Goal: Information Seeking & Learning: Learn about a topic

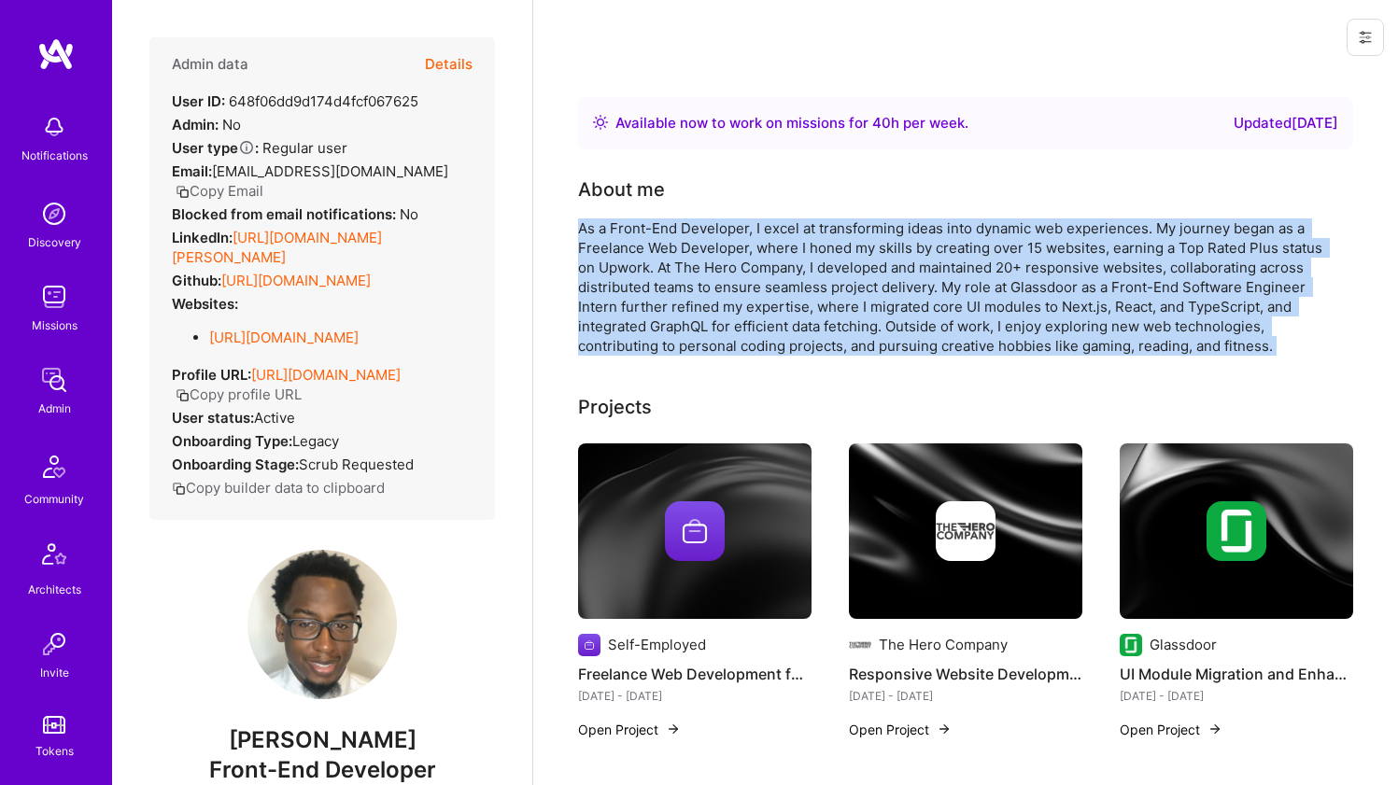
scroll to position [816, 0]
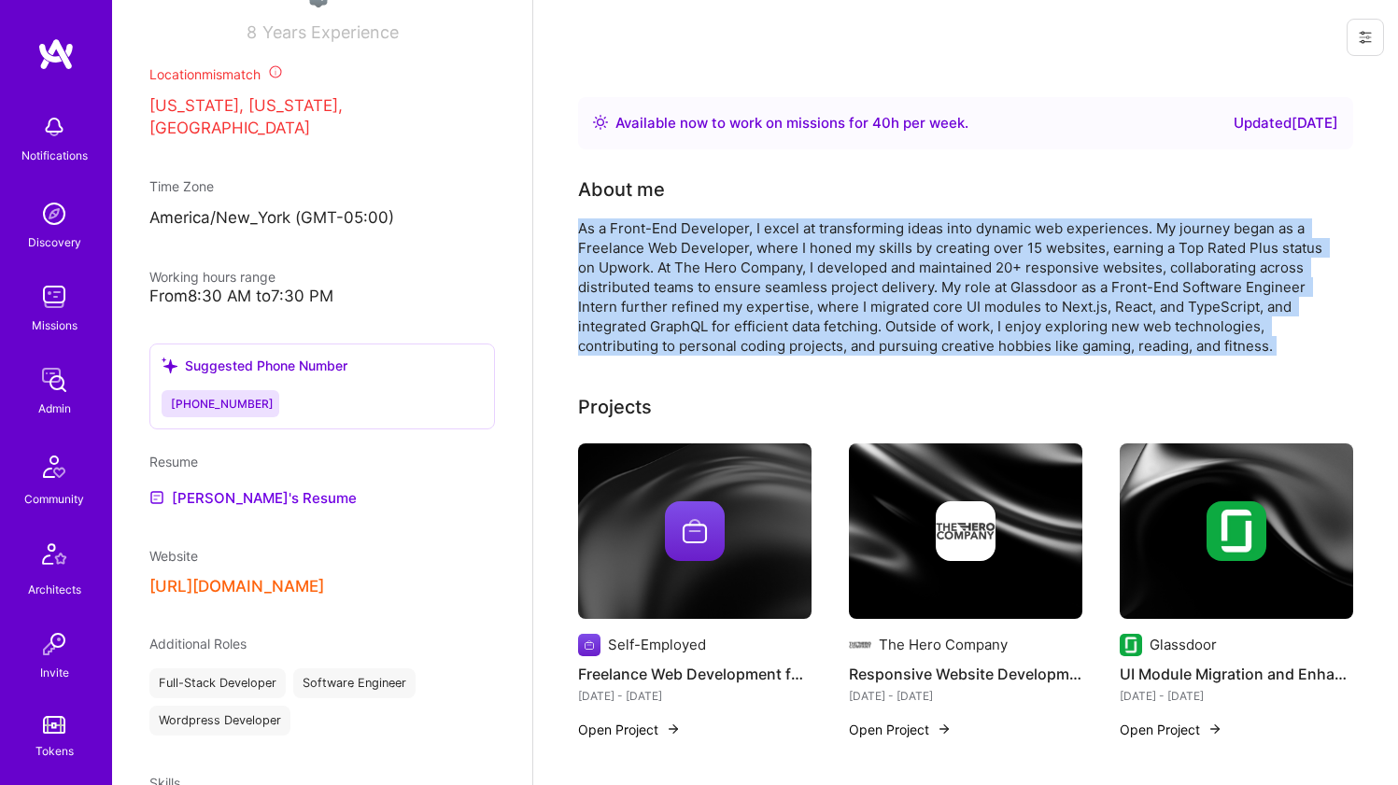
click at [705, 272] on div "As a Front-End Developer, I excel at transforming ideas into dynamic web experi…" at bounding box center [951, 286] width 747 height 137
click at [613, 232] on div "As a Front-End Developer, I excel at transforming ideas into dynamic web experi…" at bounding box center [951, 286] width 747 height 137
drag, startPoint x: 612, startPoint y: 228, endPoint x: 1002, endPoint y: 343, distance: 405.9
click at [1002, 343] on div "As a Front-End Developer, I excel at transforming ideas into dynamic web experi…" at bounding box center [951, 286] width 747 height 137
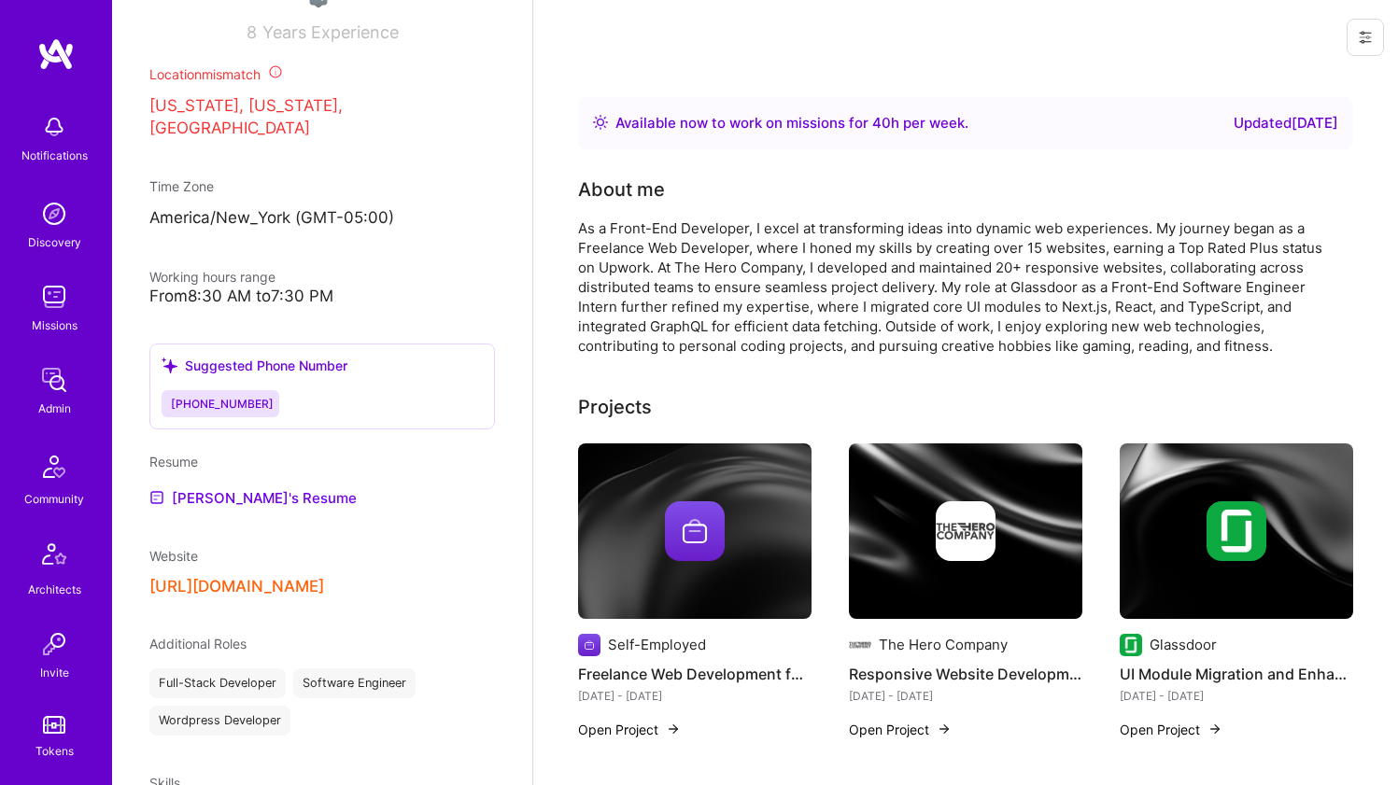
click at [1000, 343] on div "As a Front-End Developer, I excel at transforming ideas into dynamic web experi…" at bounding box center [951, 286] width 747 height 137
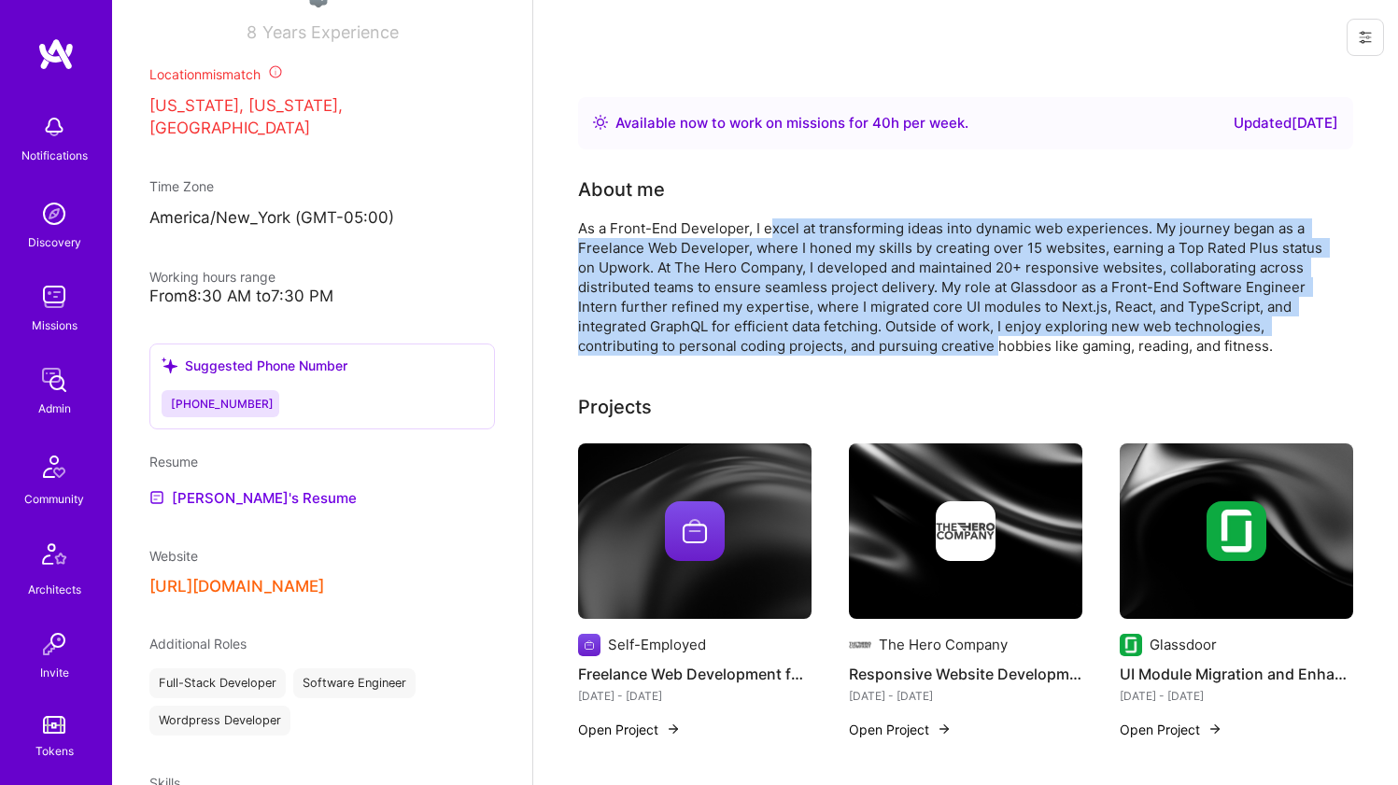
drag, startPoint x: 982, startPoint y: 333, endPoint x: 767, endPoint y: 220, distance: 242.6
click at [767, 220] on div "As a Front-End Developer, I excel at transforming ideas into dynamic web experi…" at bounding box center [951, 286] width 747 height 137
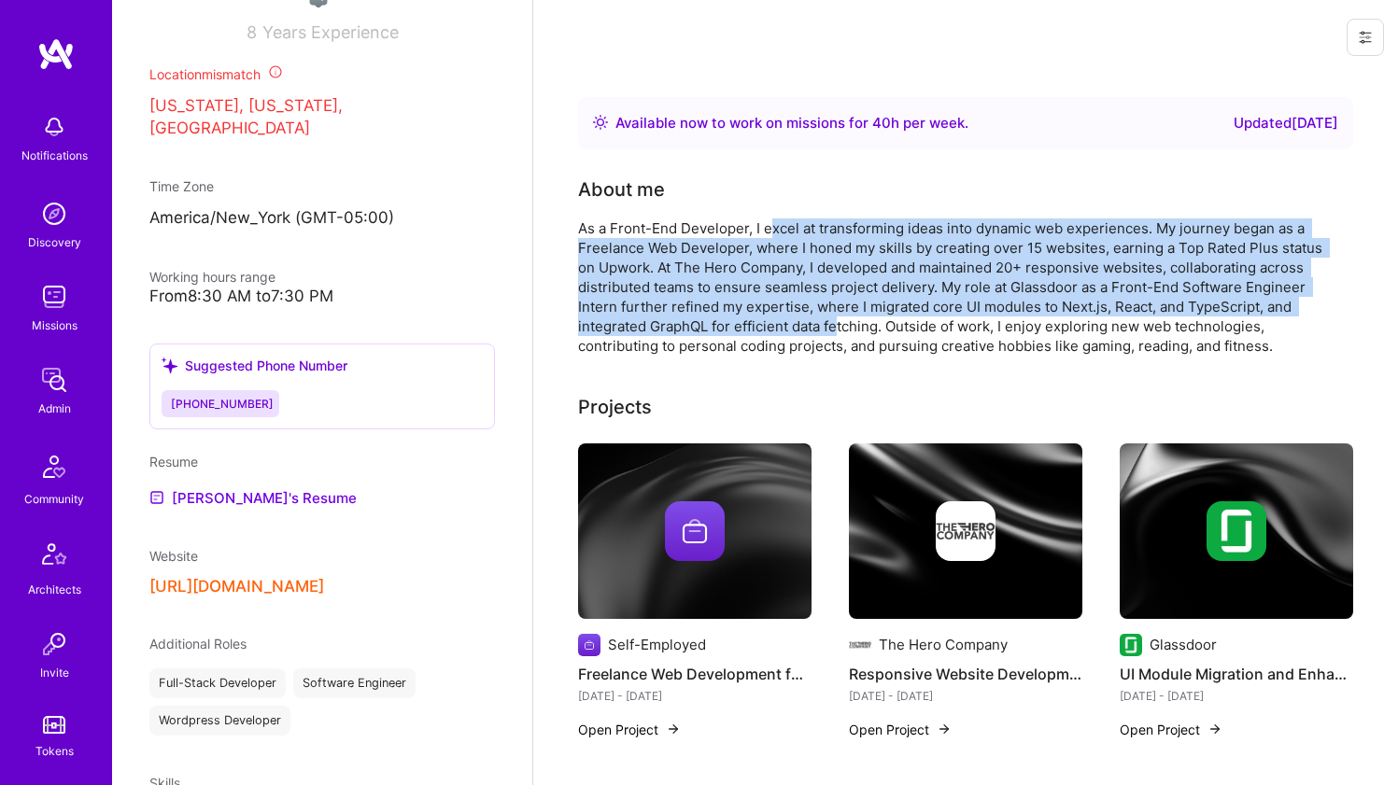
drag, startPoint x: 767, startPoint y: 223, endPoint x: 837, endPoint y: 328, distance: 125.8
click at [837, 328] on div "As a Front-End Developer, I excel at transforming ideas into dynamic web experi…" at bounding box center [951, 286] width 747 height 137
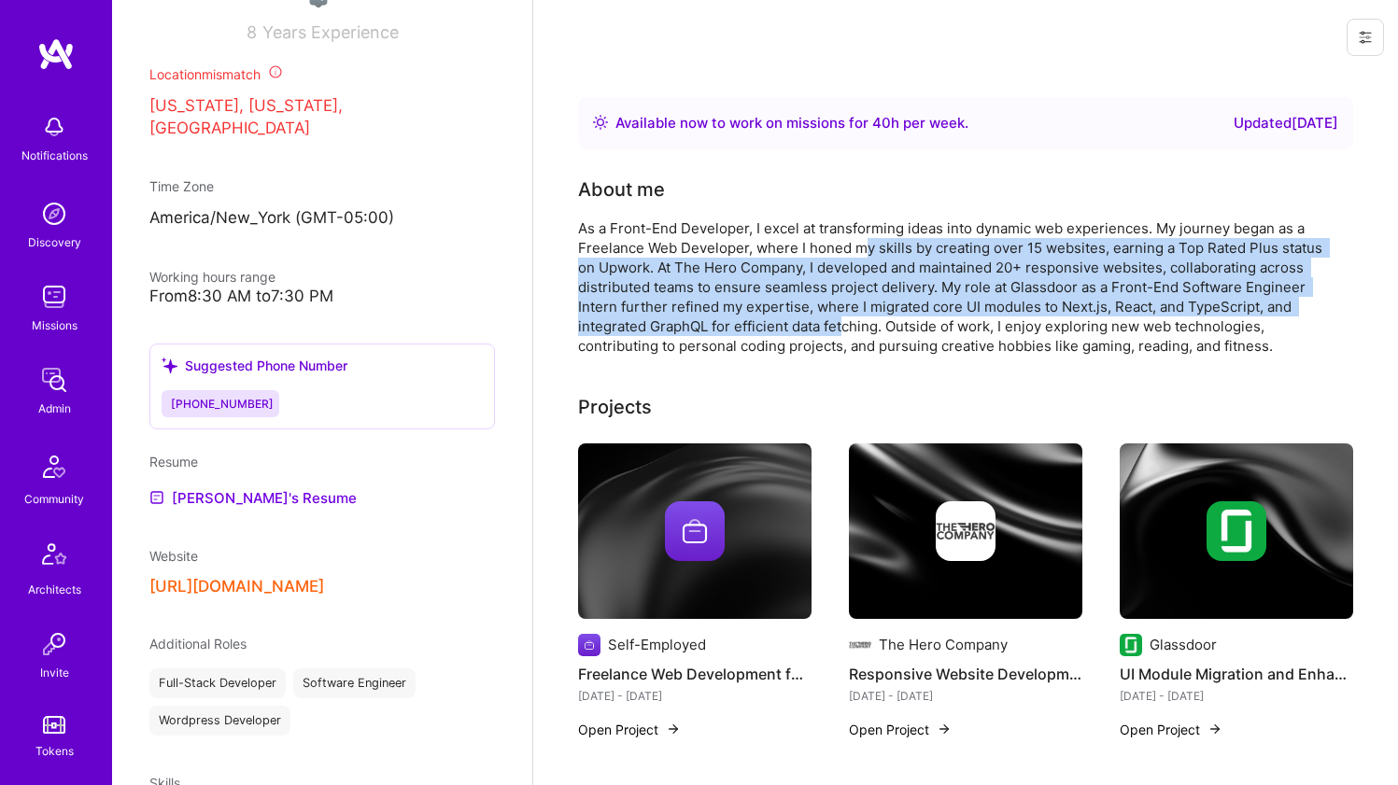
drag, startPoint x: 844, startPoint y: 327, endPoint x: 861, endPoint y: 241, distance: 87.5
click at [861, 241] on div "As a Front-End Developer, I excel at transforming ideas into dynamic web experi…" at bounding box center [951, 286] width 747 height 137
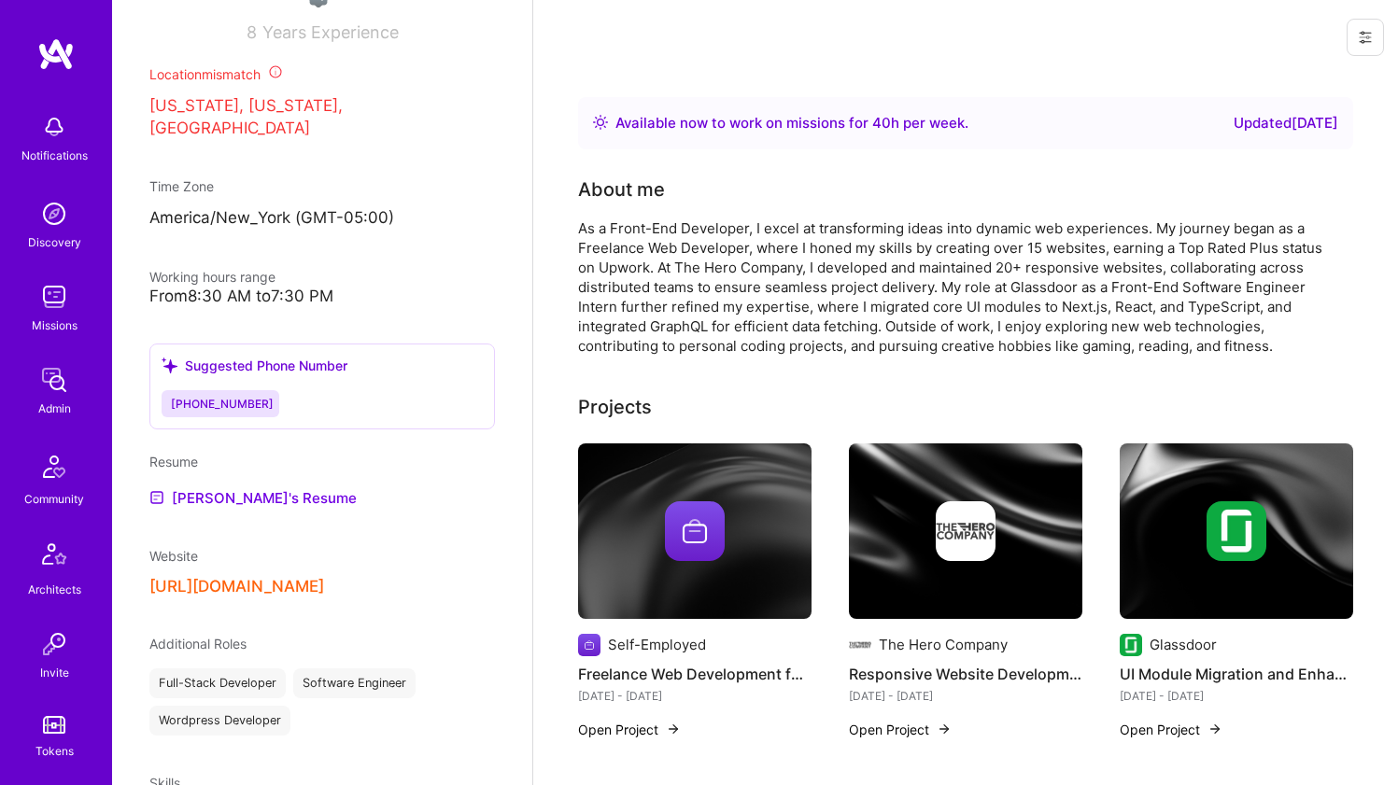
click at [861, 240] on div "As a Front-End Developer, I excel at transforming ideas into dynamic web experi…" at bounding box center [951, 286] width 747 height 137
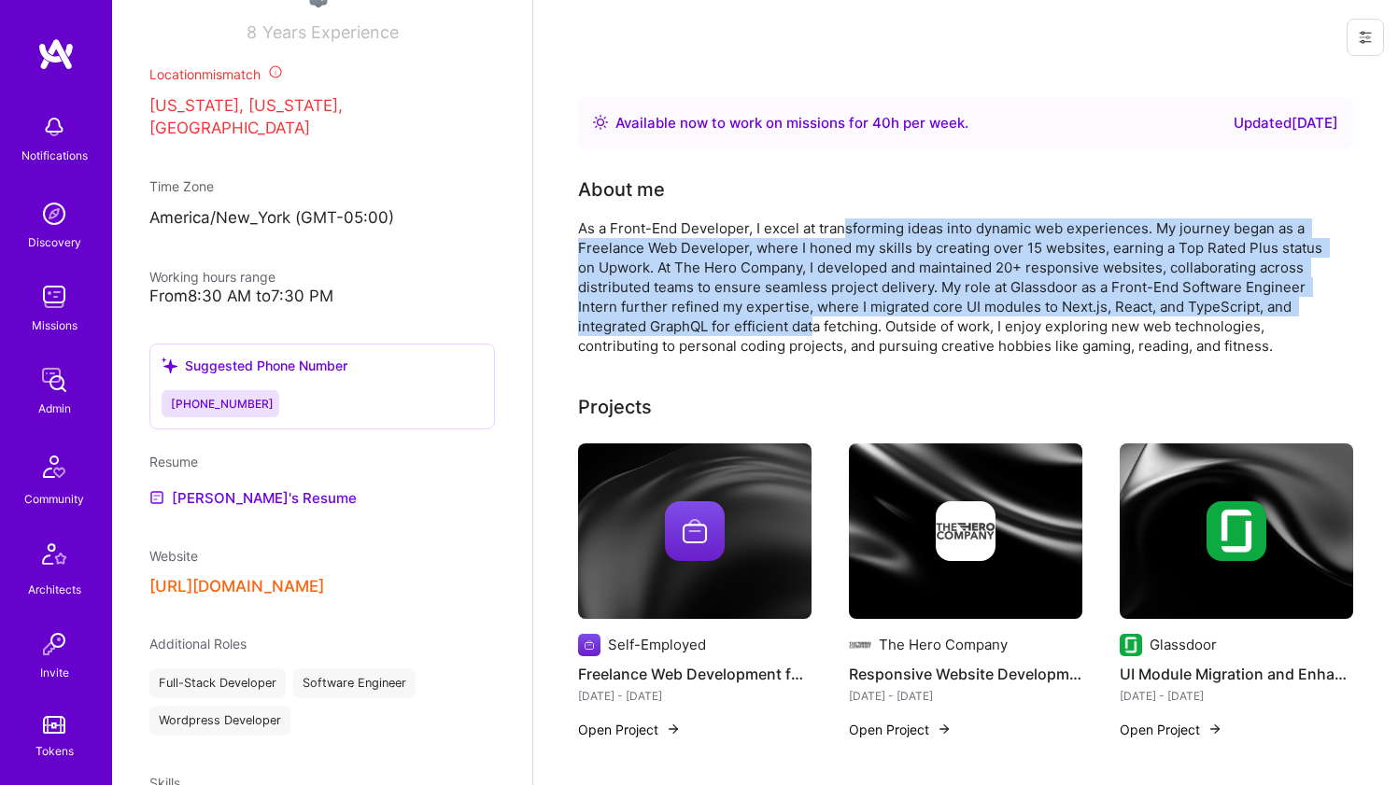
drag, startPoint x: 844, startPoint y: 232, endPoint x: 818, endPoint y: 332, distance: 103.3
click at [818, 332] on div "As a Front-End Developer, I excel at transforming ideas into dynamic web experi…" at bounding box center [951, 286] width 747 height 137
click at [817, 332] on div "As a Front-End Developer, I excel at transforming ideas into dynamic web experi…" at bounding box center [951, 286] width 747 height 137
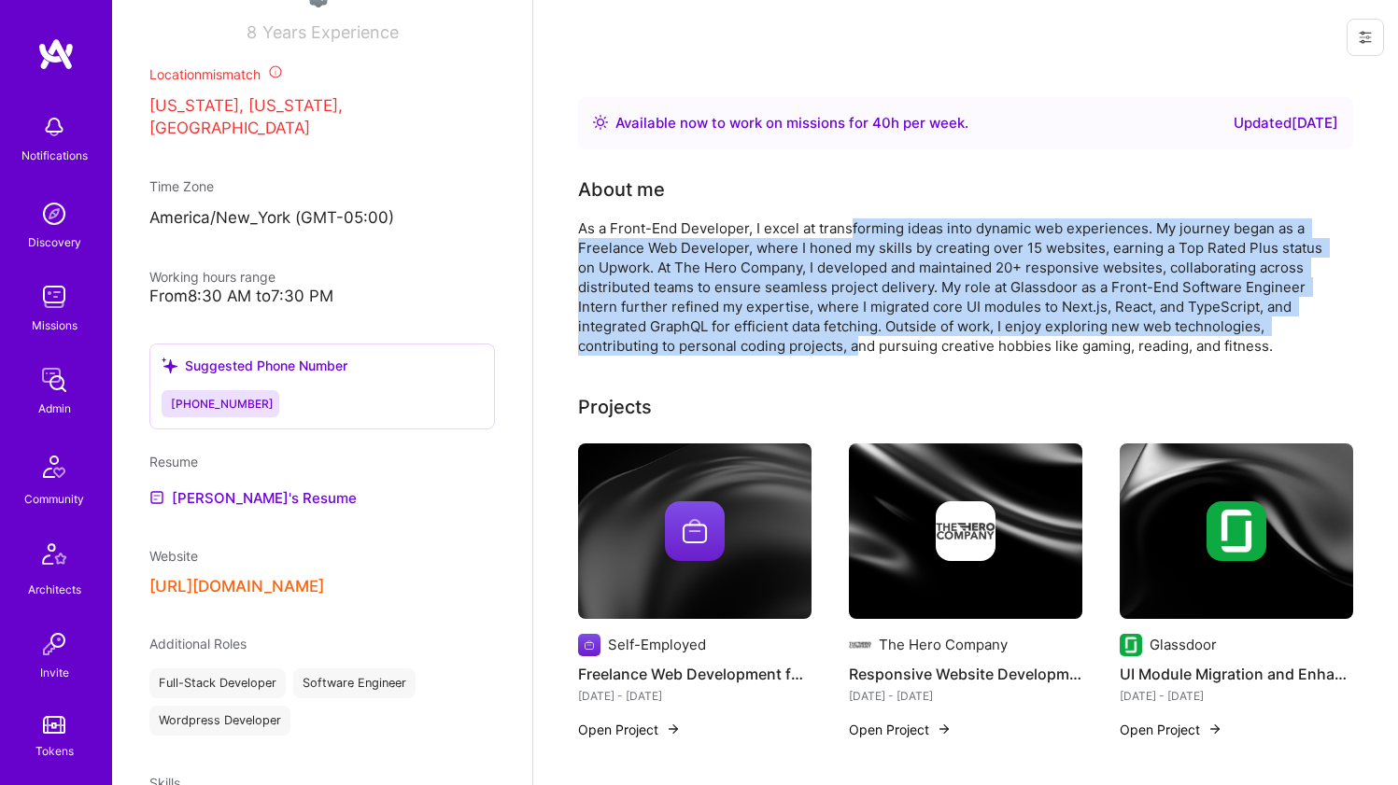
drag, startPoint x: 857, startPoint y: 342, endPoint x: 852, endPoint y: 229, distance: 113.1
click at [852, 229] on div "As a Front-End Developer, I excel at transforming ideas into dynamic web experi…" at bounding box center [951, 286] width 747 height 137
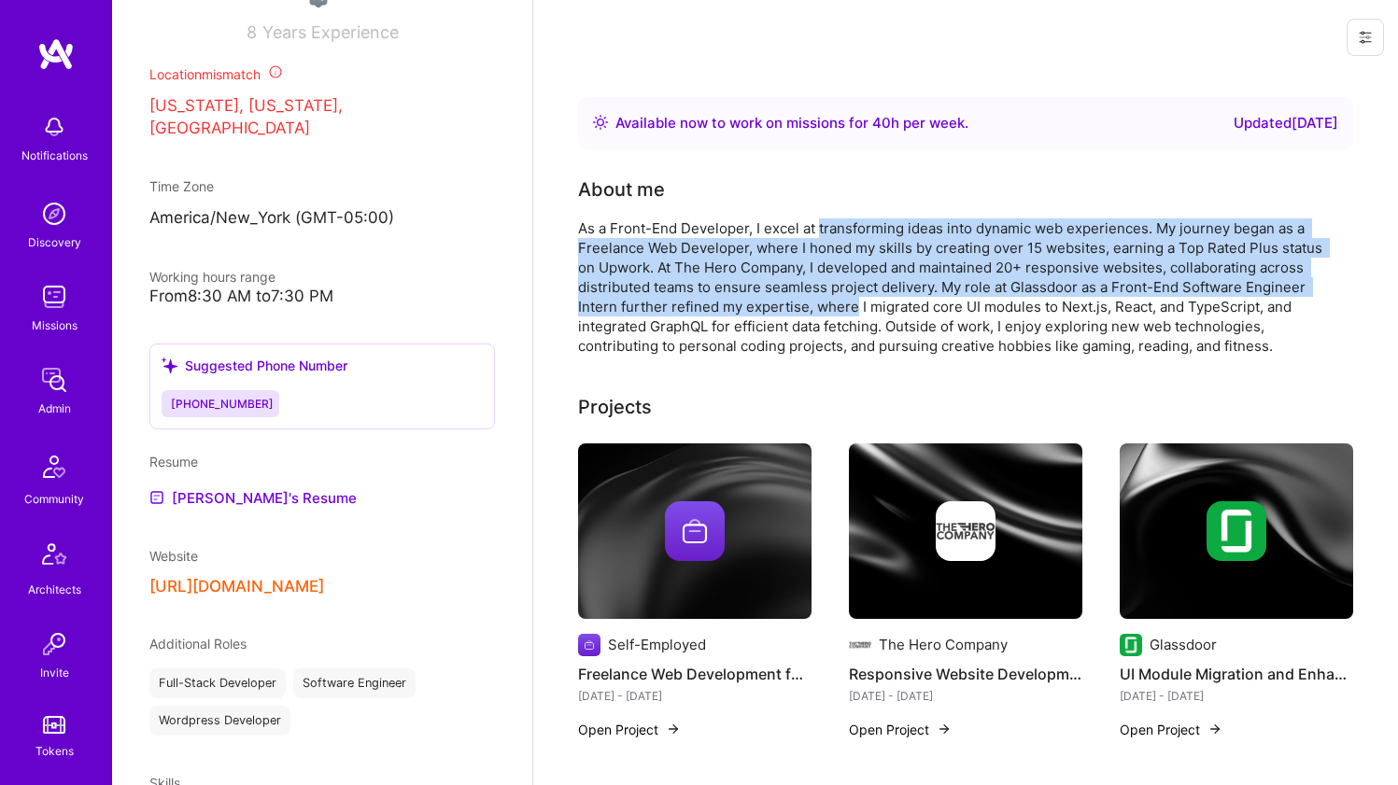
drag, startPoint x: 852, startPoint y: 229, endPoint x: 833, endPoint y: 309, distance: 82.6
click at [833, 309] on div "As a Front-End Developer, I excel at transforming ideas into dynamic web experi…" at bounding box center [951, 286] width 747 height 137
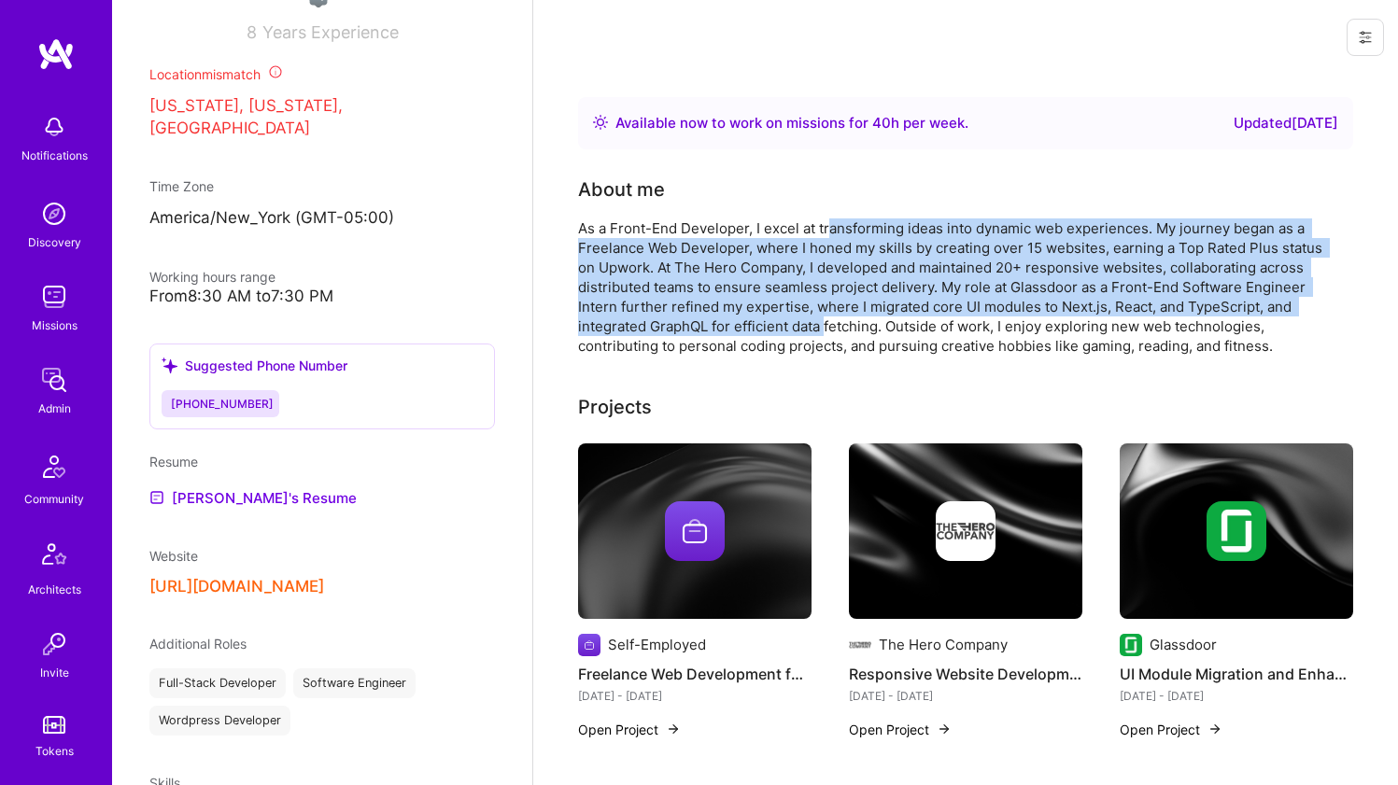
drag, startPoint x: 828, startPoint y: 327, endPoint x: 830, endPoint y: 227, distance: 99.9
click at [830, 227] on div "As a Front-End Developer, I excel at transforming ideas into dynamic web experi…" at bounding box center [951, 286] width 747 height 137
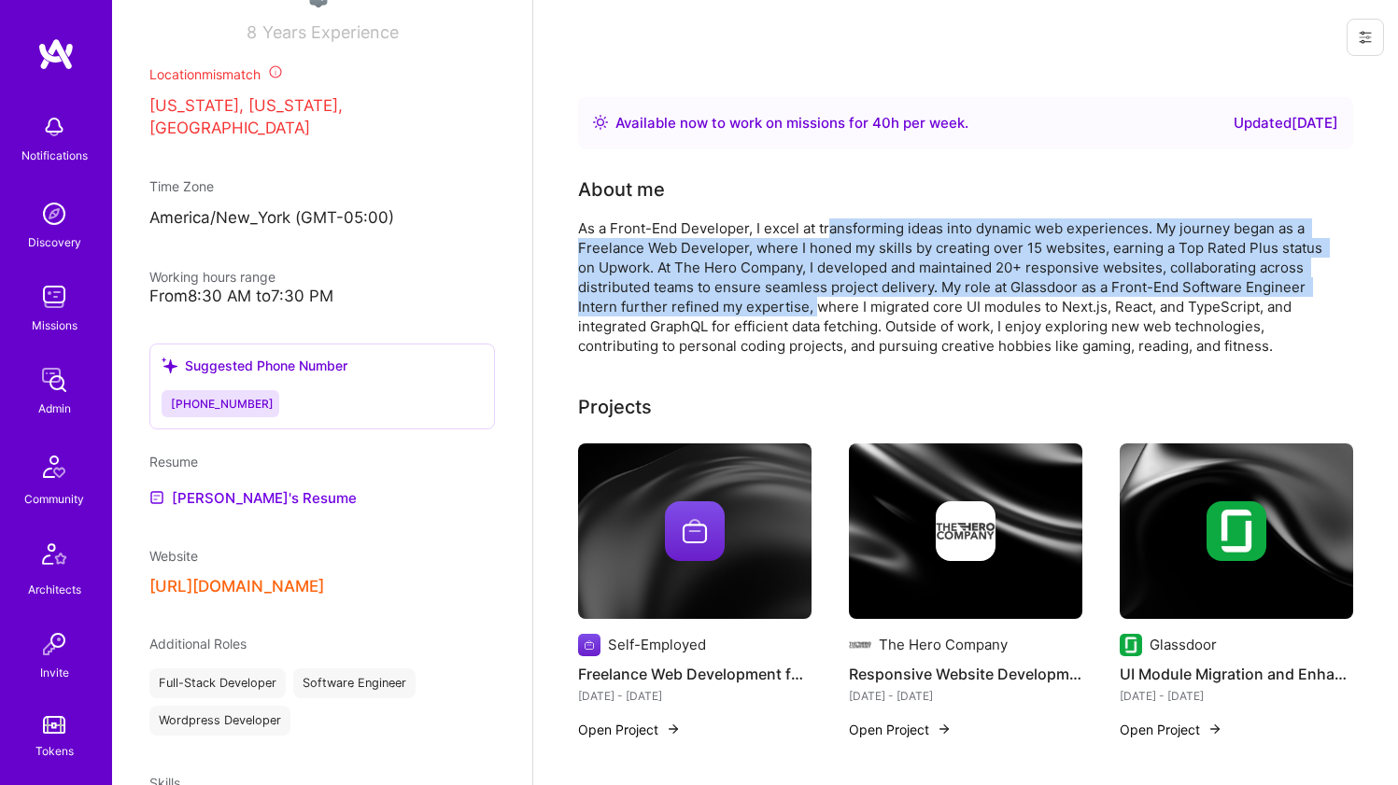
drag, startPoint x: 829, startPoint y: 232, endPoint x: 811, endPoint y: 312, distance: 82.2
click at [811, 312] on div "As a Front-End Developer, I excel at transforming ideas into dynamic web experi…" at bounding box center [951, 286] width 747 height 137
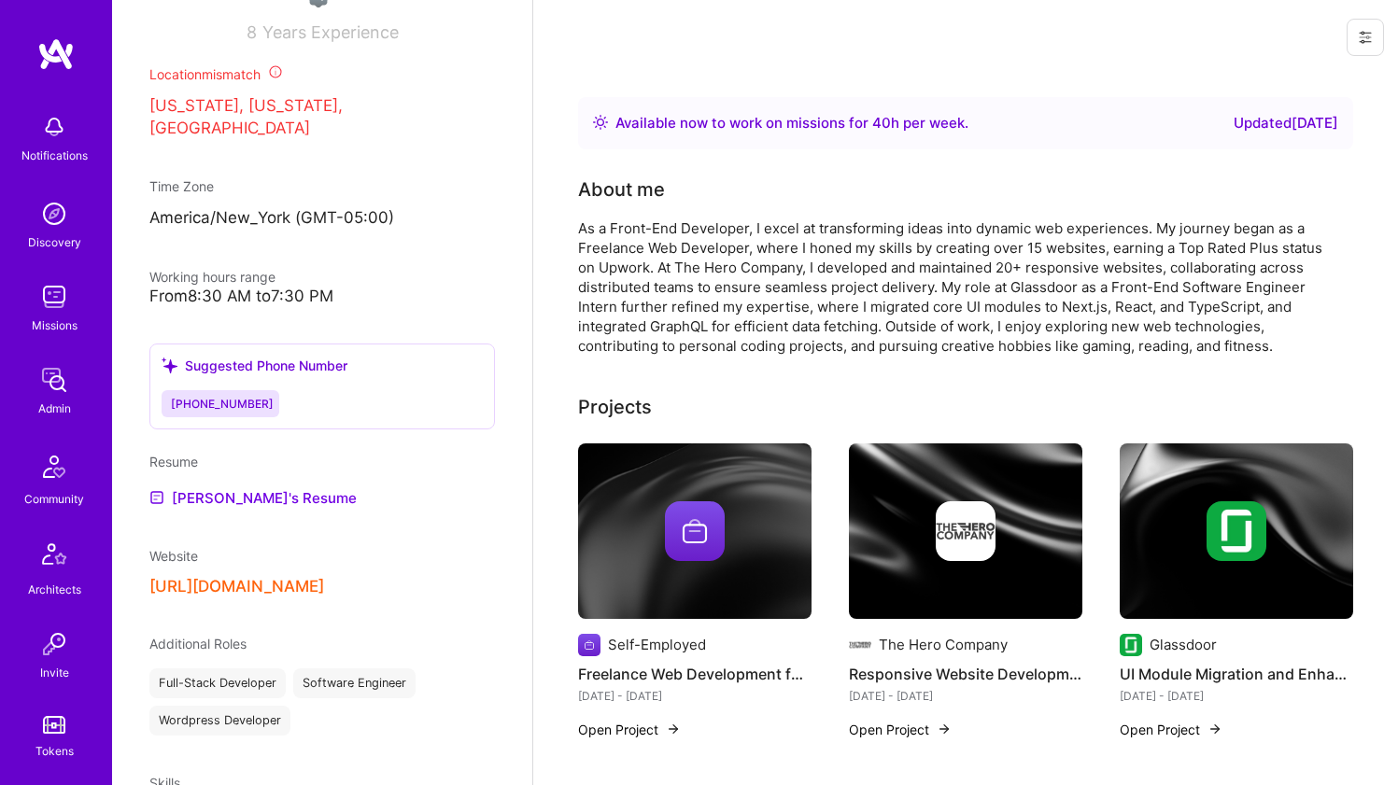
click at [812, 313] on div "As a Front-End Developer, I excel at transforming ideas into dynamic web experi…" at bounding box center [951, 286] width 747 height 137
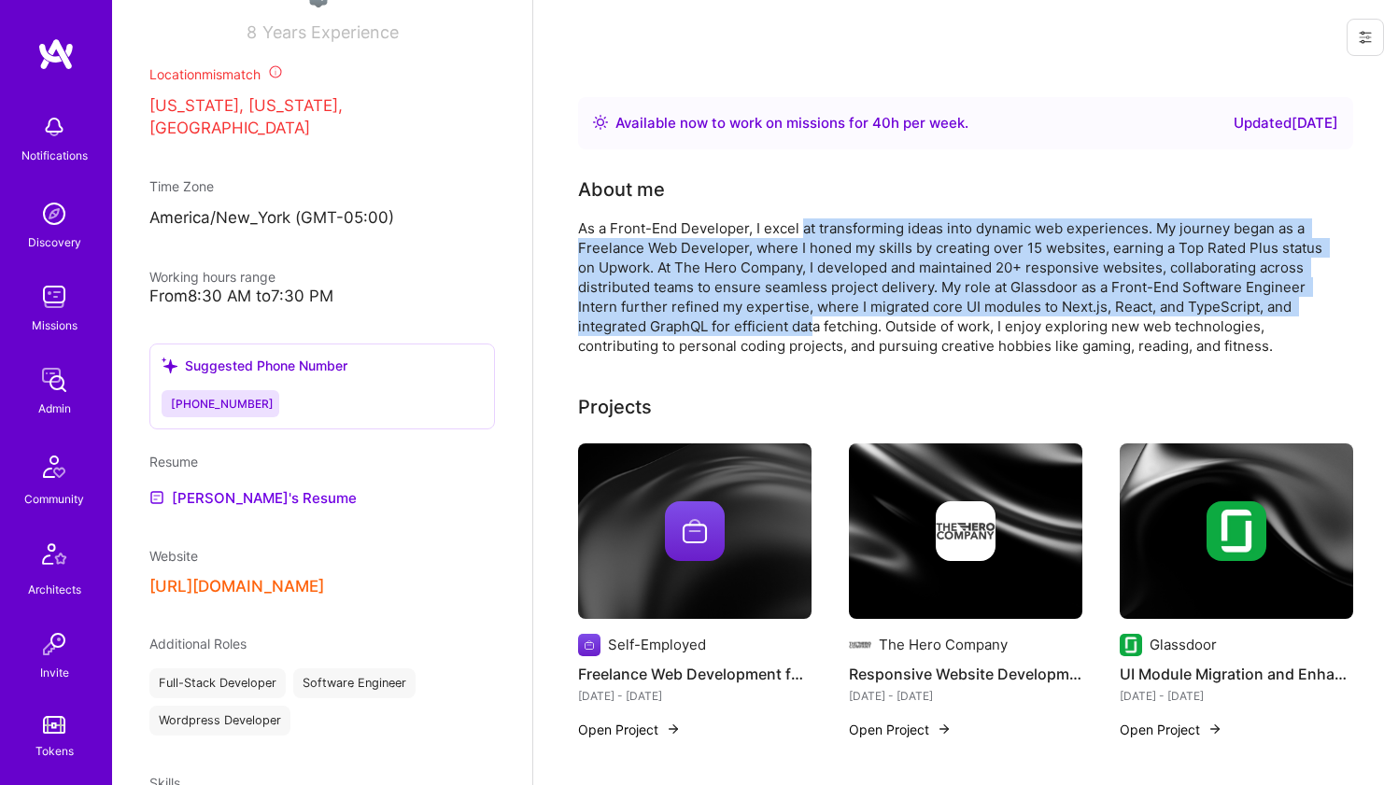
drag, startPoint x: 805, startPoint y: 263, endPoint x: 802, endPoint y: 223, distance: 40.2
click at [802, 223] on div "As a Front-End Developer, I excel at transforming ideas into dynamic web experi…" at bounding box center [951, 286] width 747 height 137
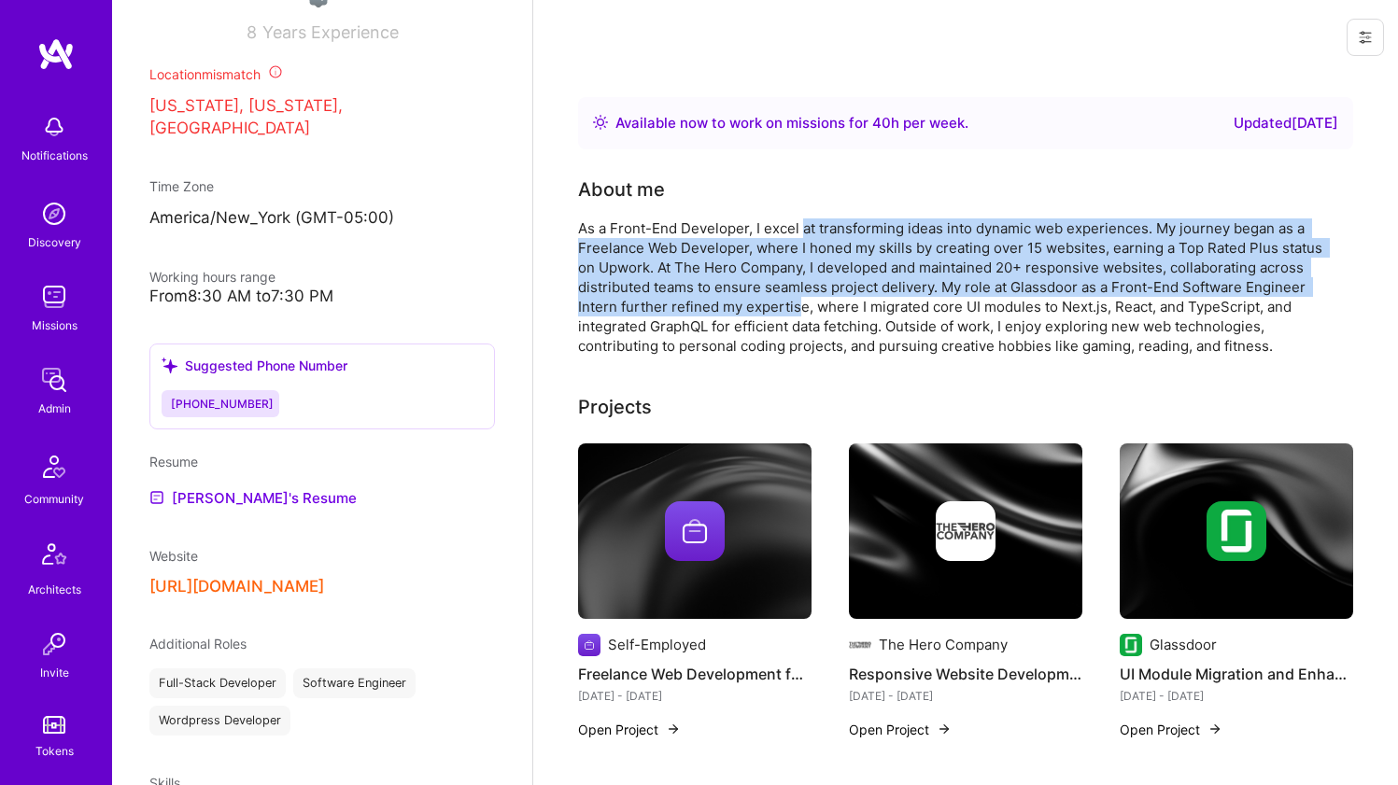
drag, startPoint x: 803, startPoint y: 254, endPoint x: 795, endPoint y: 316, distance: 62.1
click at [795, 316] on div "As a Front-End Developer, I excel at transforming ideas into dynamic web experi…" at bounding box center [951, 286] width 747 height 137
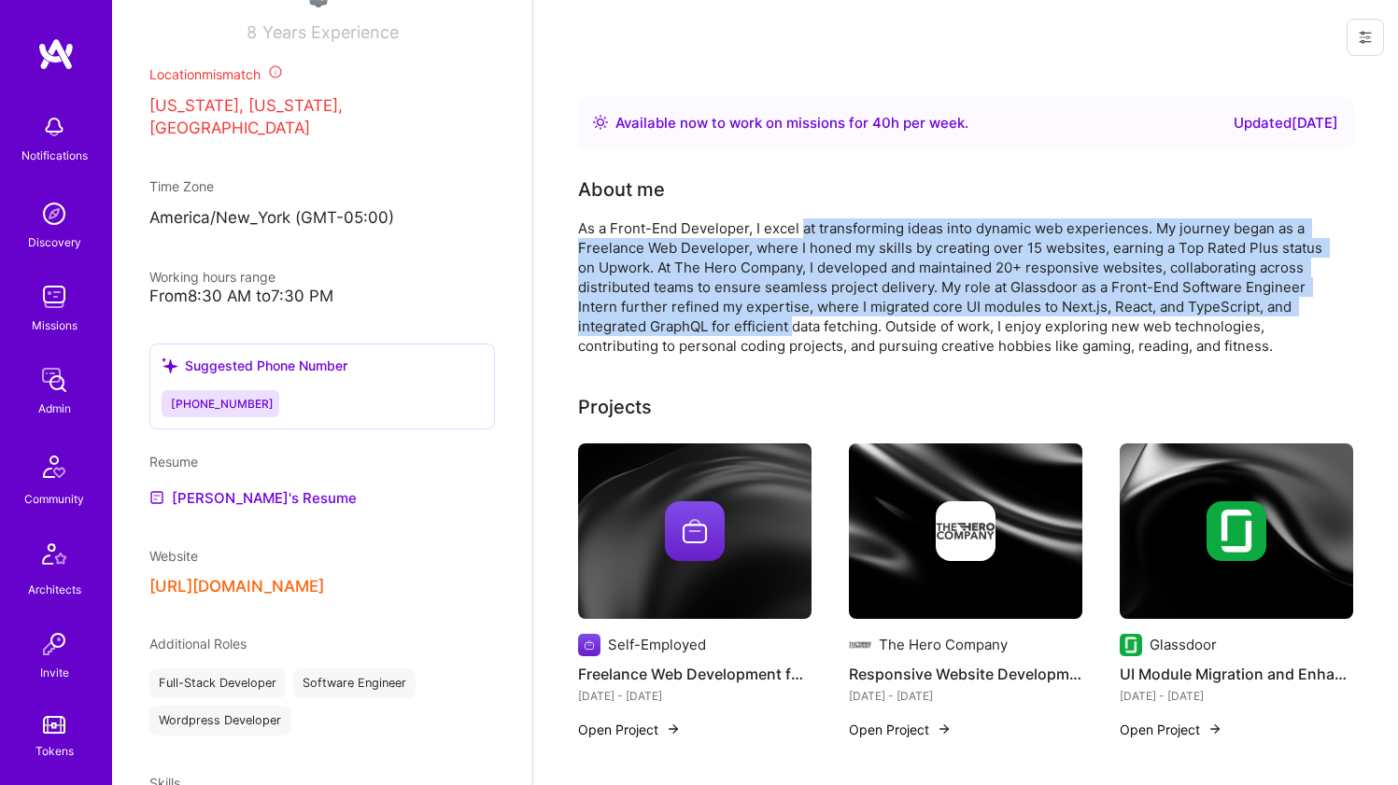
click at [795, 316] on div "As a Front-End Developer, I excel at transforming ideas into dynamic web experi…" at bounding box center [951, 286] width 747 height 137
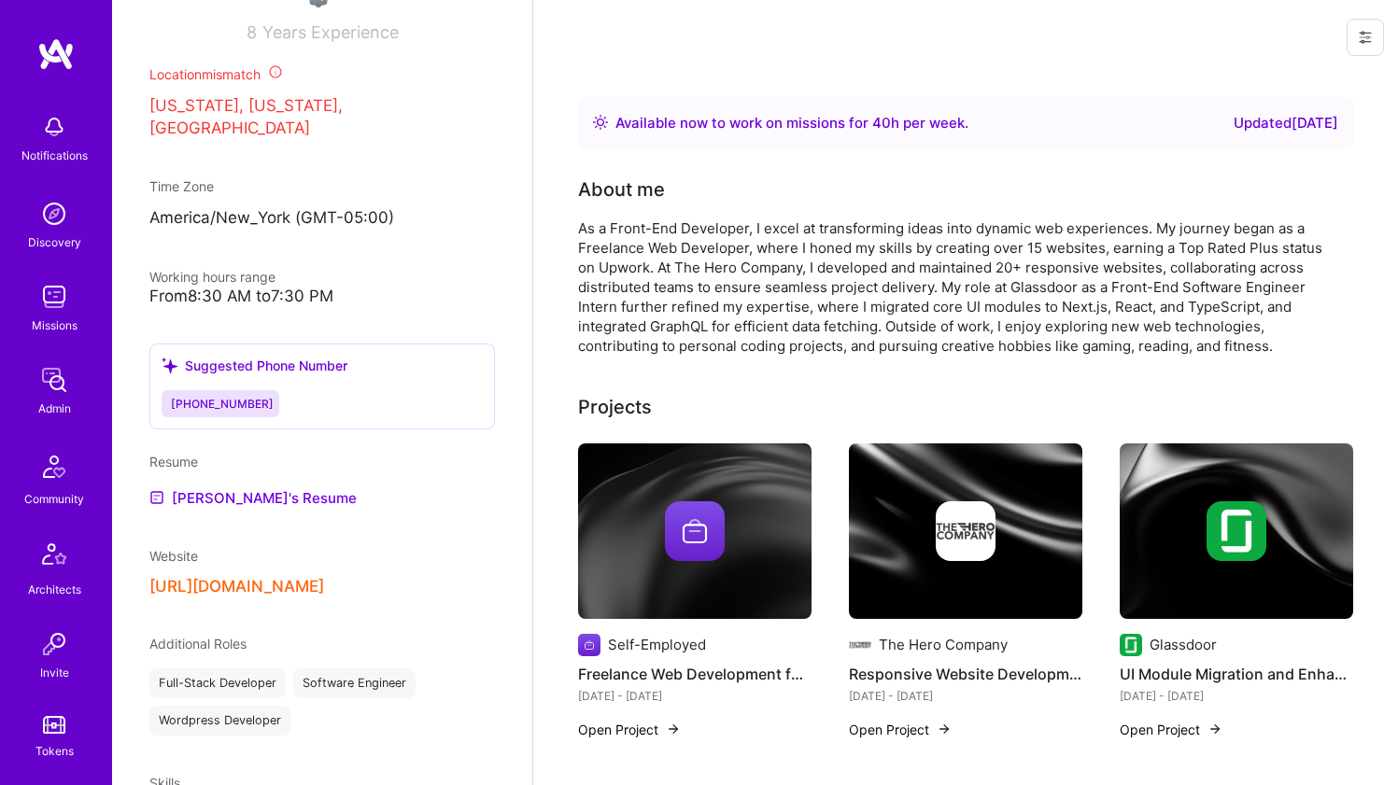
scroll to position [4, 0]
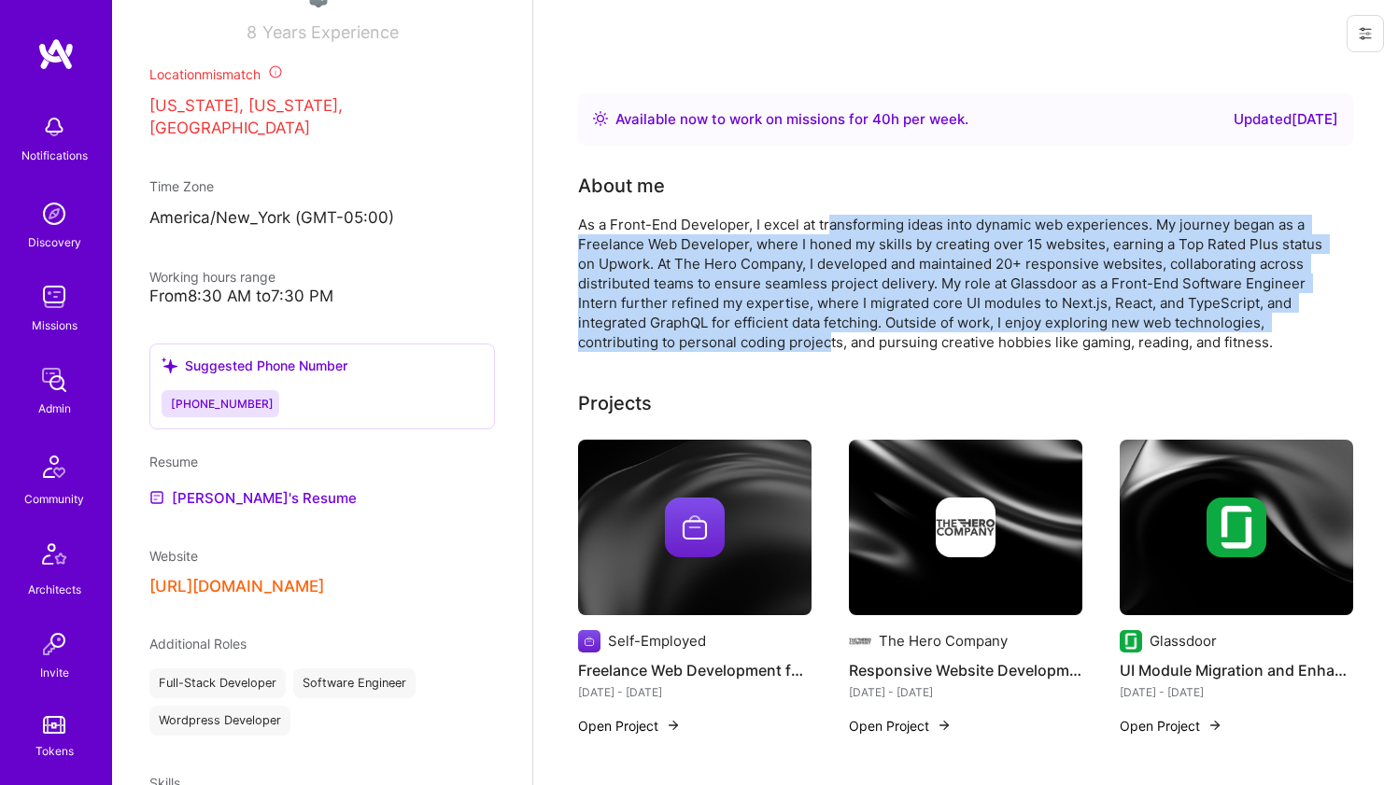
drag, startPoint x: 826, startPoint y: 302, endPoint x: 826, endPoint y: 223, distance: 79.4
click at [826, 223] on div "As a Front-End Developer, I excel at transforming ideas into dynamic web experi…" at bounding box center [951, 283] width 747 height 137
drag, startPoint x: 826, startPoint y: 226, endPoint x: 831, endPoint y: 335, distance: 109.3
click at [831, 335] on div "As a Front-End Developer, I excel at transforming ideas into dynamic web experi…" at bounding box center [951, 283] width 747 height 137
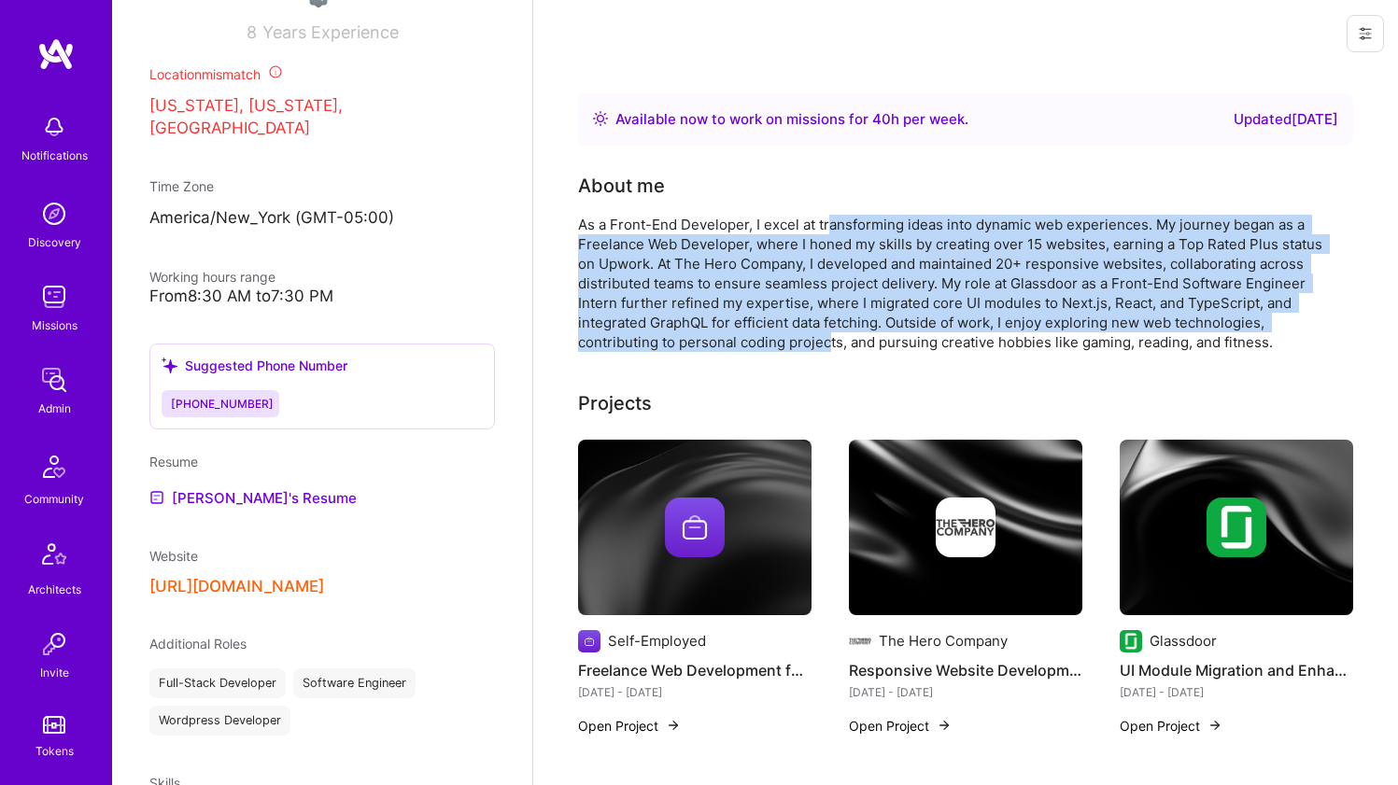
click at [831, 335] on div "As a Front-End Developer, I excel at transforming ideas into dynamic web experi…" at bounding box center [951, 283] width 747 height 137
drag, startPoint x: 833, startPoint y: 338, endPoint x: 825, endPoint y: 217, distance: 121.6
click at [825, 217] on div "As a Front-End Developer, I excel at transforming ideas into dynamic web experi…" at bounding box center [951, 283] width 747 height 137
drag, startPoint x: 825, startPoint y: 218, endPoint x: 832, endPoint y: 337, distance: 119.7
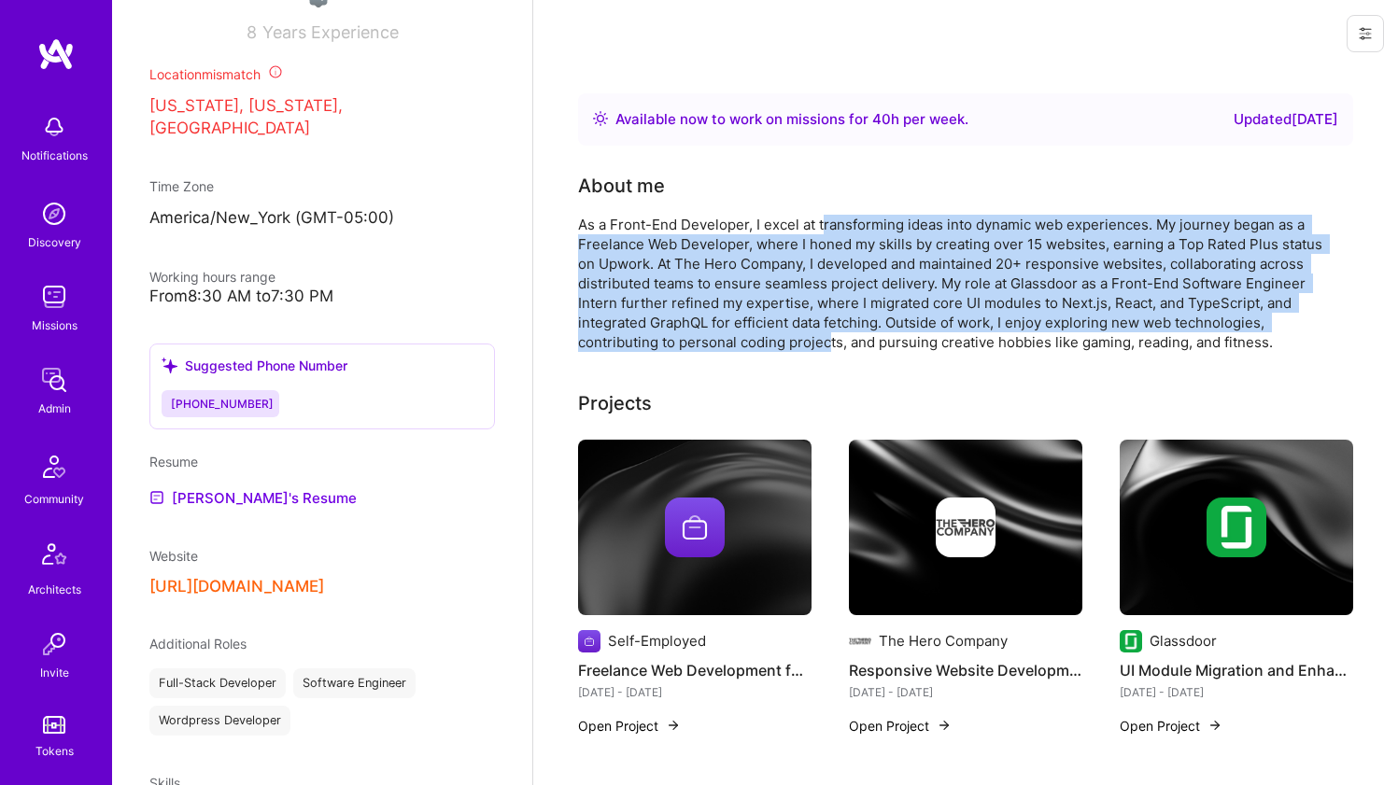
click at [832, 337] on div "As a Front-End Developer, I excel at transforming ideas into dynamic web experi…" at bounding box center [951, 283] width 747 height 137
drag, startPoint x: 832, startPoint y: 337, endPoint x: 818, endPoint y: 223, distance: 114.8
click at [818, 223] on div "As a Front-End Developer, I excel at transforming ideas into dynamic web experi…" at bounding box center [951, 283] width 747 height 137
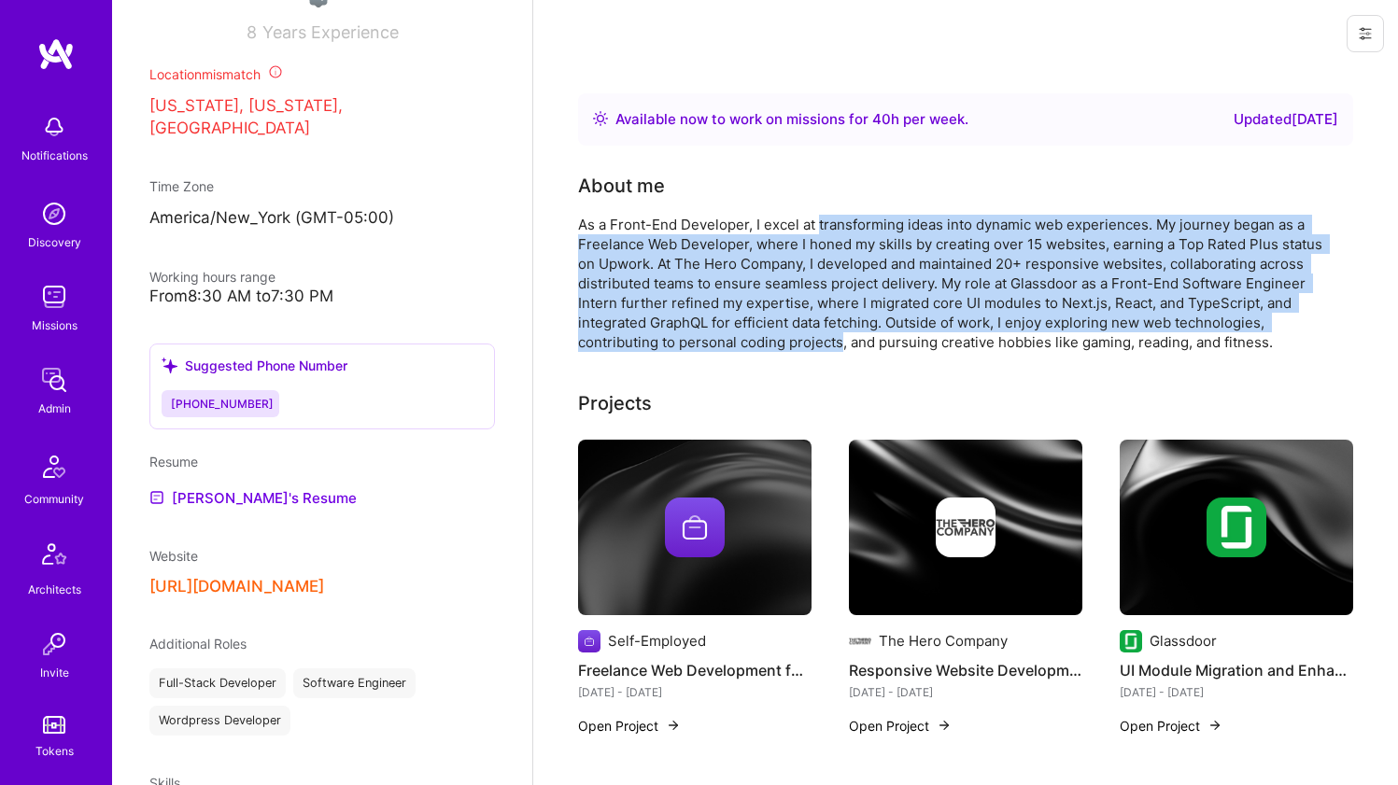
drag, startPoint x: 818, startPoint y: 223, endPoint x: 797, endPoint y: 330, distance: 109.3
click at [798, 331] on div "As a Front-End Developer, I excel at transforming ideas into dynamic web experi…" at bounding box center [951, 283] width 747 height 137
click at [797, 330] on div "As a Front-End Developer, I excel at transforming ideas into dynamic web experi…" at bounding box center [951, 283] width 747 height 137
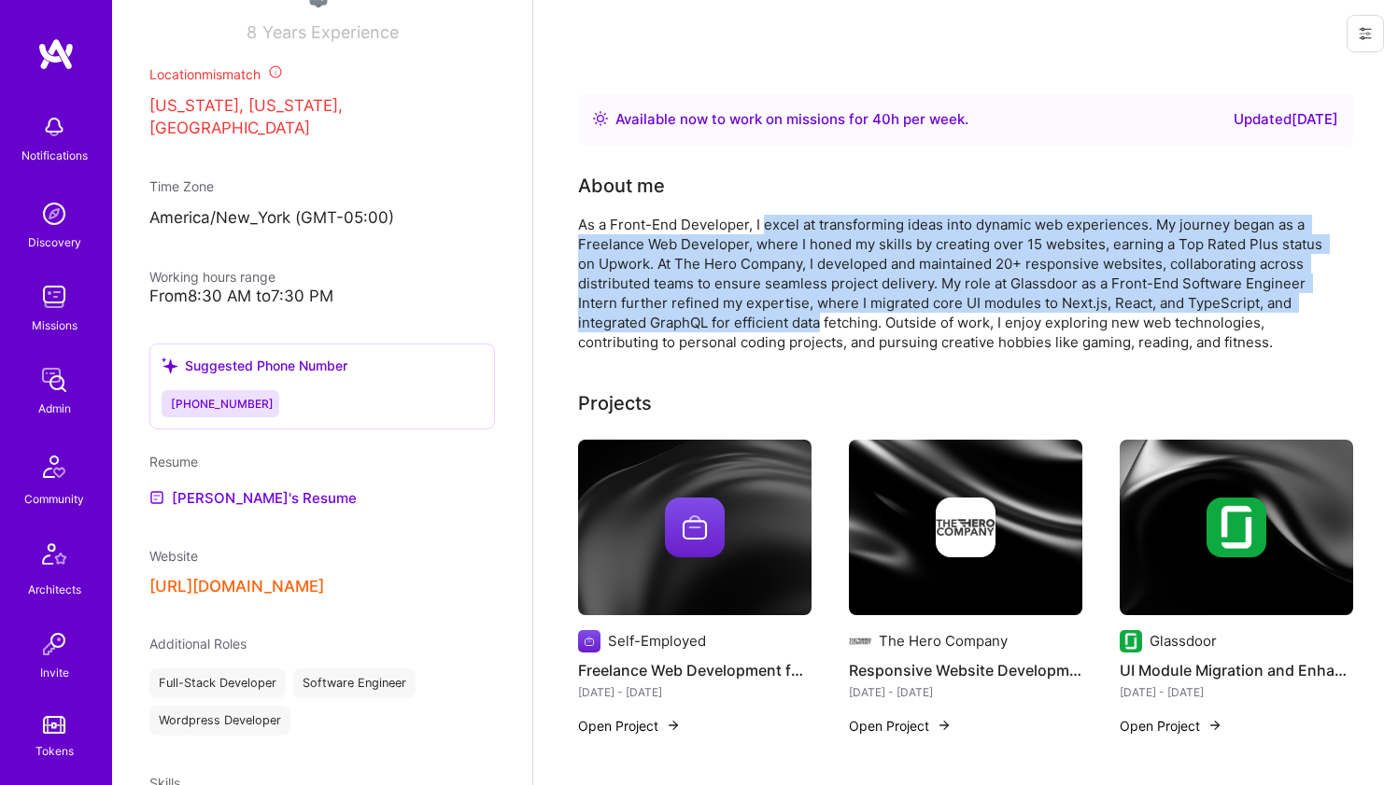
drag, startPoint x: 797, startPoint y: 330, endPoint x: 790, endPoint y: 222, distance: 108.6
click at [790, 222] on div "As a Front-End Developer, I excel at transforming ideas into dynamic web experi…" at bounding box center [951, 283] width 747 height 137
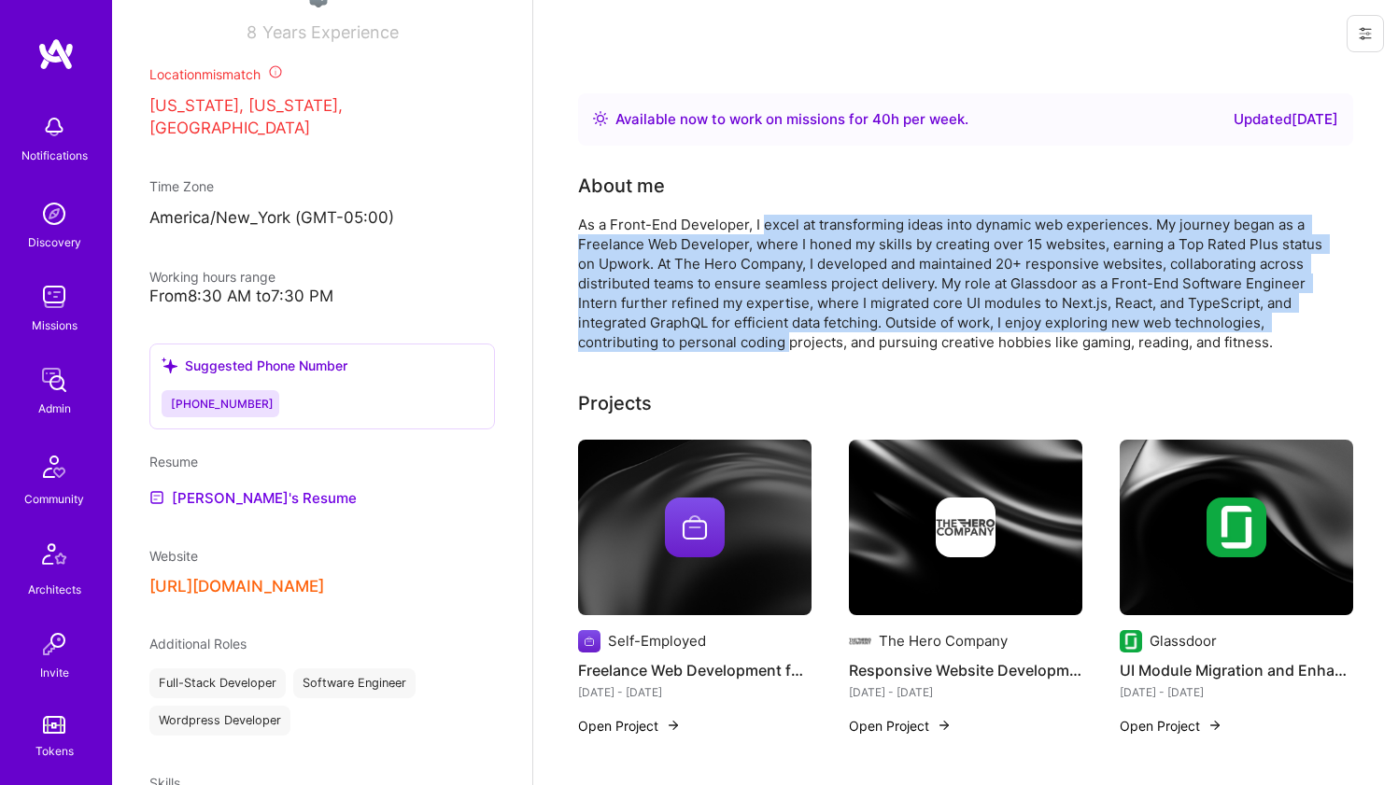
drag, startPoint x: 790, startPoint y: 222, endPoint x: 785, endPoint y: 333, distance: 111.2
click at [785, 333] on div "As a Front-End Developer, I excel at transforming ideas into dynamic web experi…" at bounding box center [951, 283] width 747 height 137
drag, startPoint x: 785, startPoint y: 333, endPoint x: 784, endPoint y: 230, distance: 103.6
click at [784, 231] on div "As a Front-End Developer, I excel at transforming ideas into dynamic web experi…" at bounding box center [951, 283] width 747 height 137
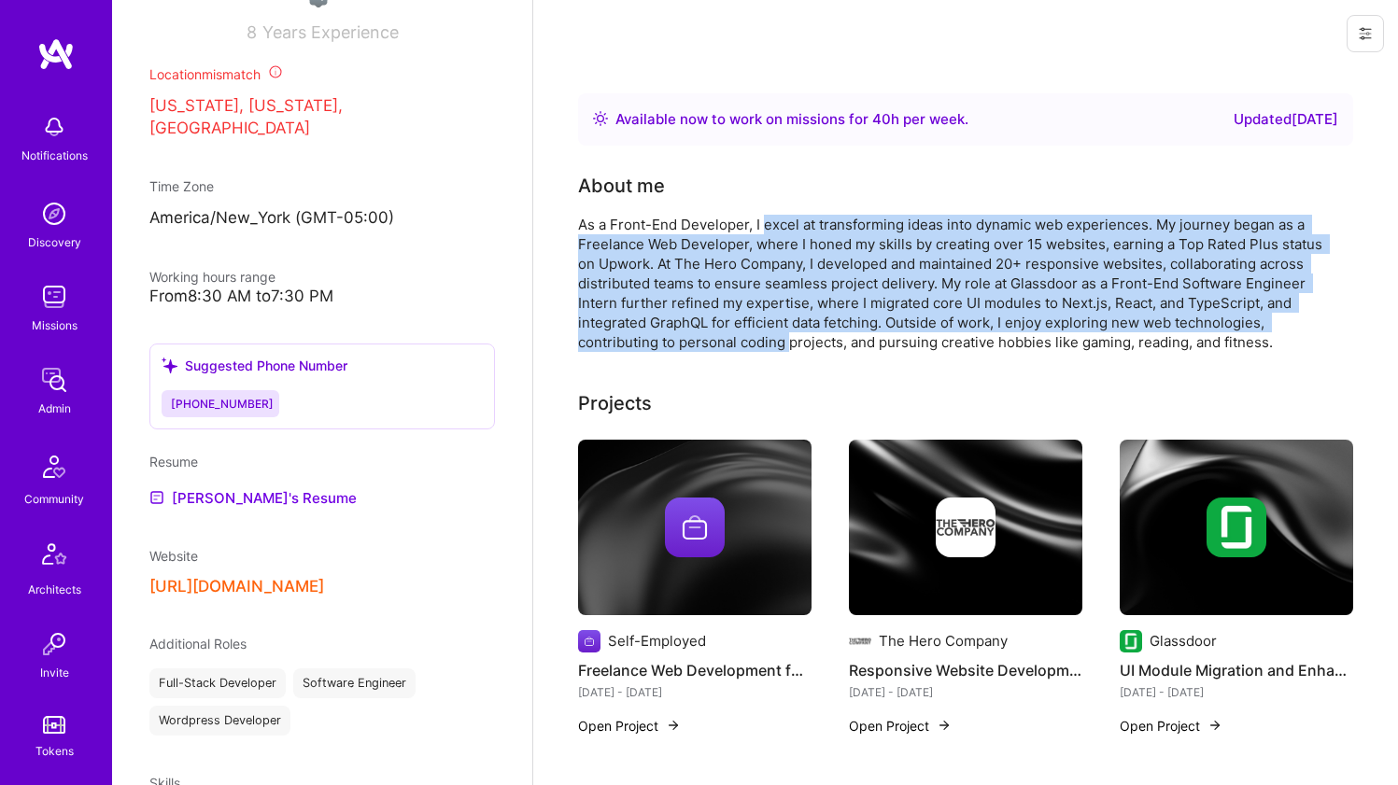
click at [784, 230] on div "As a Front-End Developer, I excel at transforming ideas into dynamic web experi…" at bounding box center [951, 283] width 747 height 137
drag, startPoint x: 784, startPoint y: 230, endPoint x: 797, endPoint y: 343, distance: 113.7
click at [797, 343] on div "As a Front-End Developer, I excel at transforming ideas into dynamic web experi…" at bounding box center [951, 283] width 747 height 137
drag, startPoint x: 797, startPoint y: 343, endPoint x: 784, endPoint y: 232, distance: 110.9
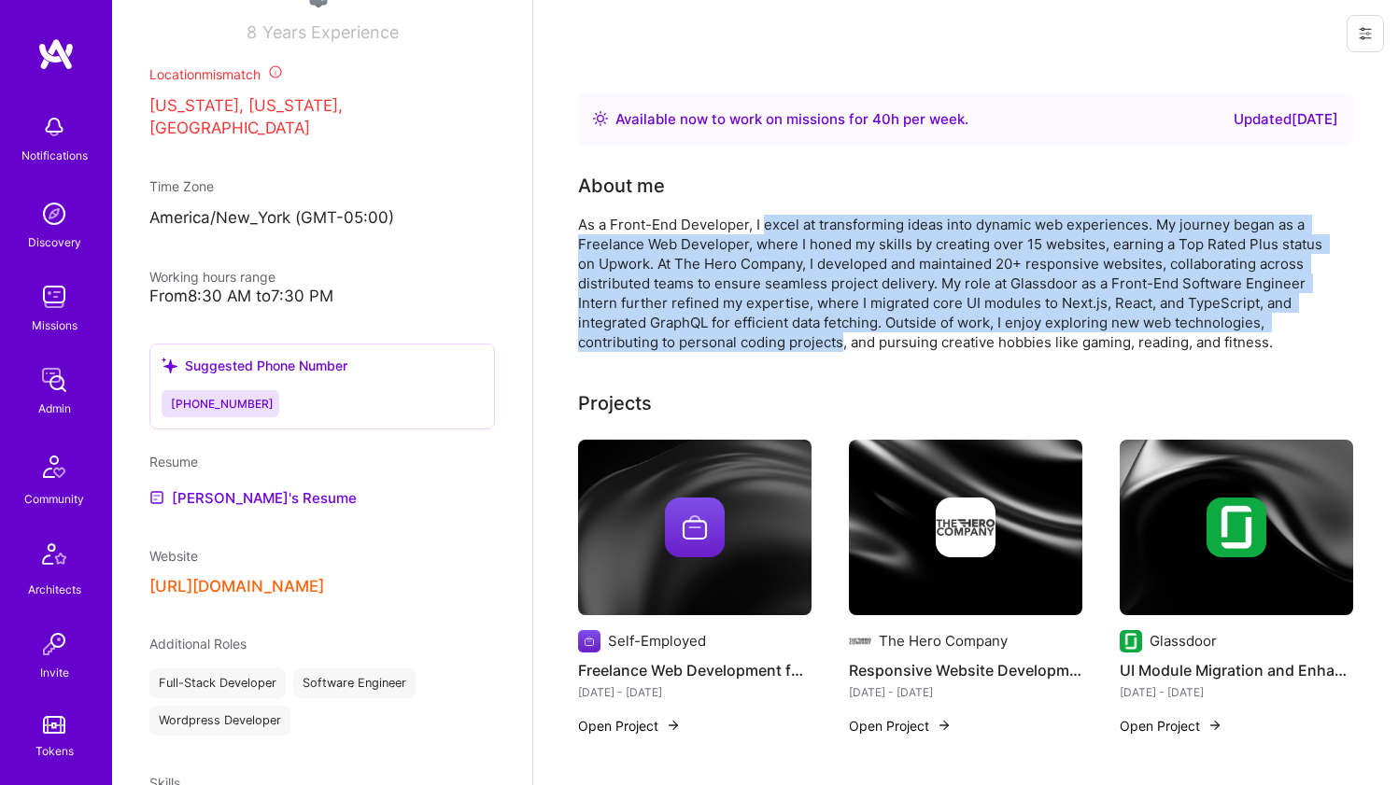
click at [784, 232] on div "As a Front-End Developer, I excel at transforming ideas into dynamic web experi…" at bounding box center [951, 283] width 747 height 137
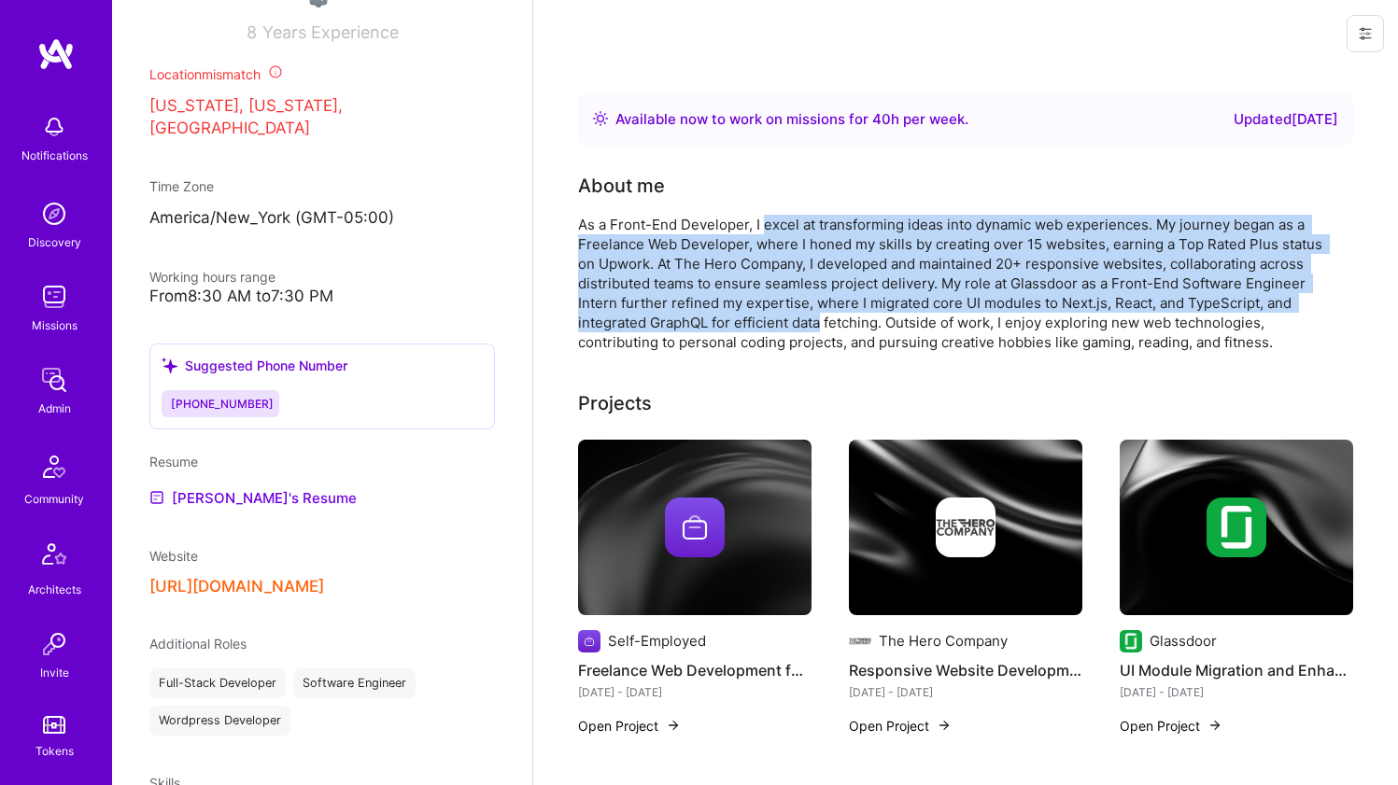
drag, startPoint x: 784, startPoint y: 232, endPoint x: 794, endPoint y: 322, distance: 90.2
click at [794, 322] on div "As a Front-End Developer, I excel at transforming ideas into dynamic web experi…" at bounding box center [951, 283] width 747 height 137
drag, startPoint x: 794, startPoint y: 322, endPoint x: 792, endPoint y: 219, distance: 102.7
click at [792, 219] on div "As a Front-End Developer, I excel at transforming ideas into dynamic web experi…" at bounding box center [951, 283] width 747 height 137
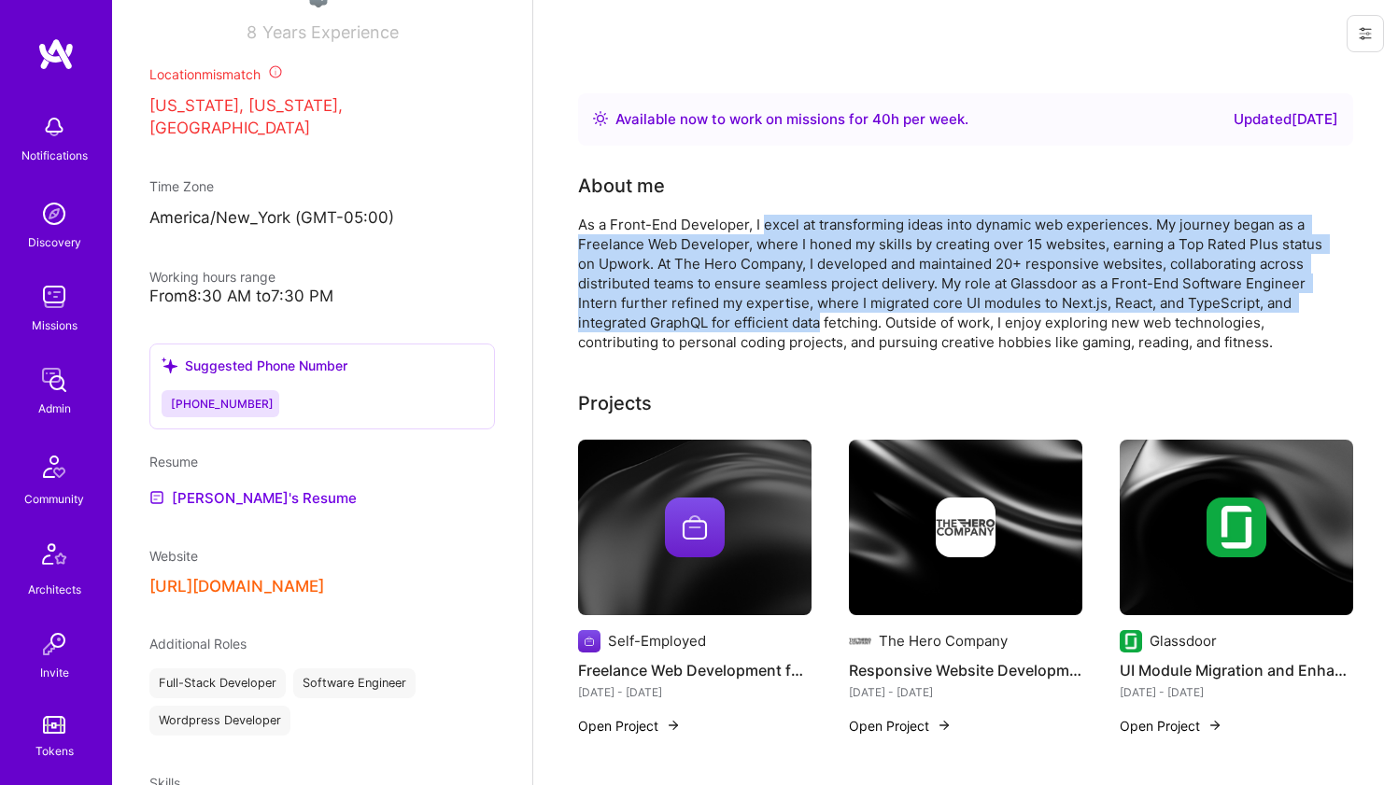
click at [792, 219] on div "As a Front-End Developer, I excel at transforming ideas into dynamic web experi…" at bounding box center [951, 283] width 747 height 137
drag, startPoint x: 792, startPoint y: 219, endPoint x: 794, endPoint y: 318, distance: 99.0
click at [794, 318] on div "As a Front-End Developer, I excel at transforming ideas into dynamic web experi…" at bounding box center [951, 283] width 747 height 137
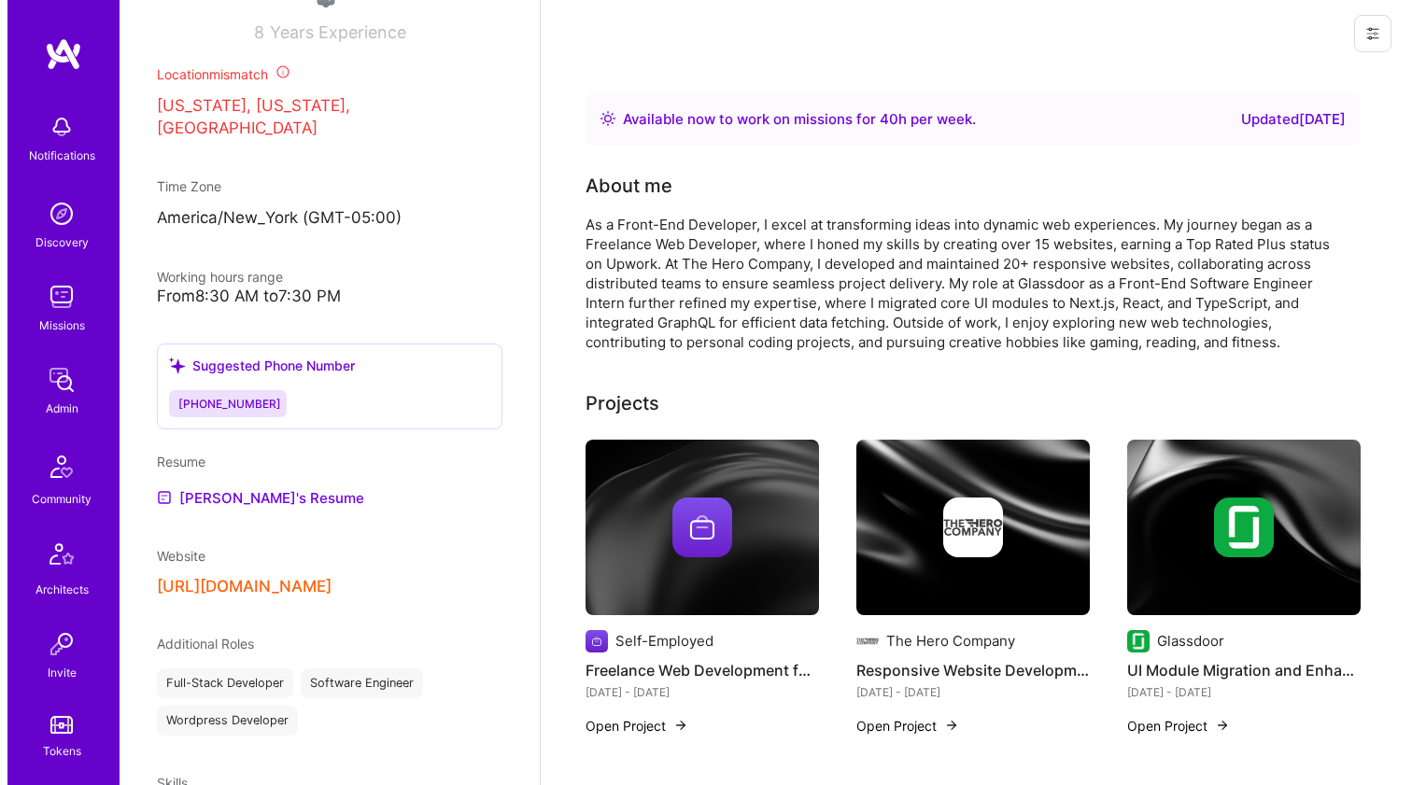
scroll to position [32, 0]
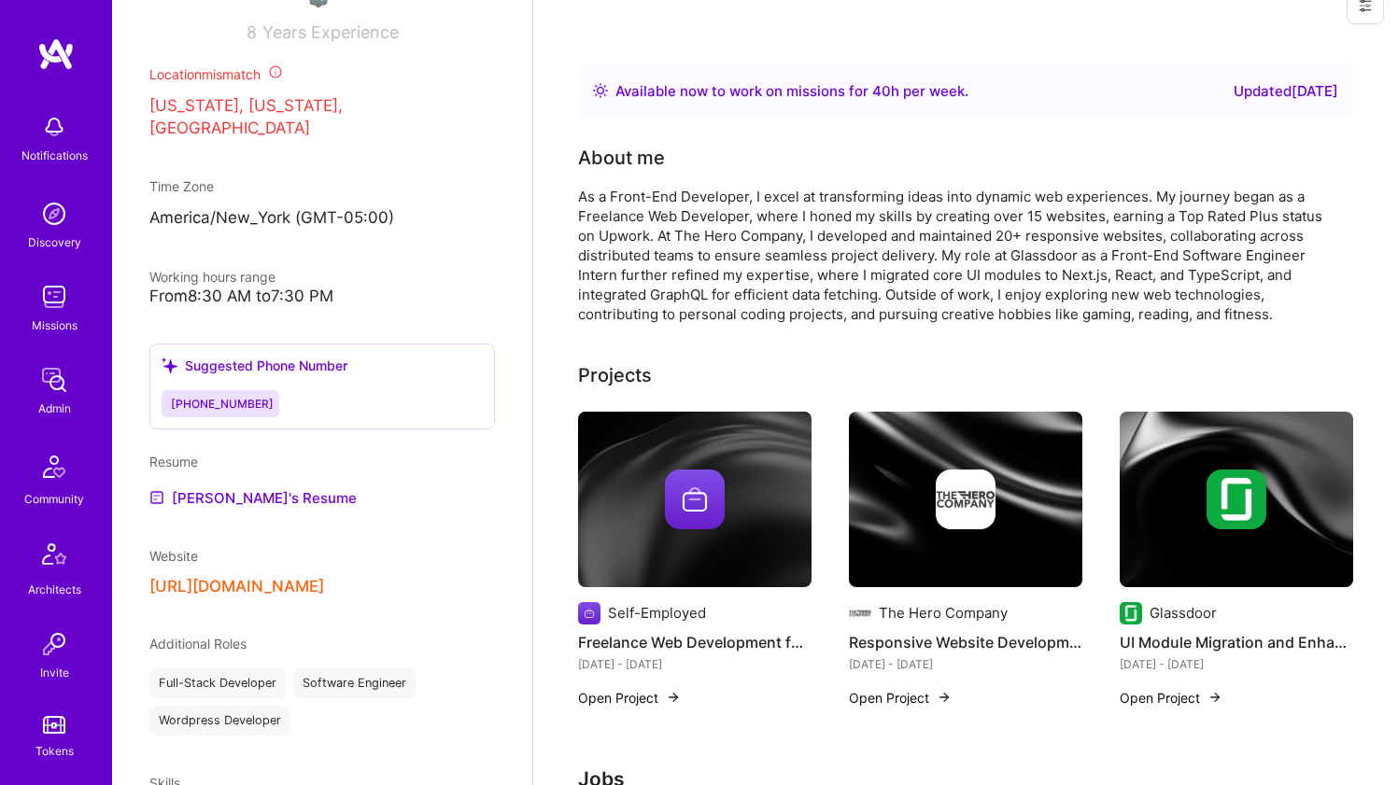
click at [716, 470] on div at bounding box center [695, 500] width 60 height 60
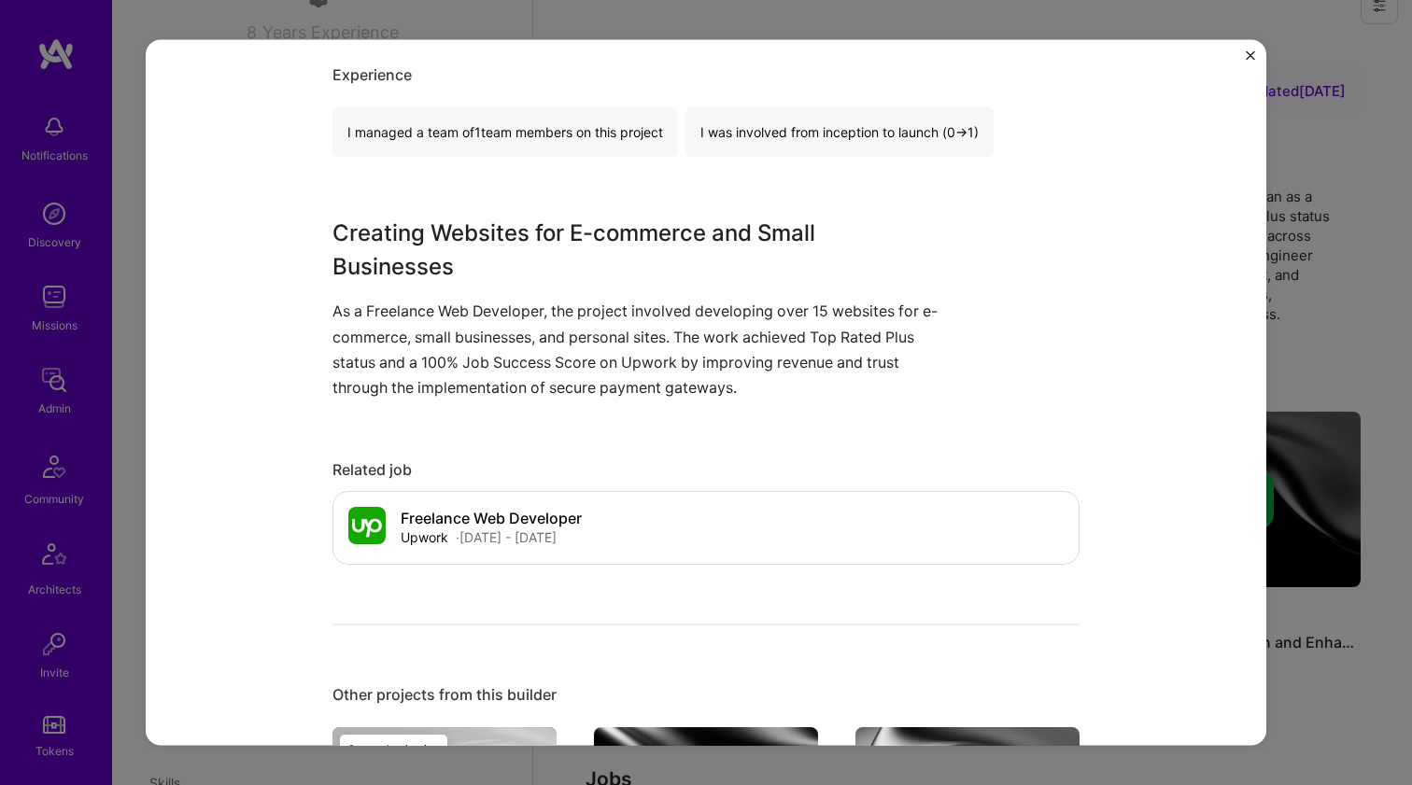
scroll to position [890, 0]
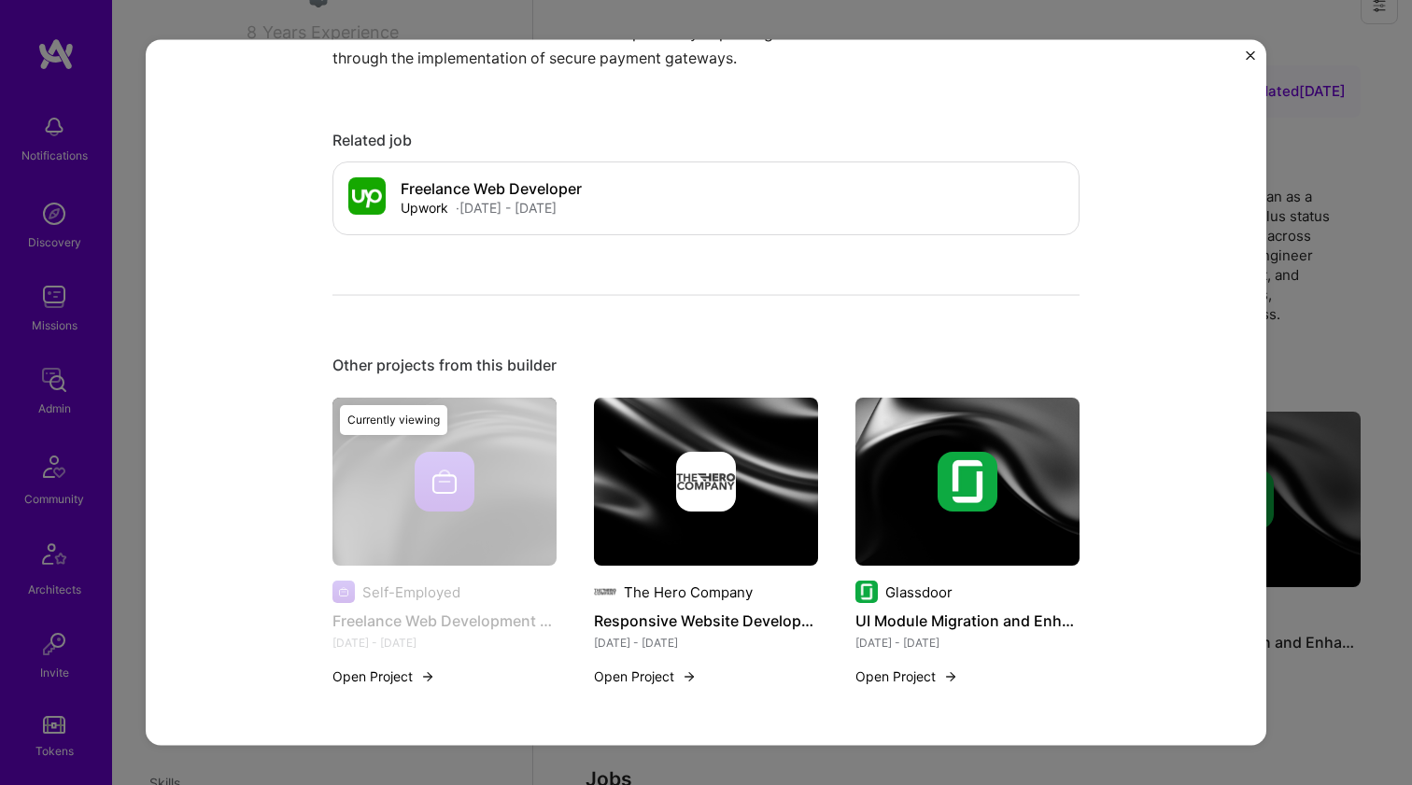
click at [838, 469] on div "Self-Employed Freelance Web Development for Diverse Clients Jan 2018 - Sep 2025…" at bounding box center [705, 553] width 747 height 311
click at [731, 497] on div at bounding box center [706, 482] width 224 height 60
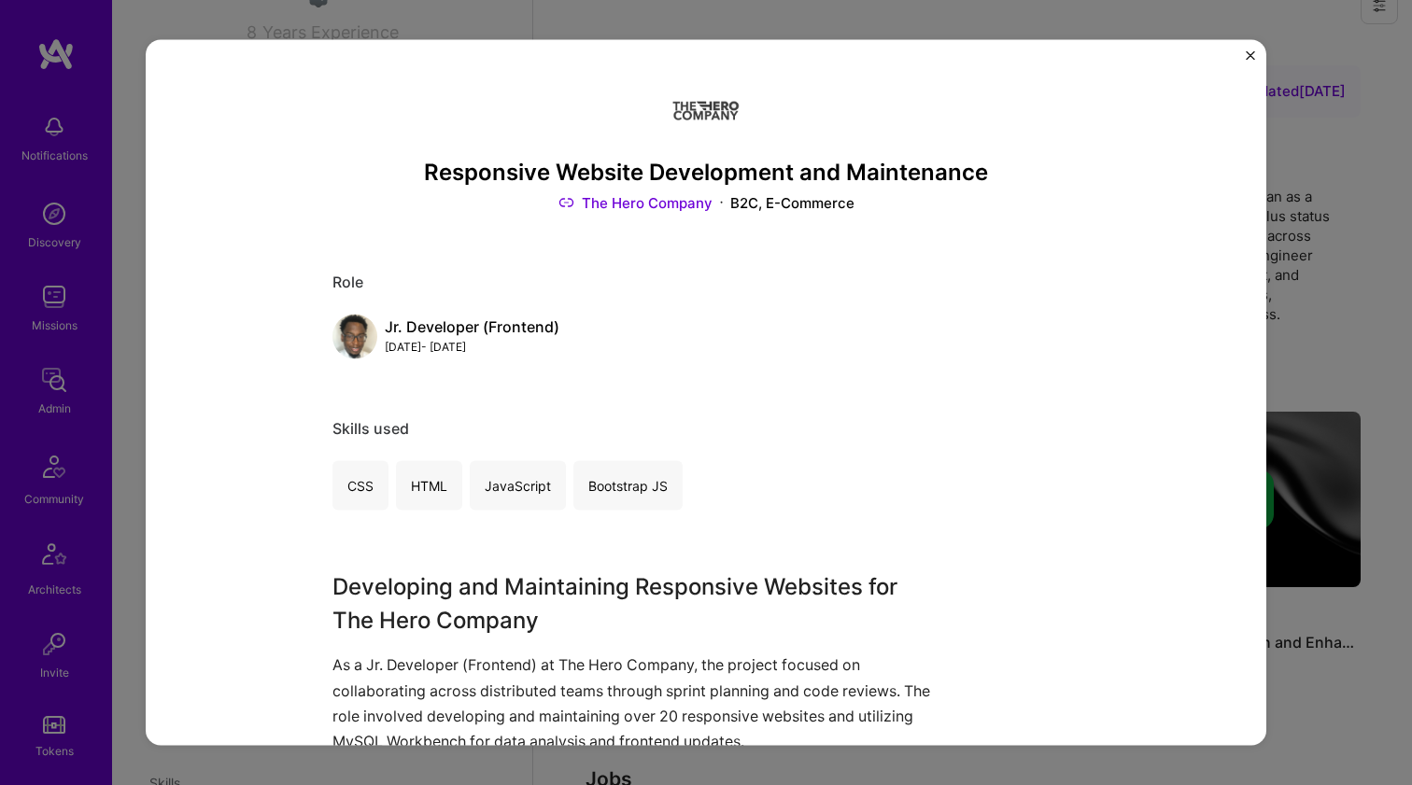
click at [598, 201] on link "The Hero Company" at bounding box center [635, 203] width 154 height 20
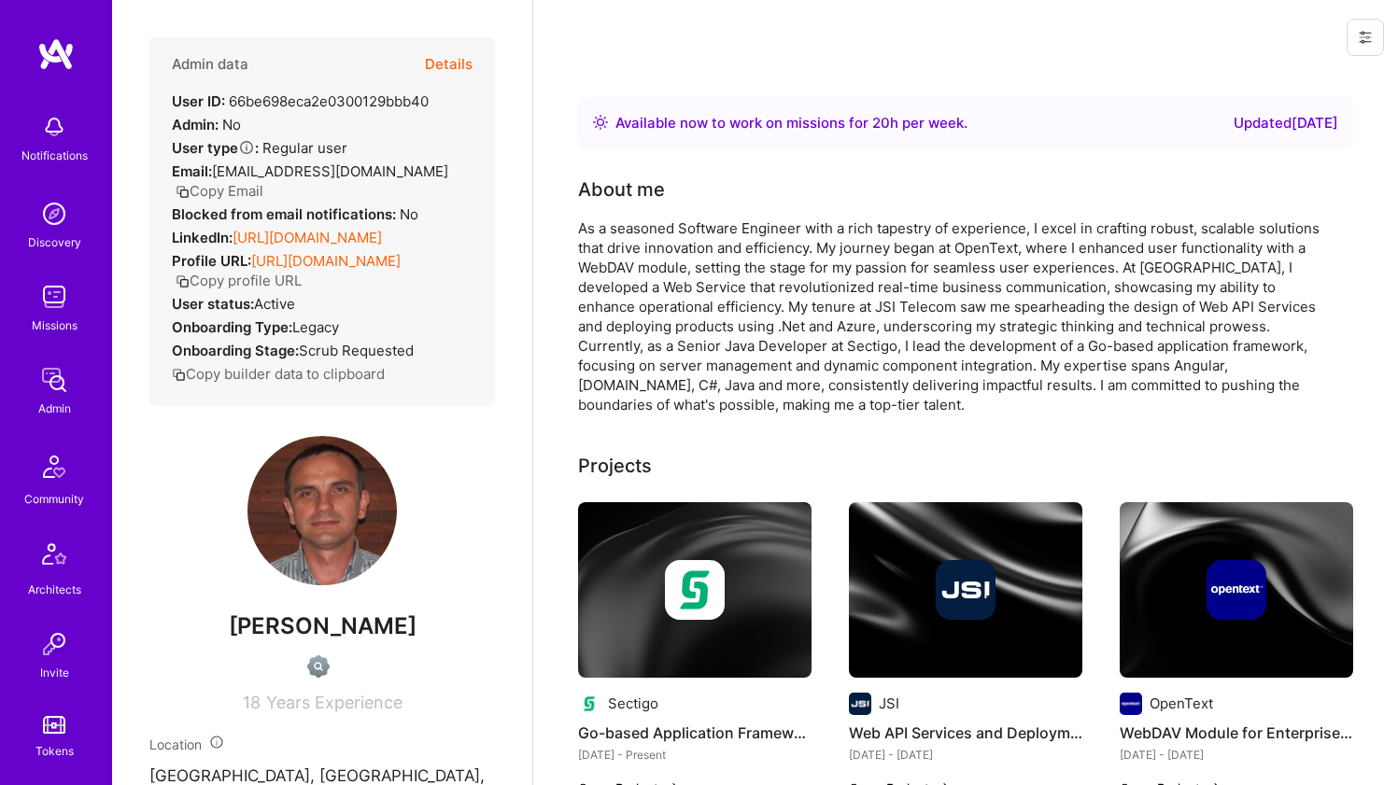
click at [310, 229] on link "https://linkedin.com/in/tsvirinkal" at bounding box center [306, 238] width 149 height 18
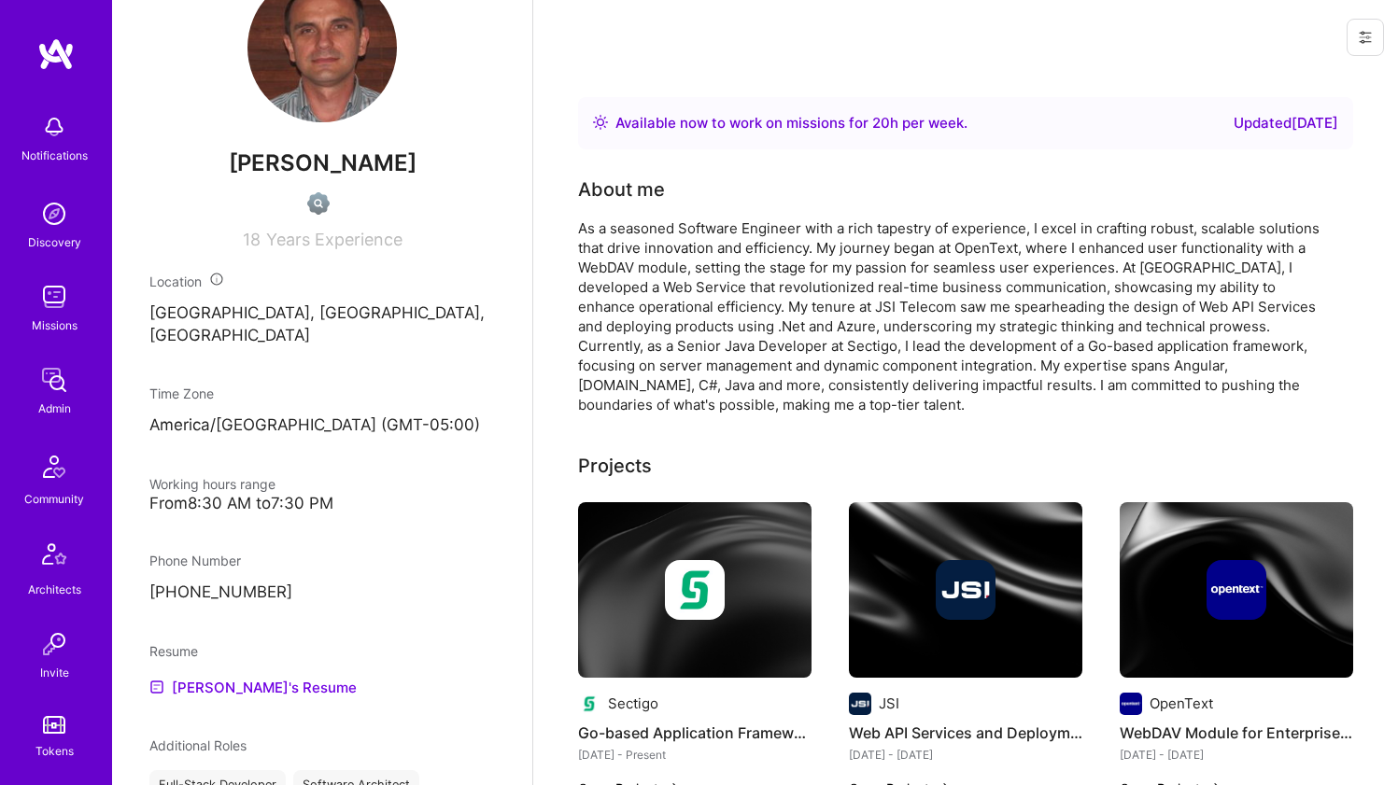
scroll to position [603, 0]
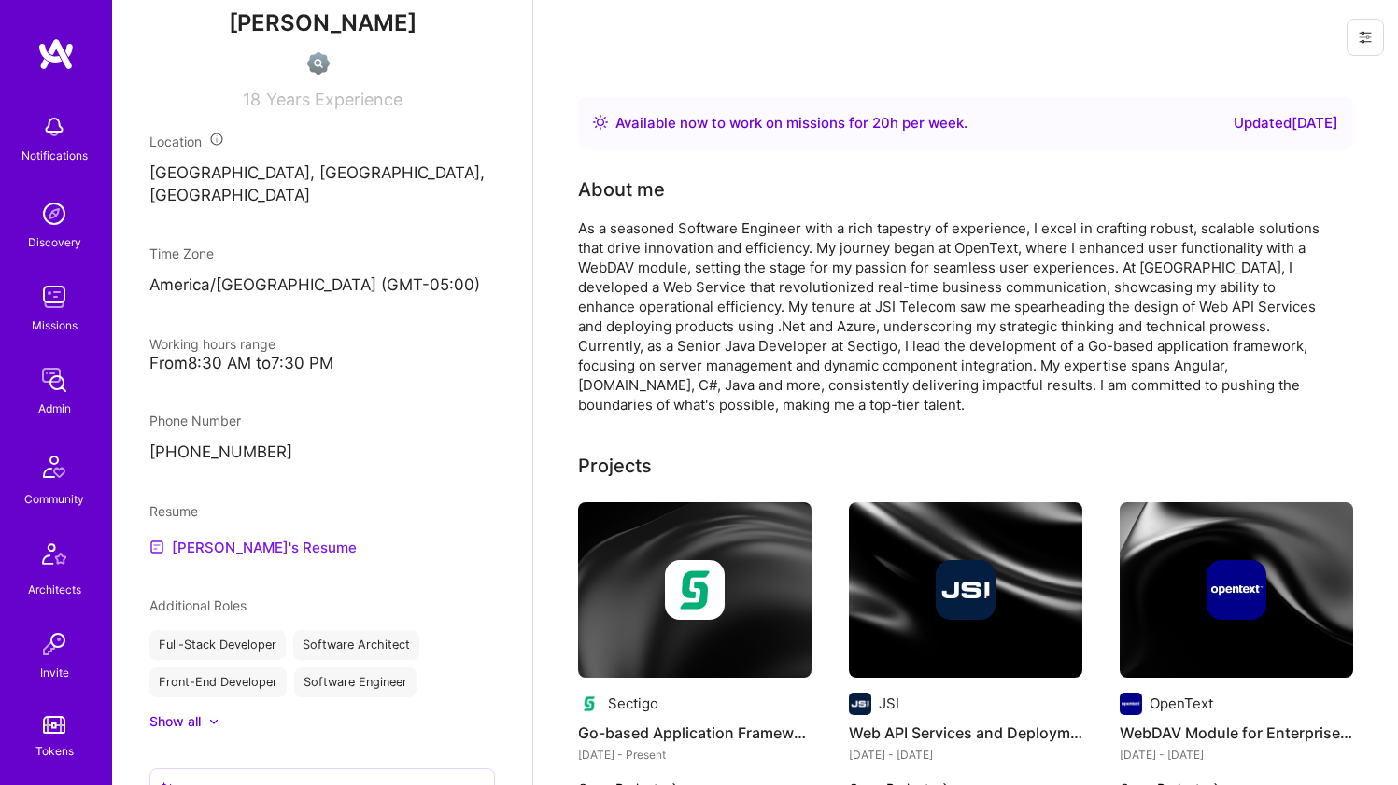
click at [197, 536] on link "Viktor's Resume" at bounding box center [252, 547] width 207 height 22
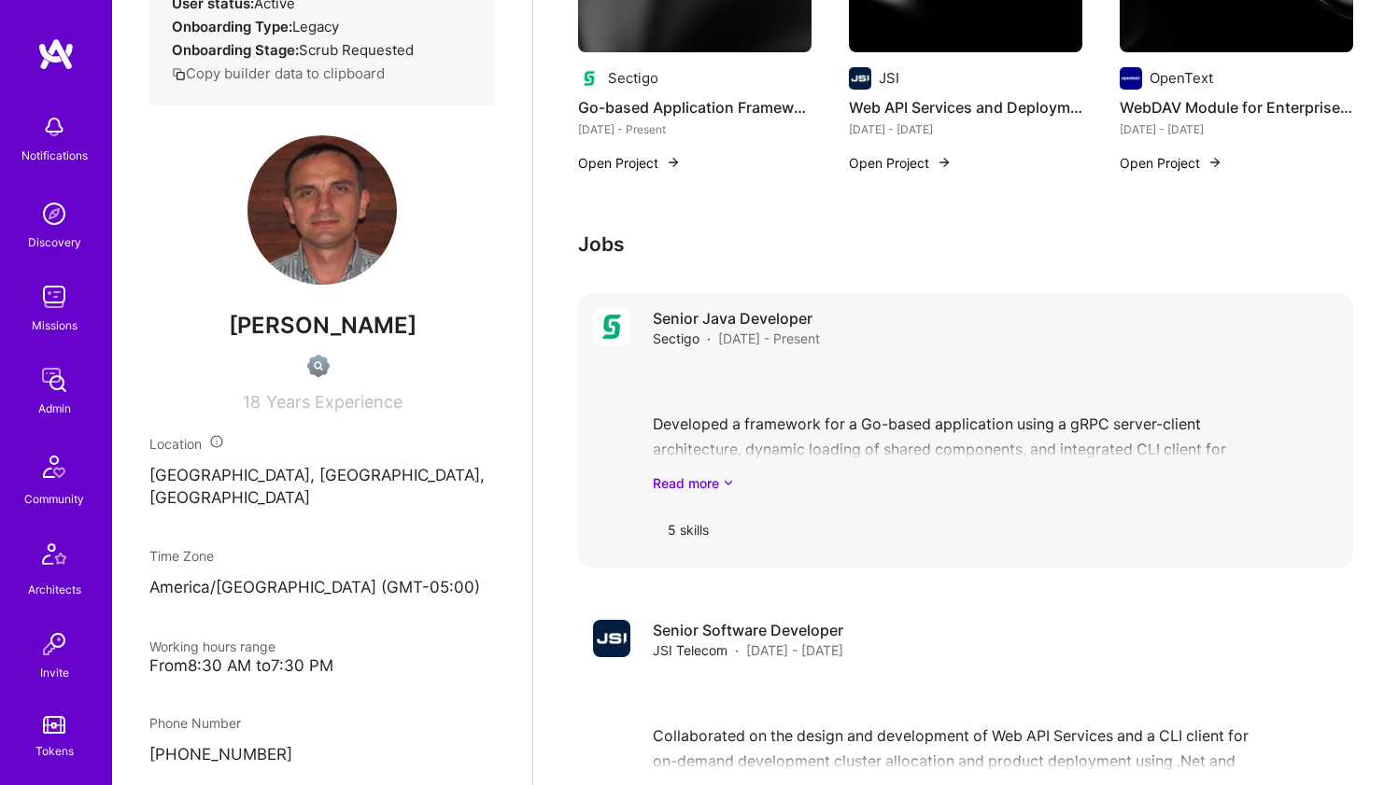
scroll to position [0, 0]
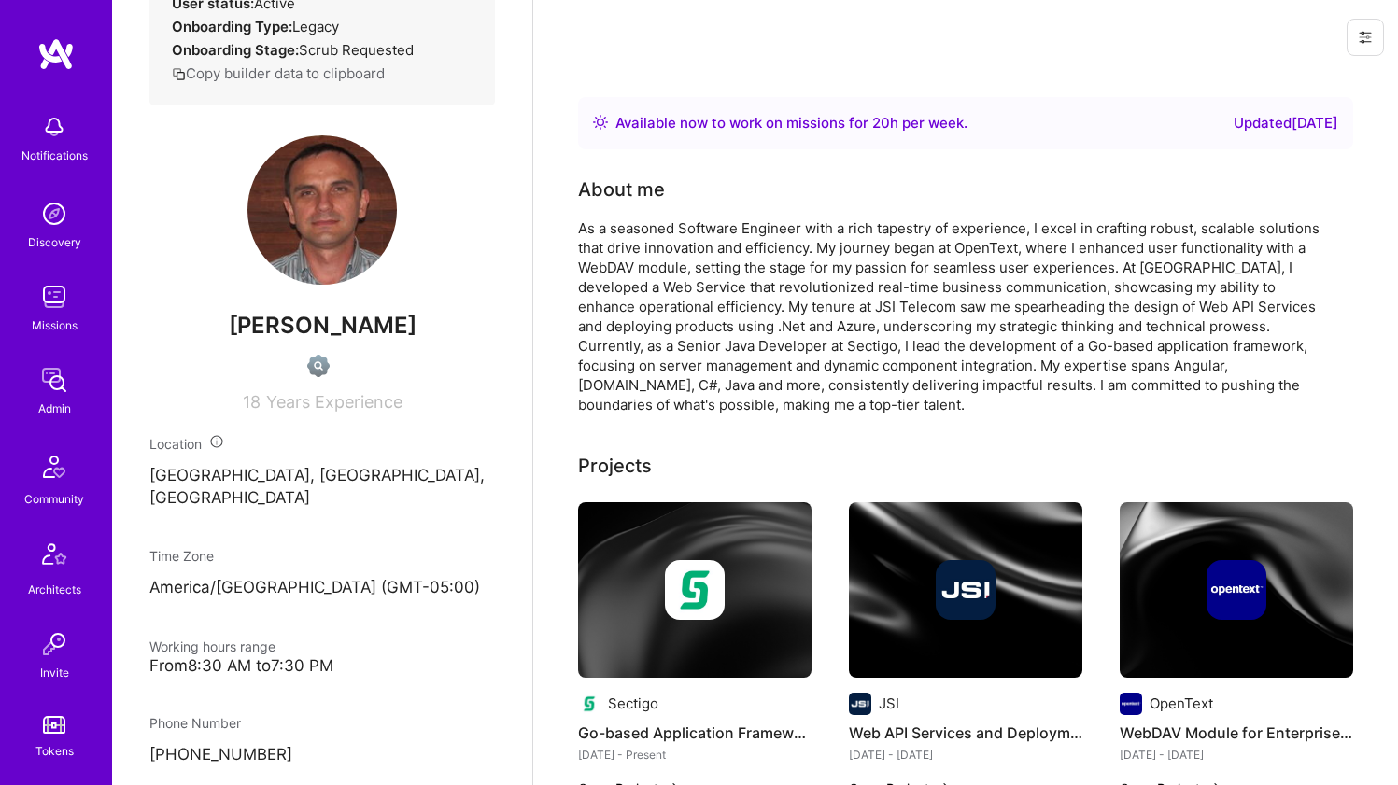
click at [696, 231] on div "As a seasoned Software Engineer with a rich tapestry of experience, I excel in …" at bounding box center [951, 316] width 747 height 196
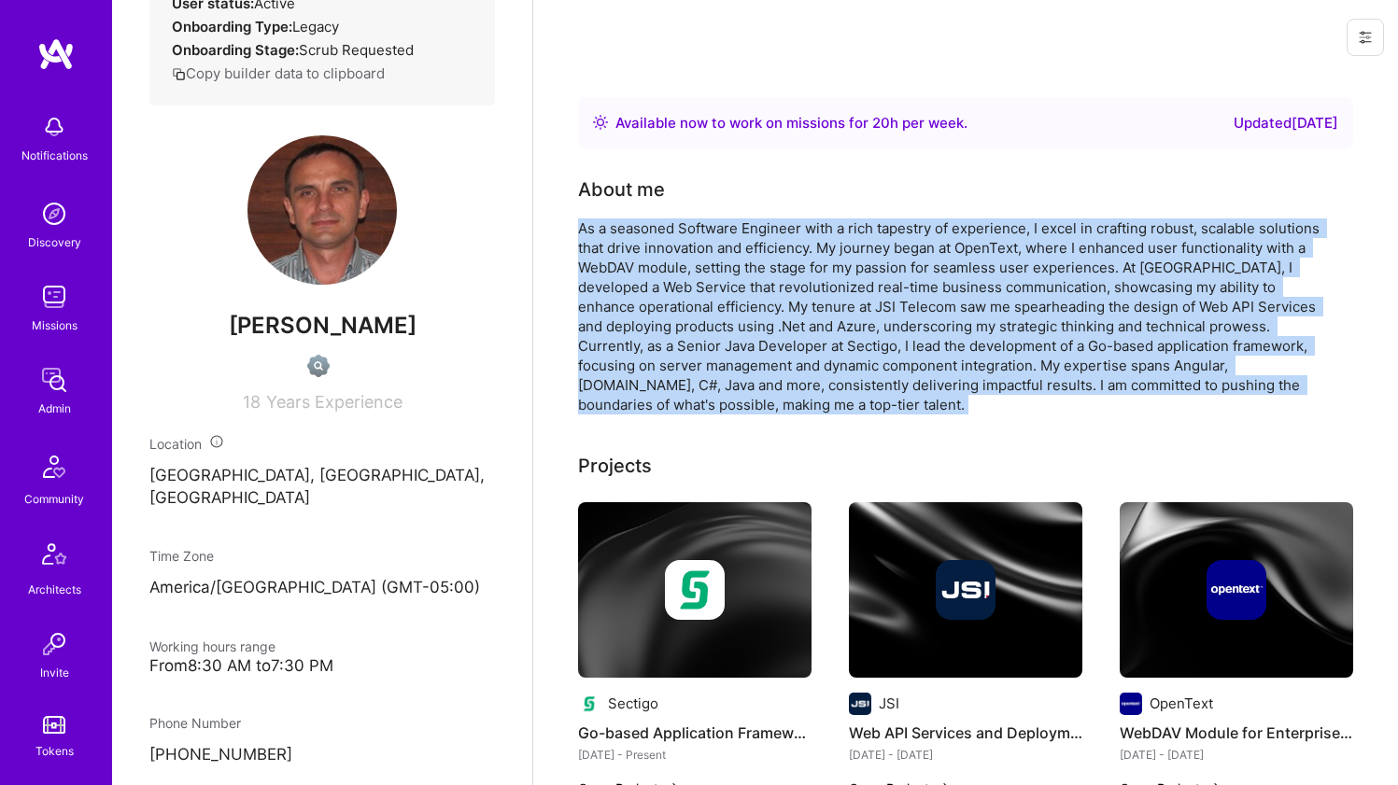
click at [696, 231] on div "As a seasoned Software Engineer with a rich tapestry of experience, I excel in …" at bounding box center [951, 316] width 747 height 196
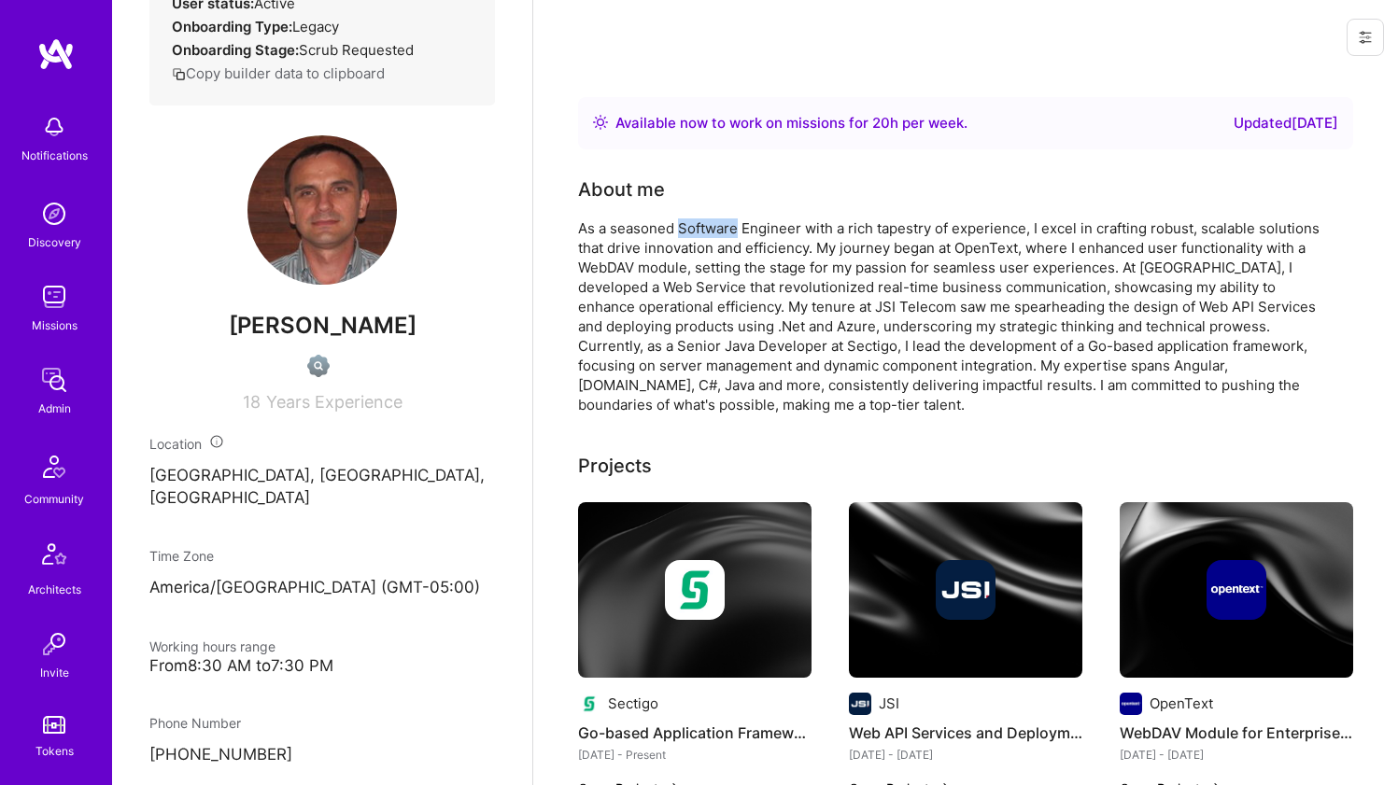
click at [696, 231] on div "As a seasoned Software Engineer with a rich tapestry of experience, I excel in …" at bounding box center [951, 316] width 747 height 196
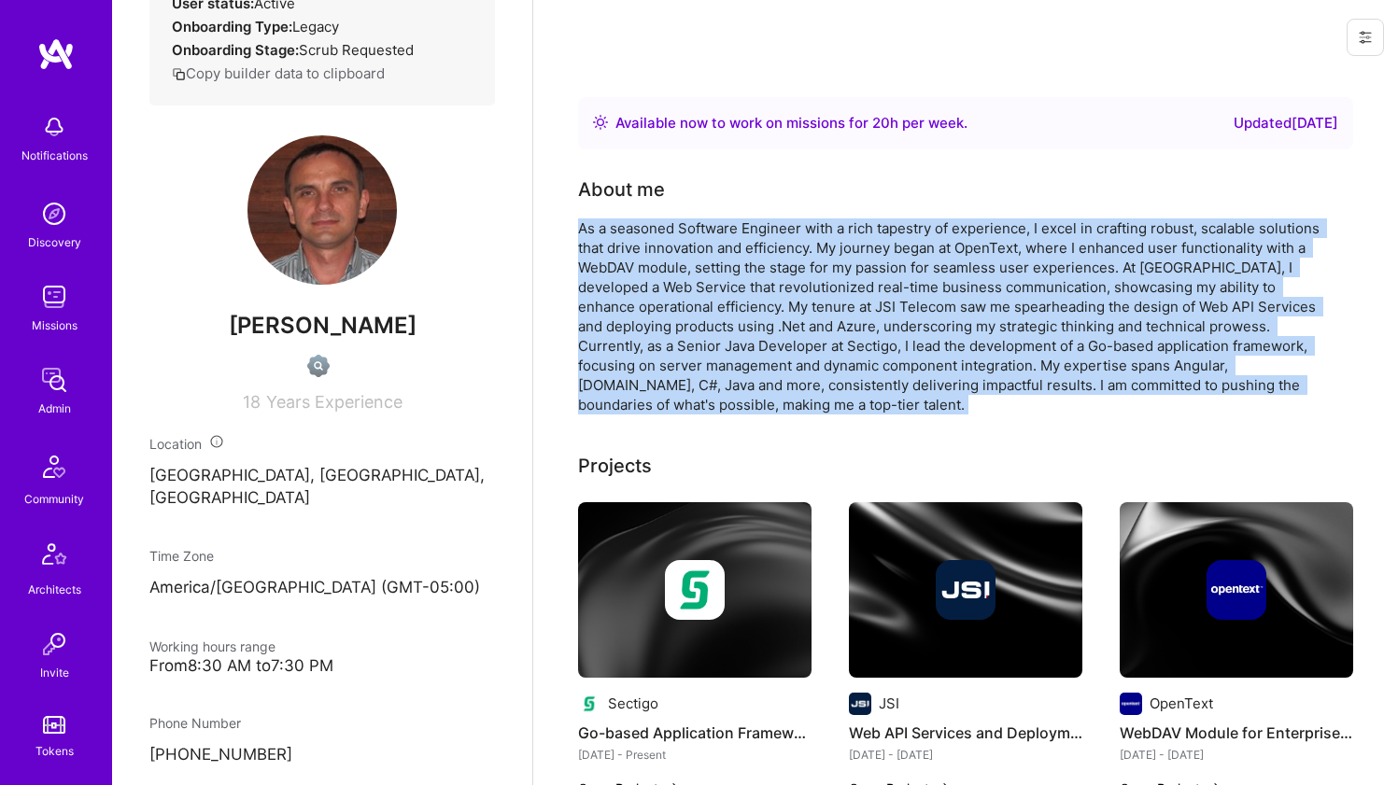
click at [696, 231] on div "As a seasoned Software Engineer with a rich tapestry of experience, I excel in …" at bounding box center [951, 316] width 747 height 196
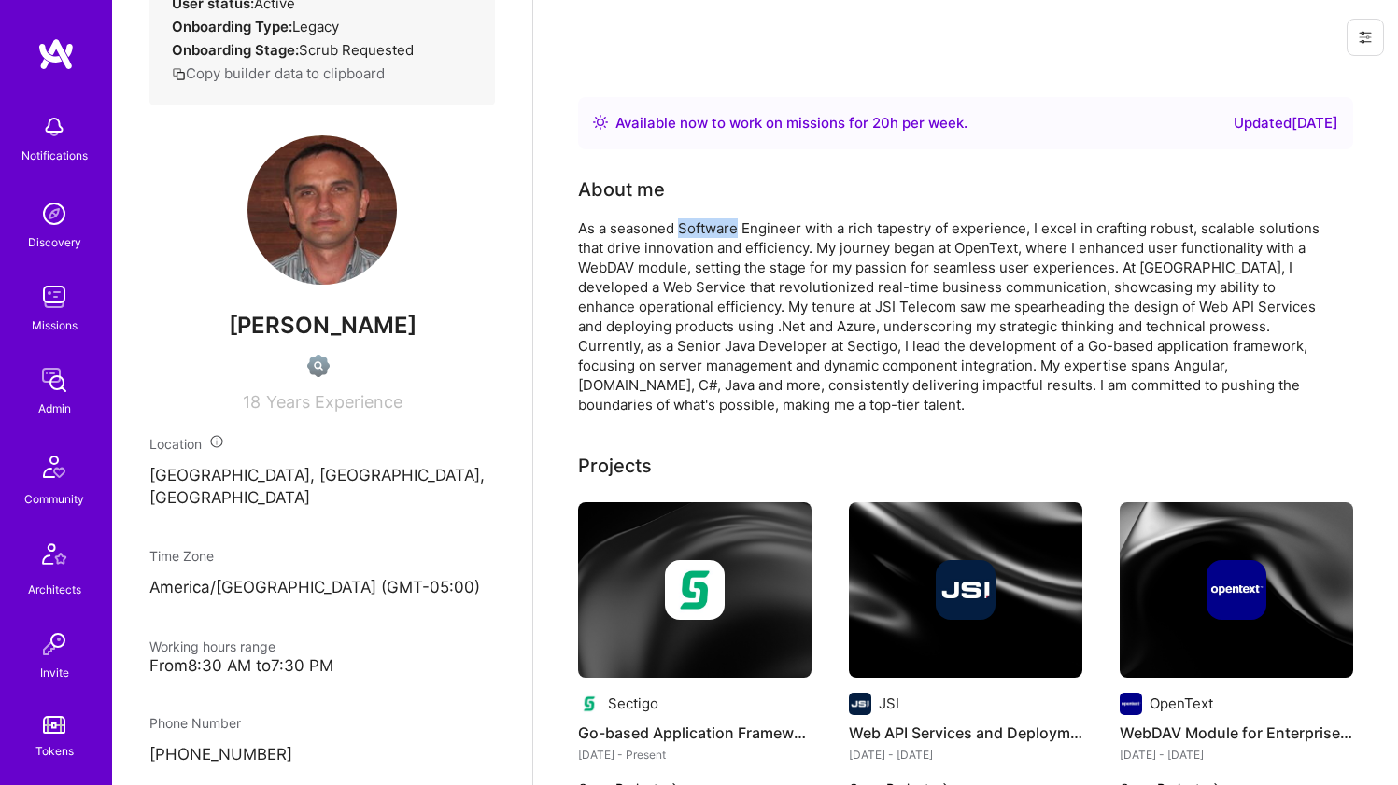
click at [696, 231] on div "As a seasoned Software Engineer with a rich tapestry of experience, I excel in …" at bounding box center [951, 316] width 747 height 196
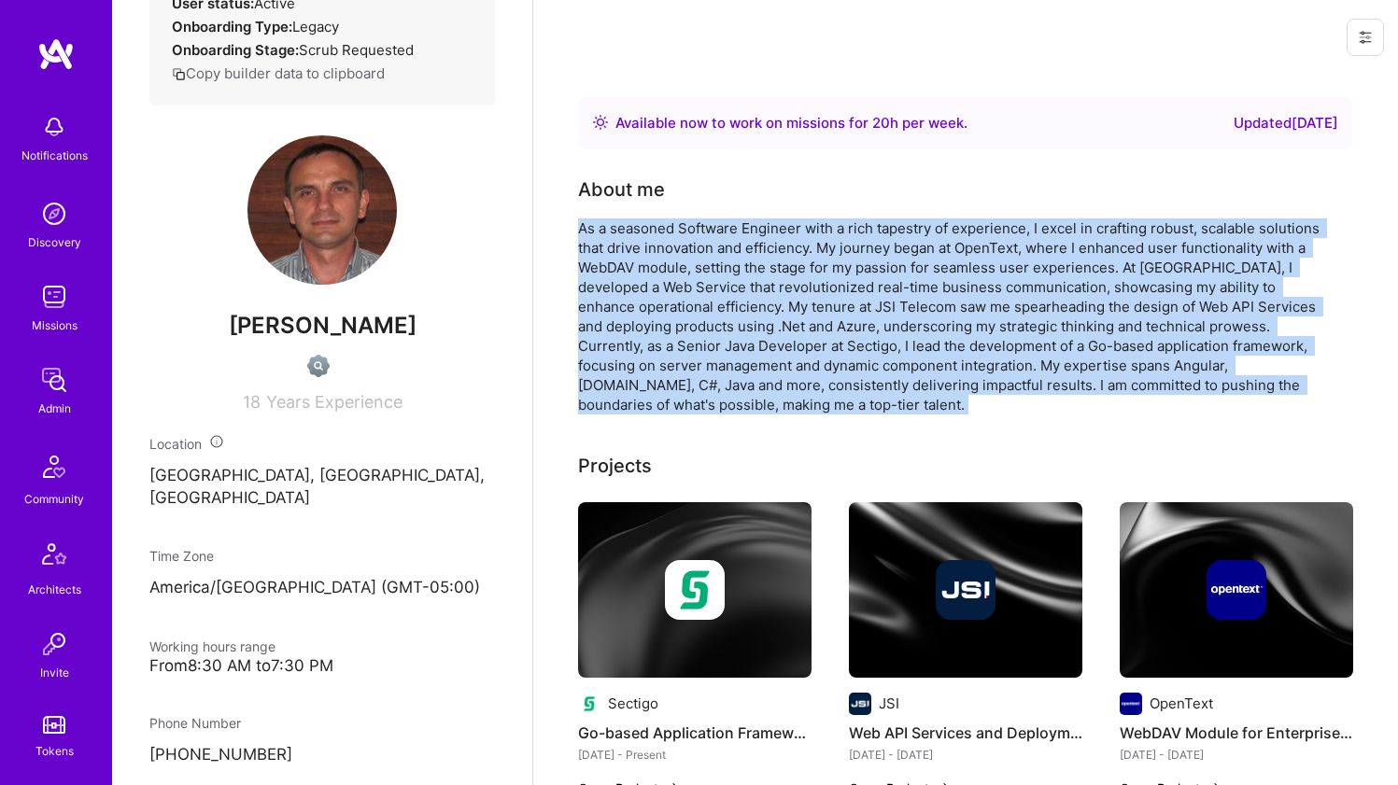
click at [696, 231] on div "As a seasoned Software Engineer with a rich tapestry of experience, I excel in …" at bounding box center [951, 316] width 747 height 196
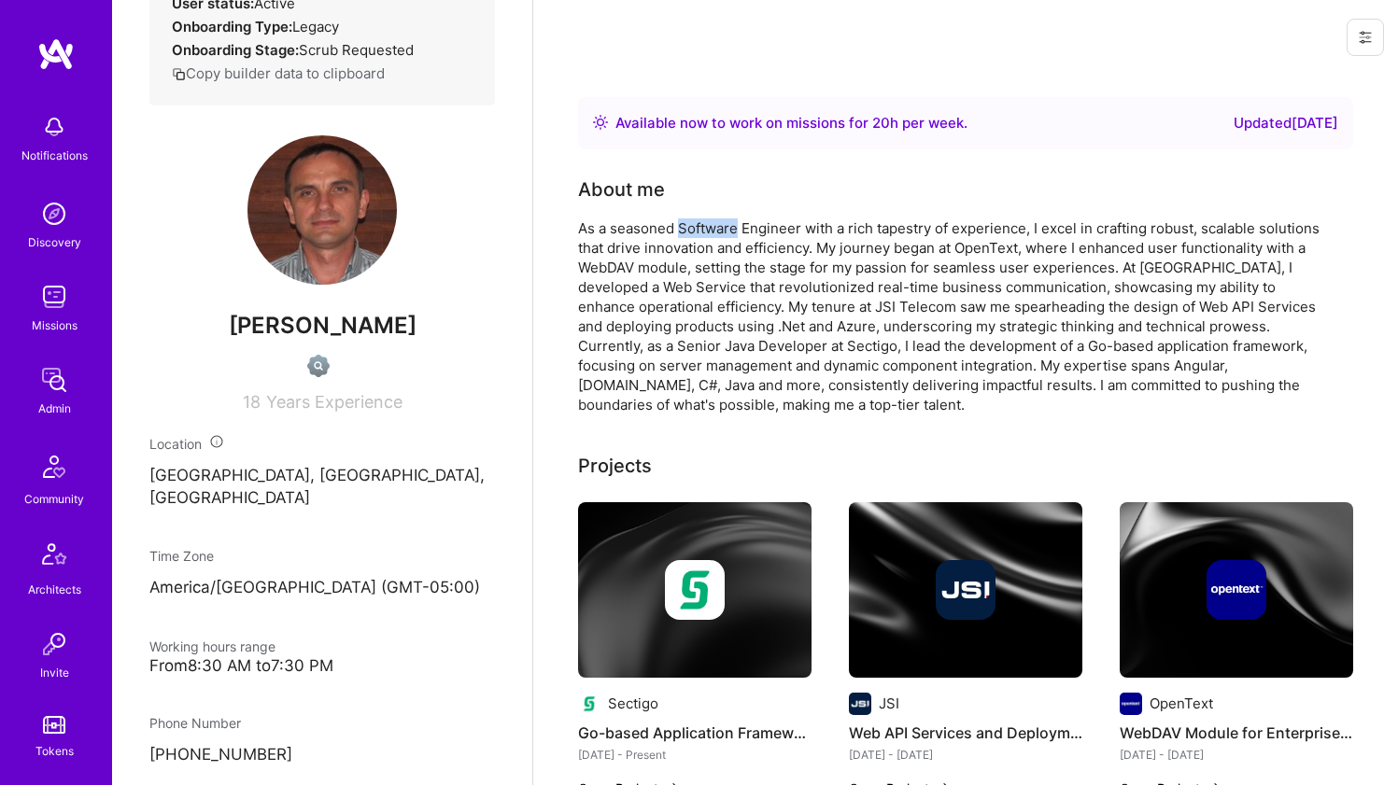
click at [696, 231] on div "As a seasoned Software Engineer with a rich tapestry of experience, I excel in …" at bounding box center [951, 316] width 747 height 196
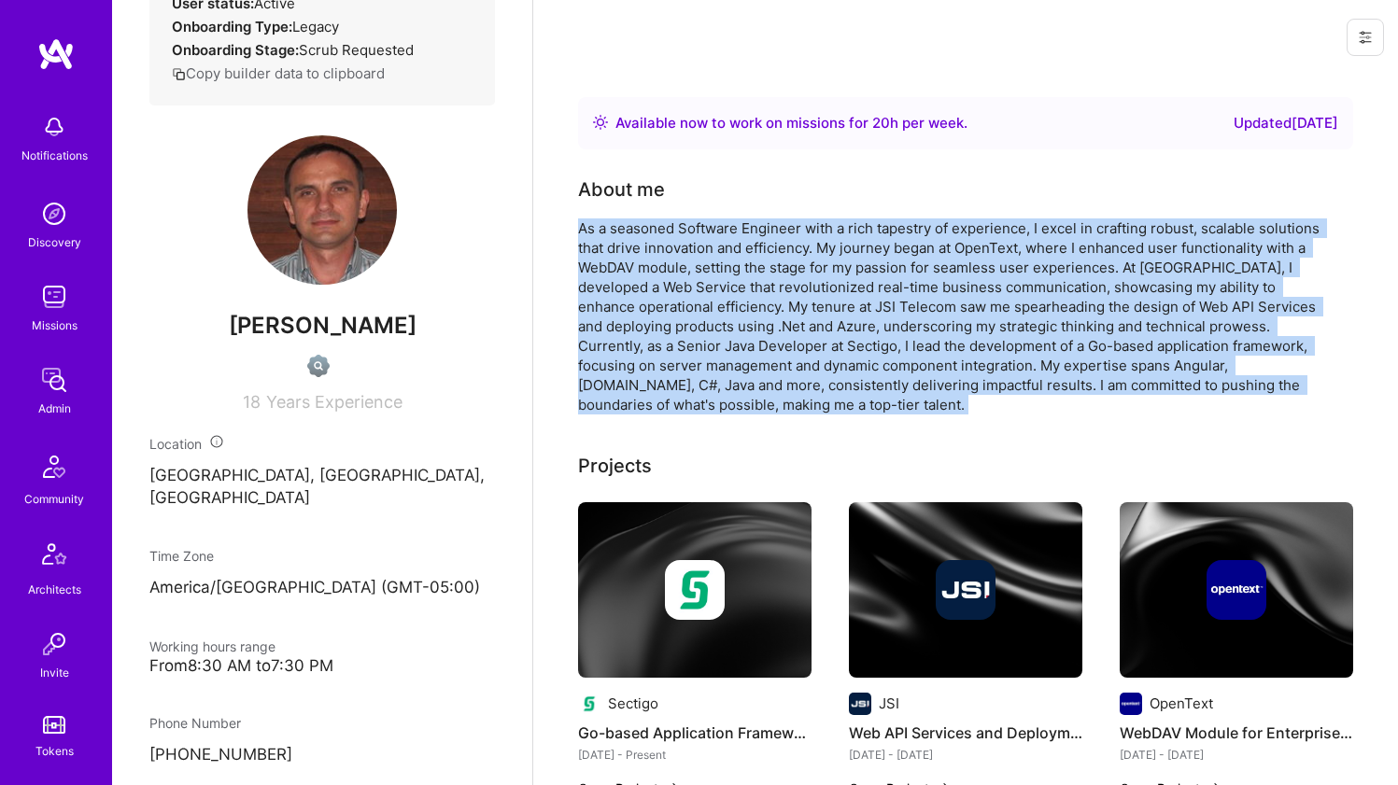
click at [696, 231] on div "As a seasoned Software Engineer with a rich tapestry of experience, I excel in …" at bounding box center [951, 316] width 747 height 196
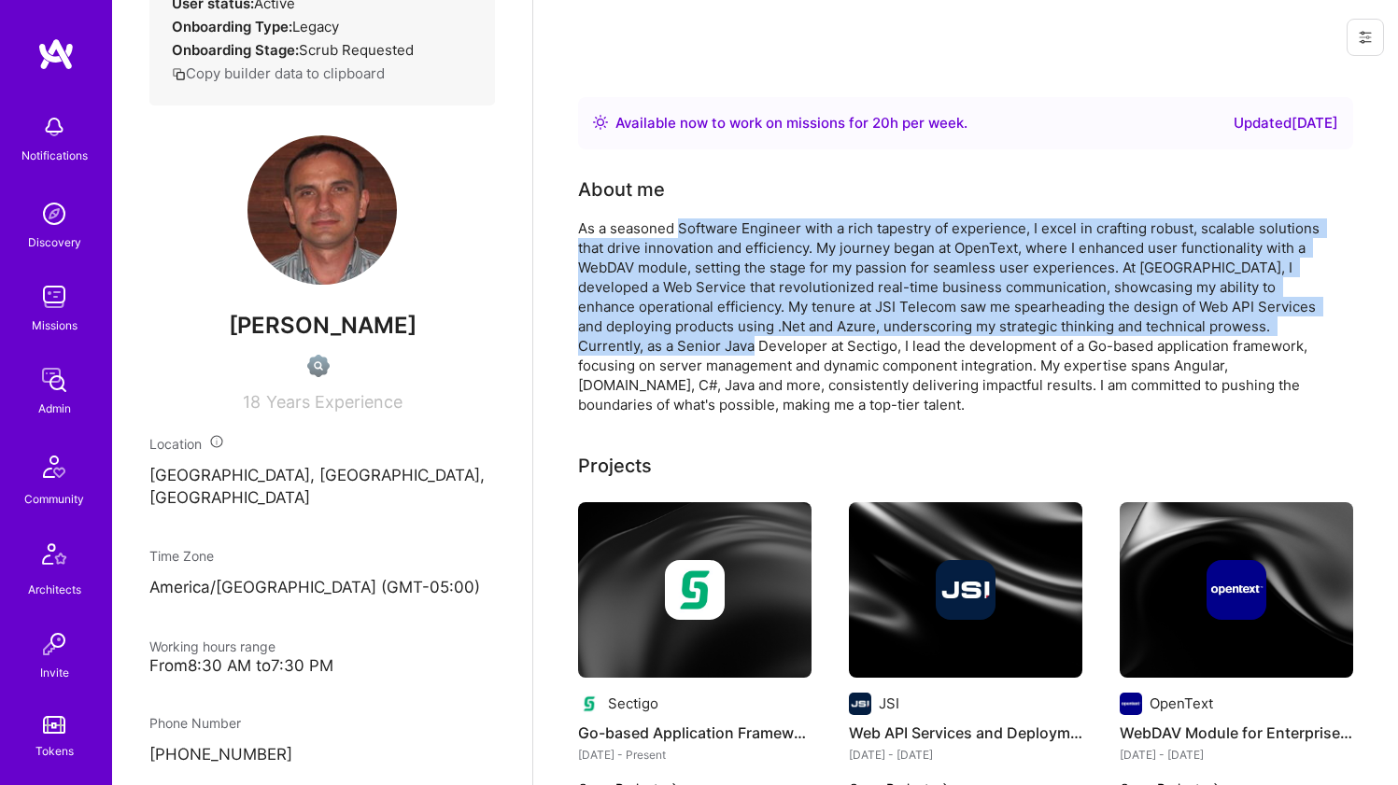
drag, startPoint x: 696, startPoint y: 231, endPoint x: 626, endPoint y: 344, distance: 132.9
click at [626, 344] on div "As a seasoned Software Engineer with a rich tapestry of experience, I excel in …" at bounding box center [951, 316] width 747 height 196
drag, startPoint x: 626, startPoint y: 344, endPoint x: 653, endPoint y: 236, distance: 110.5
click at [653, 236] on div "As a seasoned Software Engineer with a rich tapestry of experience, I excel in …" at bounding box center [951, 316] width 747 height 196
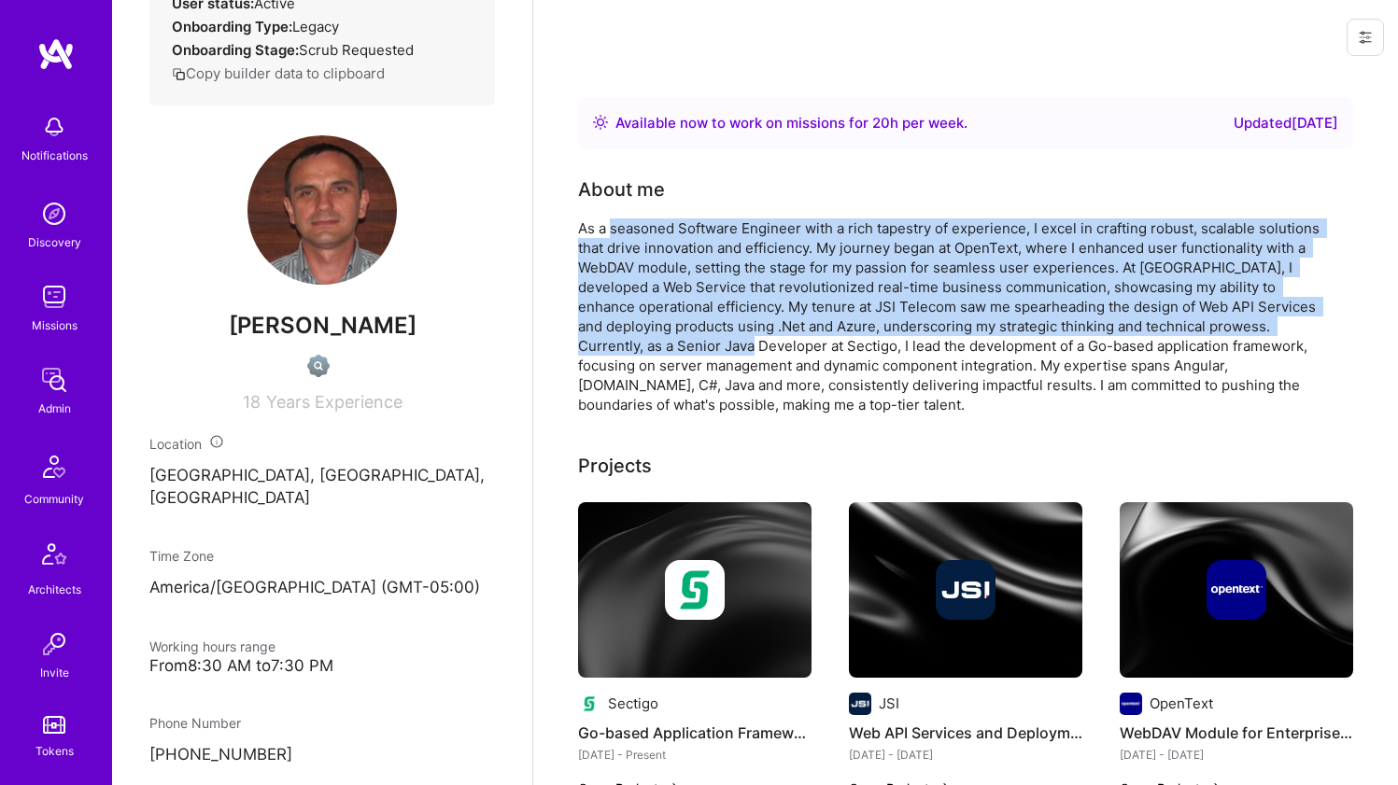
click at [653, 236] on div "As a seasoned Software Engineer with a rich tapestry of experience, I excel in …" at bounding box center [951, 316] width 747 height 196
drag, startPoint x: 653, startPoint y: 236, endPoint x: 631, endPoint y: 352, distance: 117.7
click at [631, 352] on div "As a seasoned Software Engineer with a rich tapestry of experience, I excel in …" at bounding box center [951, 316] width 747 height 196
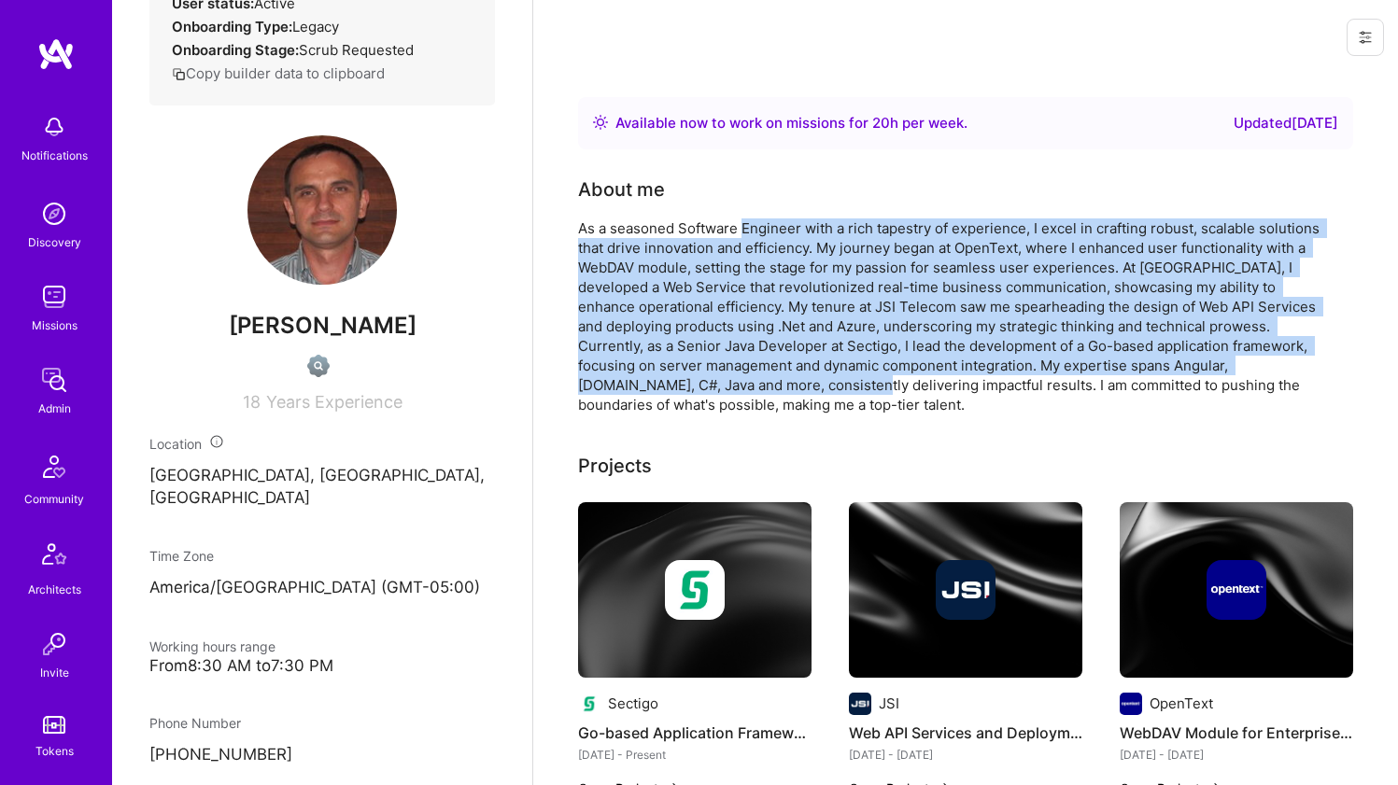
drag, startPoint x: 737, startPoint y: 382, endPoint x: 740, endPoint y: 222, distance: 159.7
click at [740, 223] on div "As a seasoned Software Engineer with a rich tapestry of experience, I excel in …" at bounding box center [951, 316] width 747 height 196
click at [740, 222] on div "As a seasoned Software Engineer with a rich tapestry of experience, I excel in …" at bounding box center [951, 316] width 747 height 196
drag, startPoint x: 742, startPoint y: 238, endPoint x: 753, endPoint y: 374, distance: 136.8
click at [753, 374] on div "As a seasoned Software Engineer with a rich tapestry of experience, I excel in …" at bounding box center [951, 316] width 747 height 196
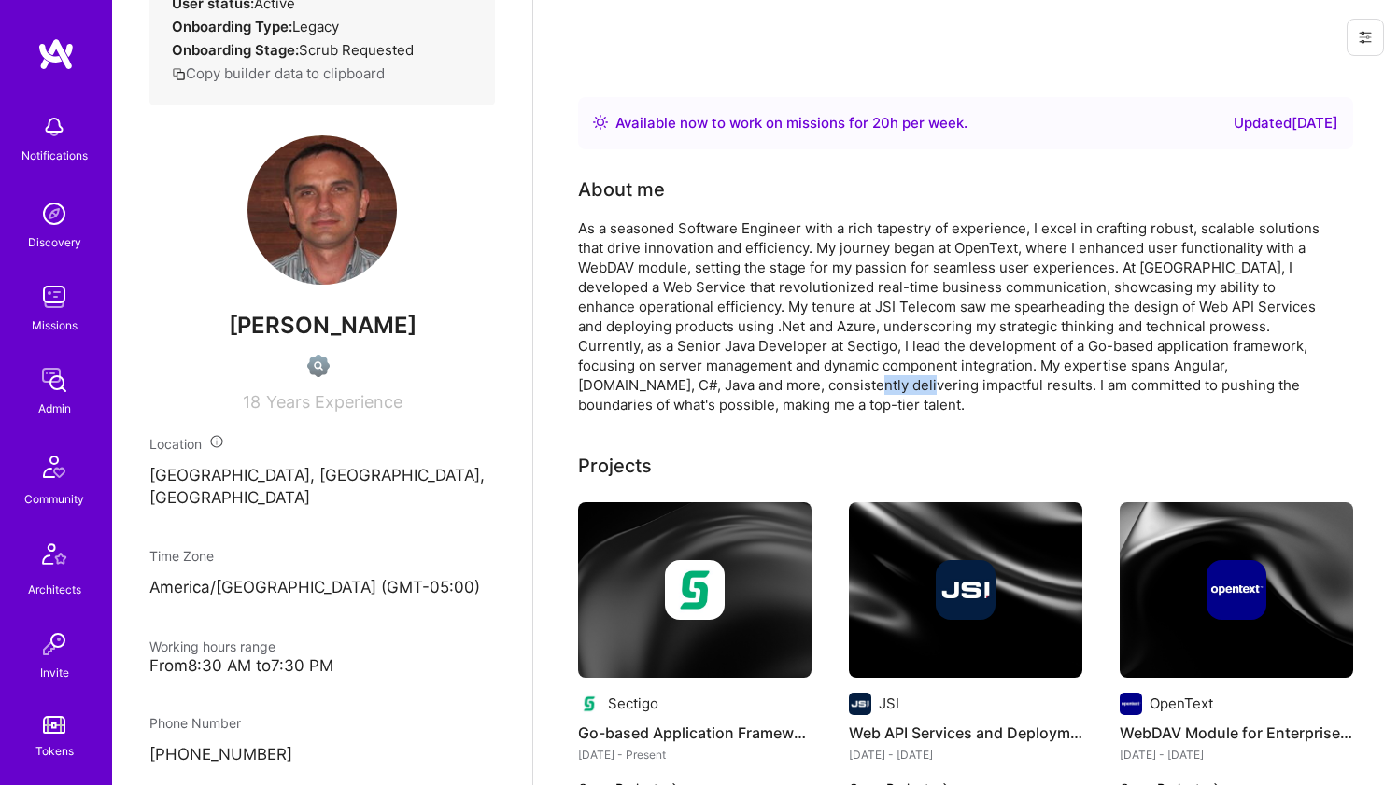
click at [754, 378] on div "As a seasoned Software Engineer with a rich tapestry of experience, I excel in …" at bounding box center [951, 316] width 747 height 196
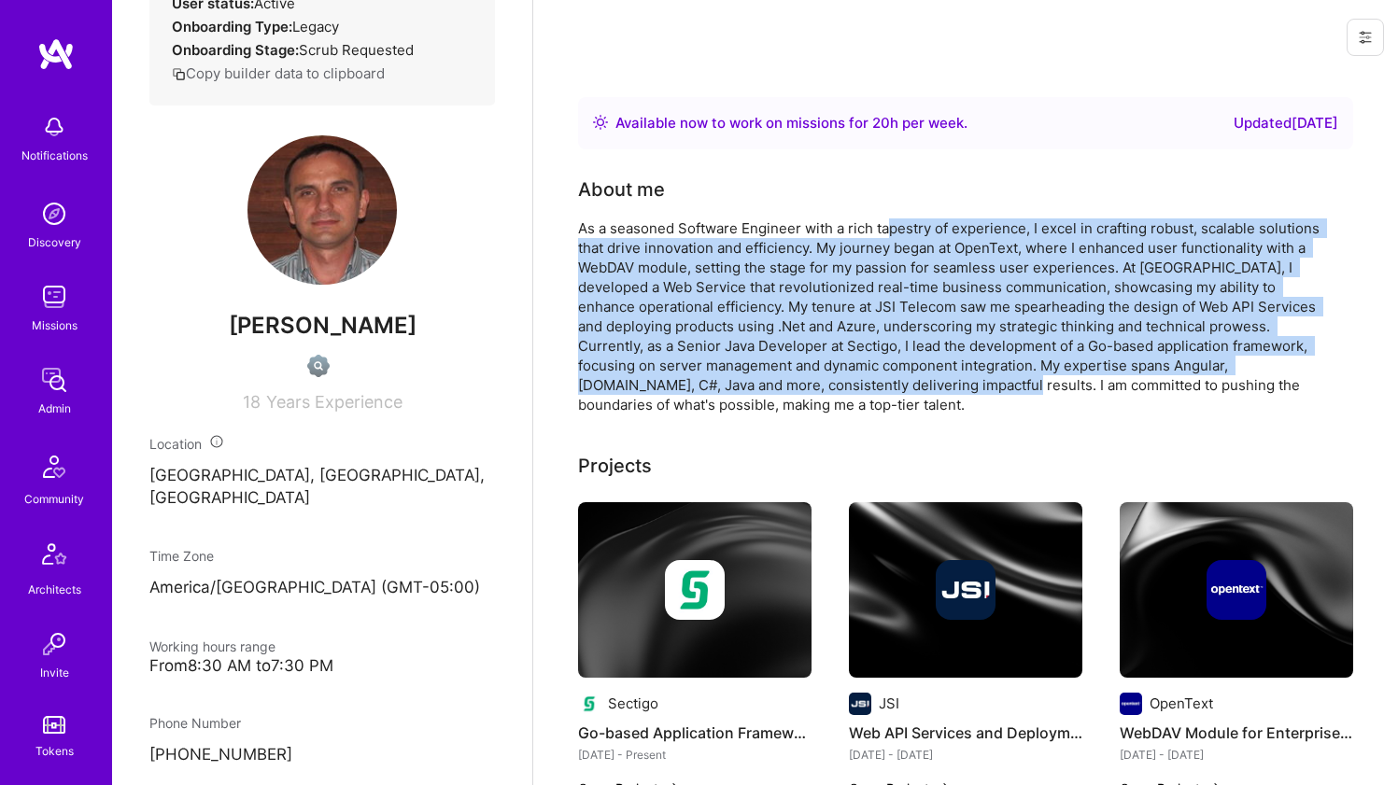
drag, startPoint x: 892, startPoint y: 228, endPoint x: 888, endPoint y: 383, distance: 155.0
click at [888, 383] on div "As a seasoned Software Engineer with a rich tapestry of experience, I excel in …" at bounding box center [951, 316] width 747 height 196
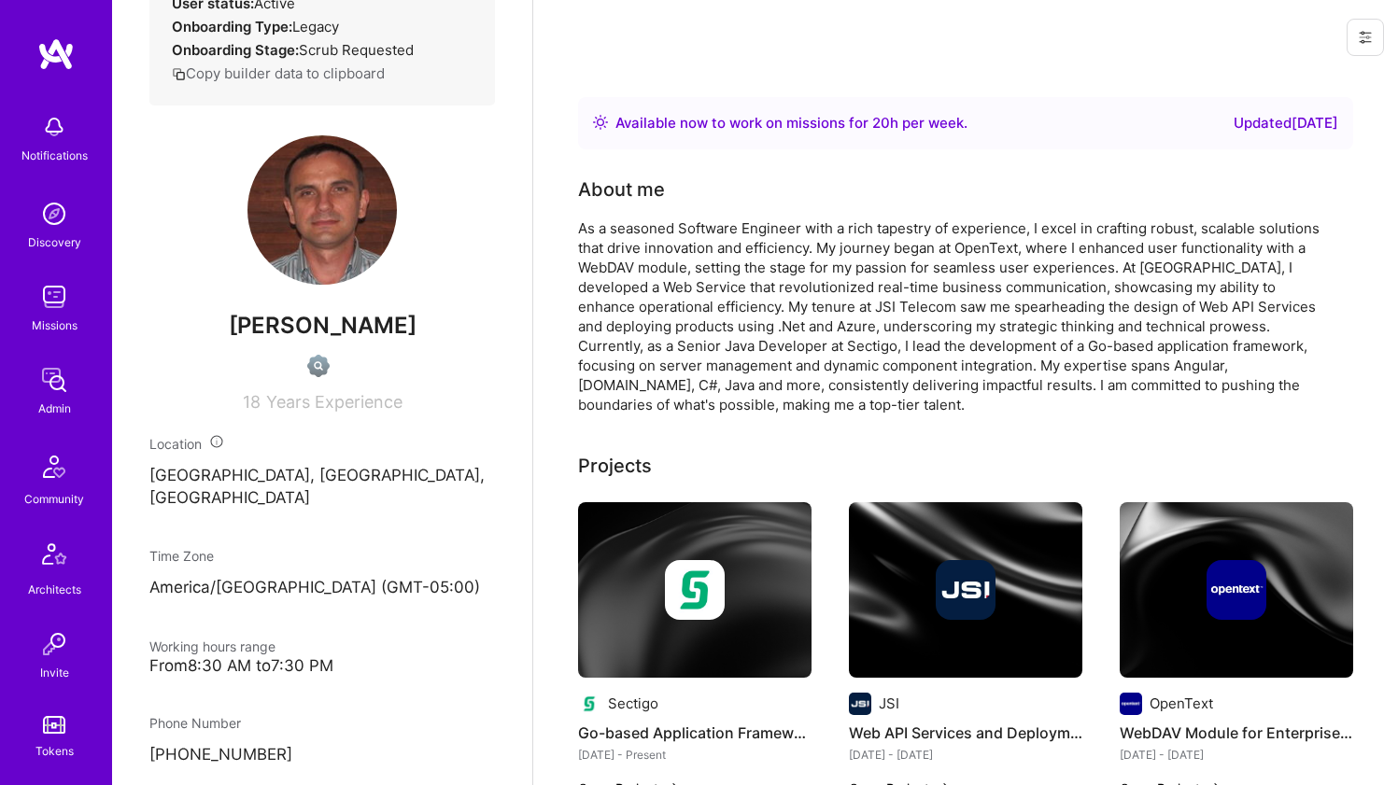
click at [888, 386] on div "As a seasoned Software Engineer with a rich tapestry of experience, I excel in …" at bounding box center [951, 316] width 747 height 196
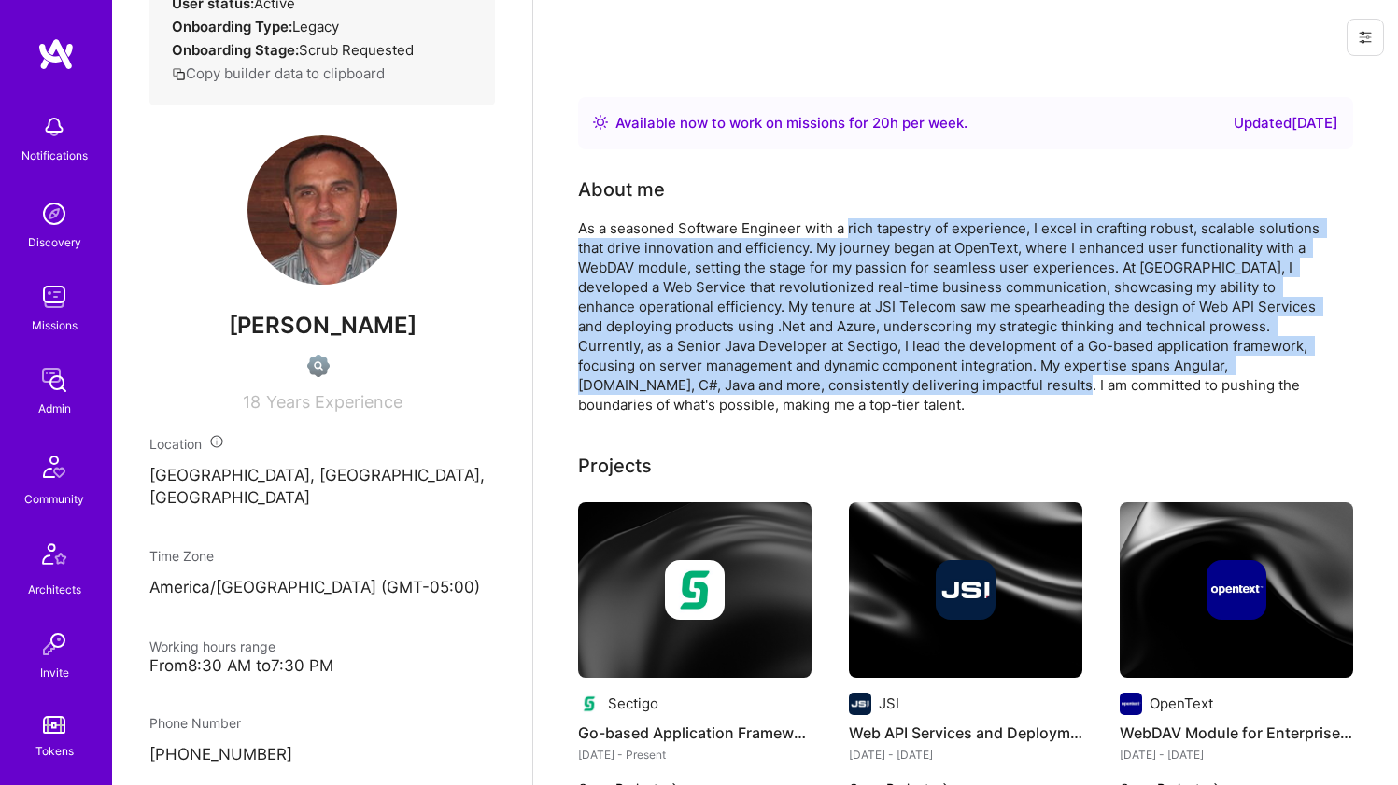
drag, startPoint x: 888, startPoint y: 387, endPoint x: 854, endPoint y: 230, distance: 160.4
click at [854, 230] on div "As a seasoned Software Engineer with a rich tapestry of experience, I excel in …" at bounding box center [951, 316] width 747 height 196
click at [854, 229] on div "As a seasoned Software Engineer with a rich tapestry of experience, I excel in …" at bounding box center [951, 316] width 747 height 196
drag, startPoint x: 854, startPoint y: 228, endPoint x: 874, endPoint y: 386, distance: 159.0
click at [874, 386] on div "As a seasoned Software Engineer with a rich tapestry of experience, I excel in …" at bounding box center [951, 316] width 747 height 196
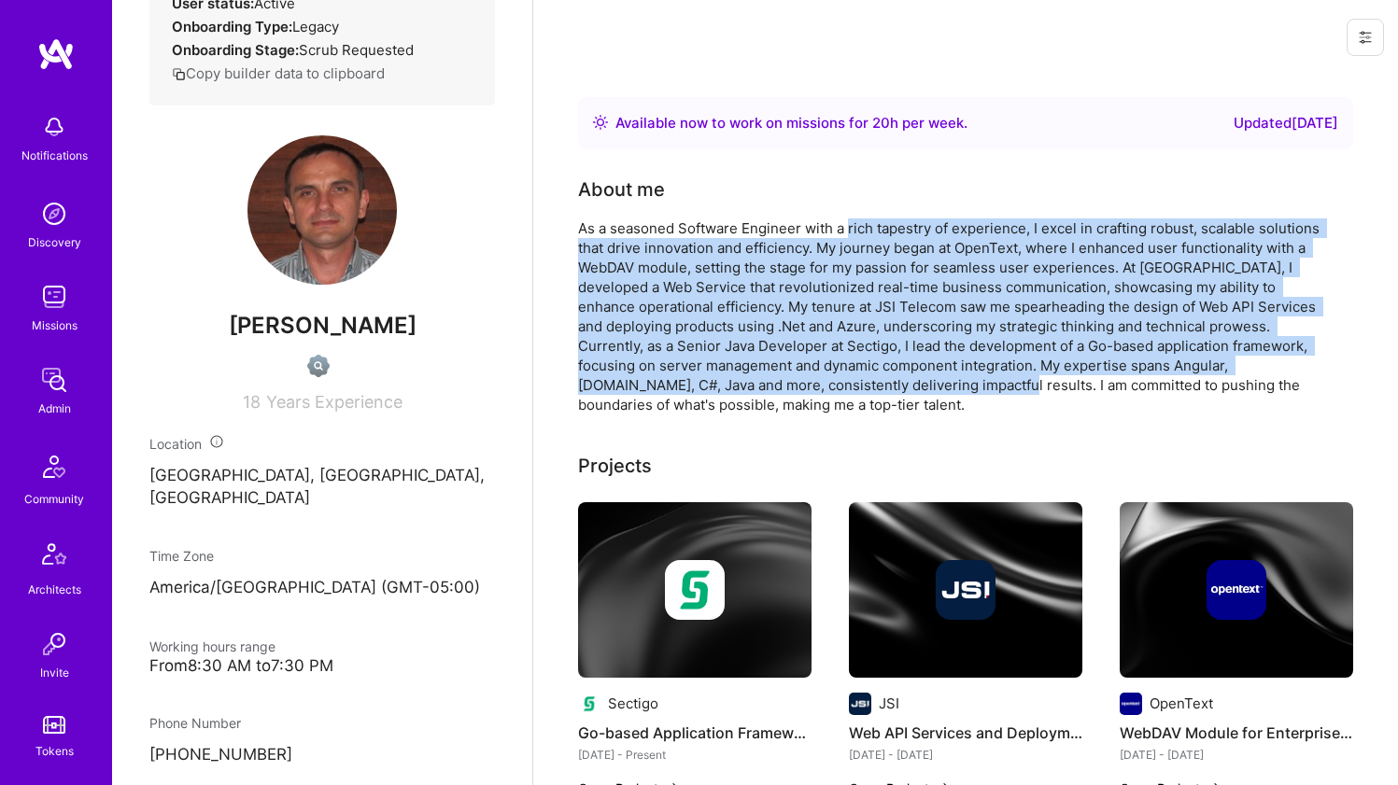
click at [873, 385] on div "As a seasoned Software Engineer with a rich tapestry of experience, I excel in …" at bounding box center [951, 316] width 747 height 196
drag, startPoint x: 872, startPoint y: 385, endPoint x: 843, endPoint y: 226, distance: 161.3
click at [843, 226] on div "As a seasoned Software Engineer with a rich tapestry of experience, I excel in …" at bounding box center [951, 316] width 747 height 196
drag, startPoint x: 843, startPoint y: 226, endPoint x: 853, endPoint y: 379, distance: 153.5
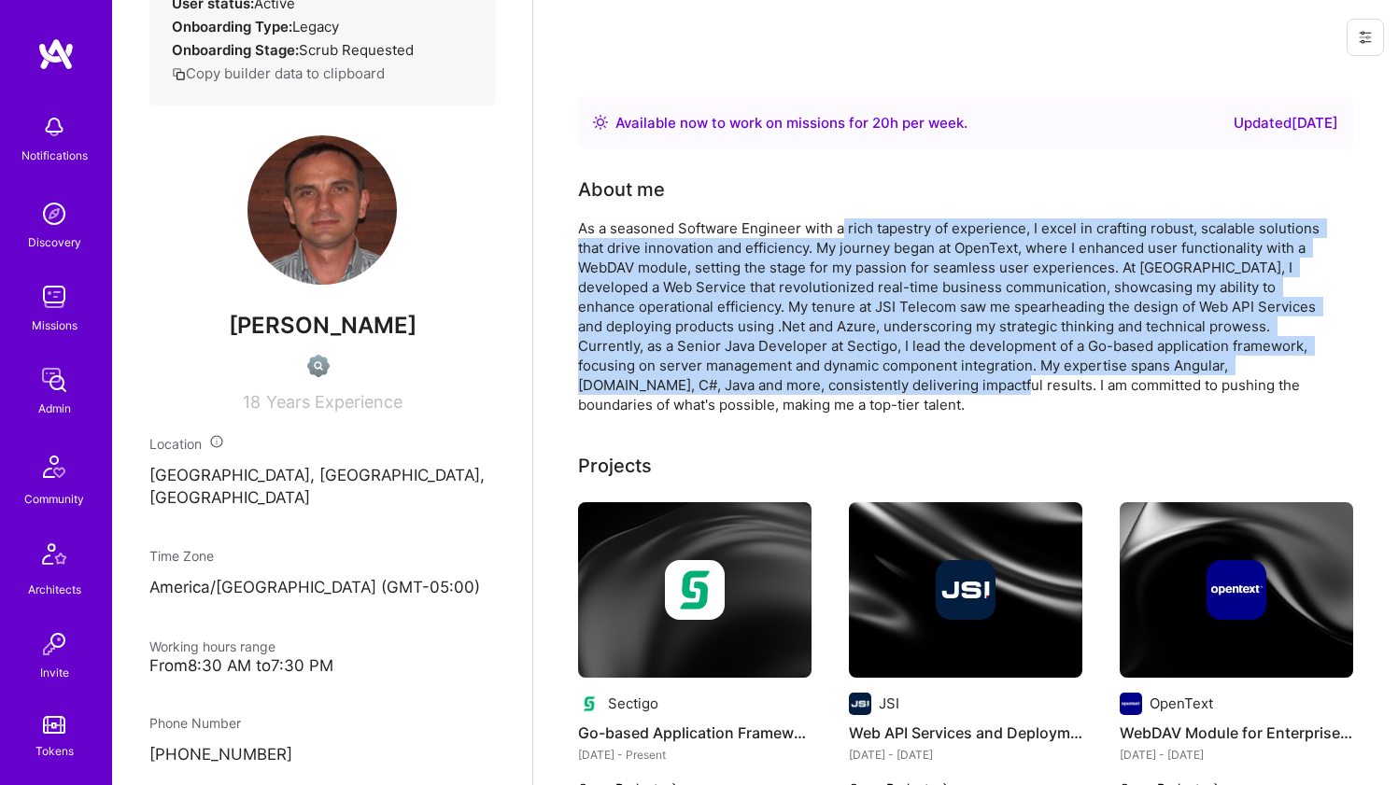
click at [853, 379] on div "As a seasoned Software Engineer with a rich tapestry of experience, I excel in …" at bounding box center [951, 316] width 747 height 196
click at [852, 379] on div "As a seasoned Software Engineer with a rich tapestry of experience, I excel in …" at bounding box center [951, 316] width 747 height 196
drag, startPoint x: 852, startPoint y: 379, endPoint x: 856, endPoint y: 221, distance: 157.8
click at [856, 221] on div "As a seasoned Software Engineer with a rich tapestry of experience, I excel in …" at bounding box center [951, 316] width 747 height 196
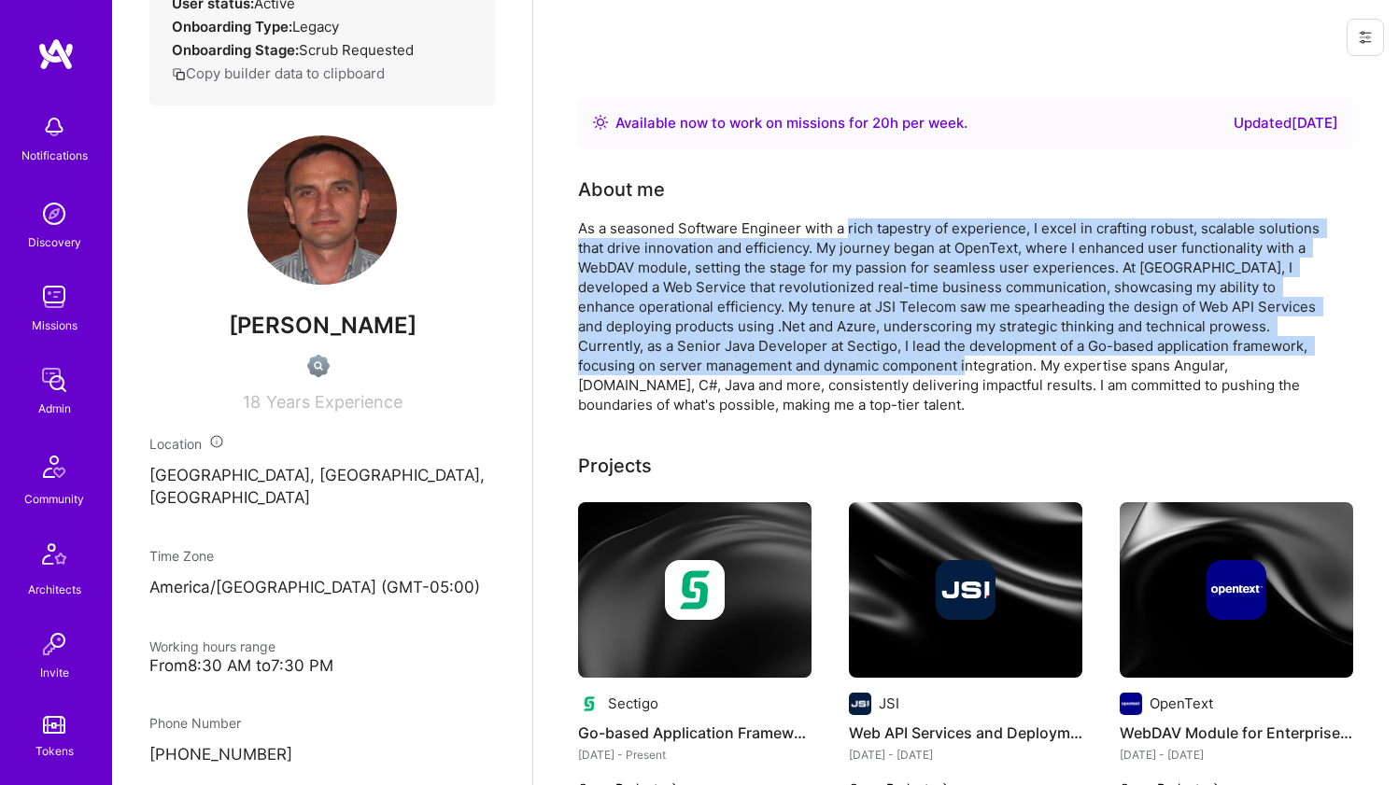
drag, startPoint x: 856, startPoint y: 221, endPoint x: 851, endPoint y: 363, distance: 142.0
click at [852, 363] on div "As a seasoned Software Engineer with a rich tapestry of experience, I excel in …" at bounding box center [951, 316] width 747 height 196
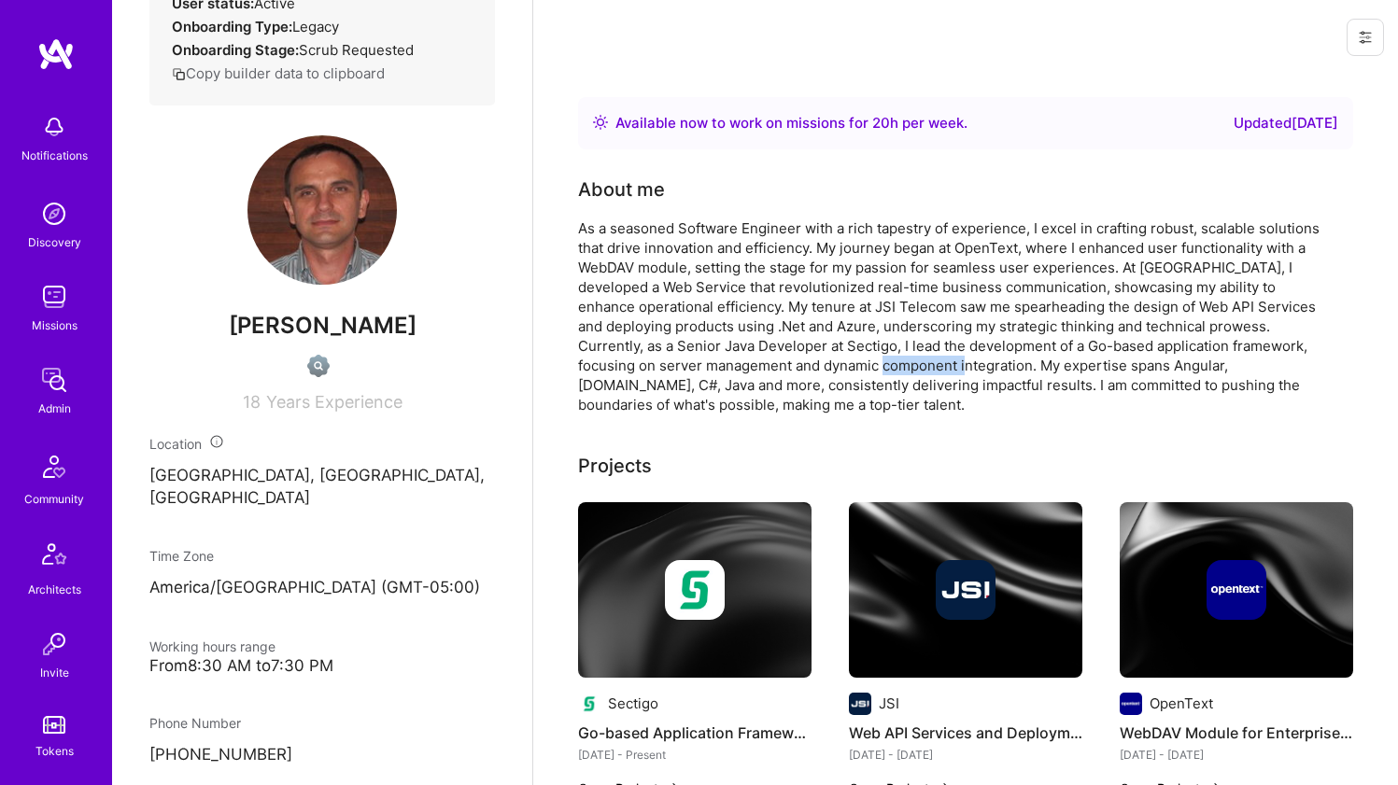
click at [851, 363] on div "As a seasoned Software Engineer with a rich tapestry of experience, I excel in …" at bounding box center [951, 316] width 747 height 196
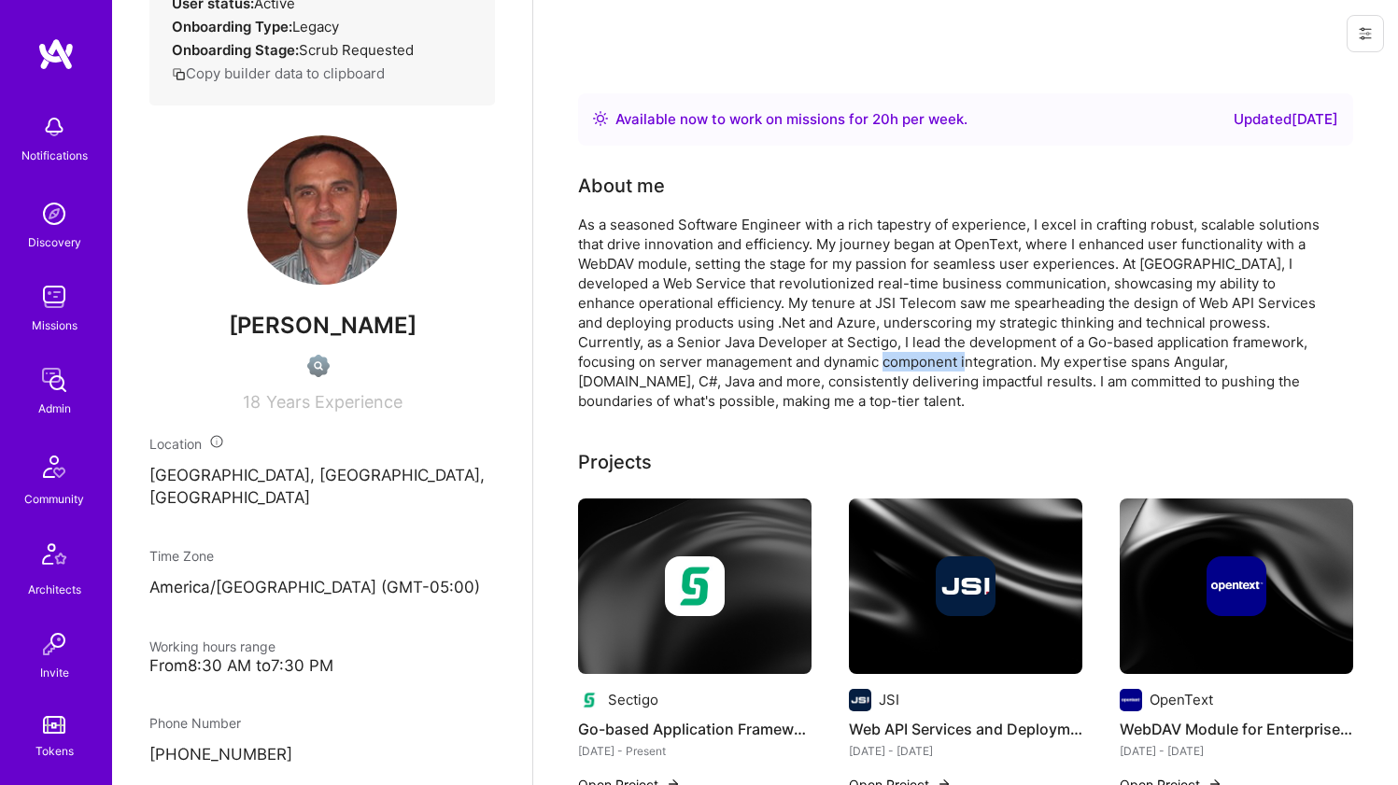
click at [850, 354] on div "As a seasoned Software Engineer with a rich tapestry of experience, I excel in …" at bounding box center [951, 313] width 747 height 196
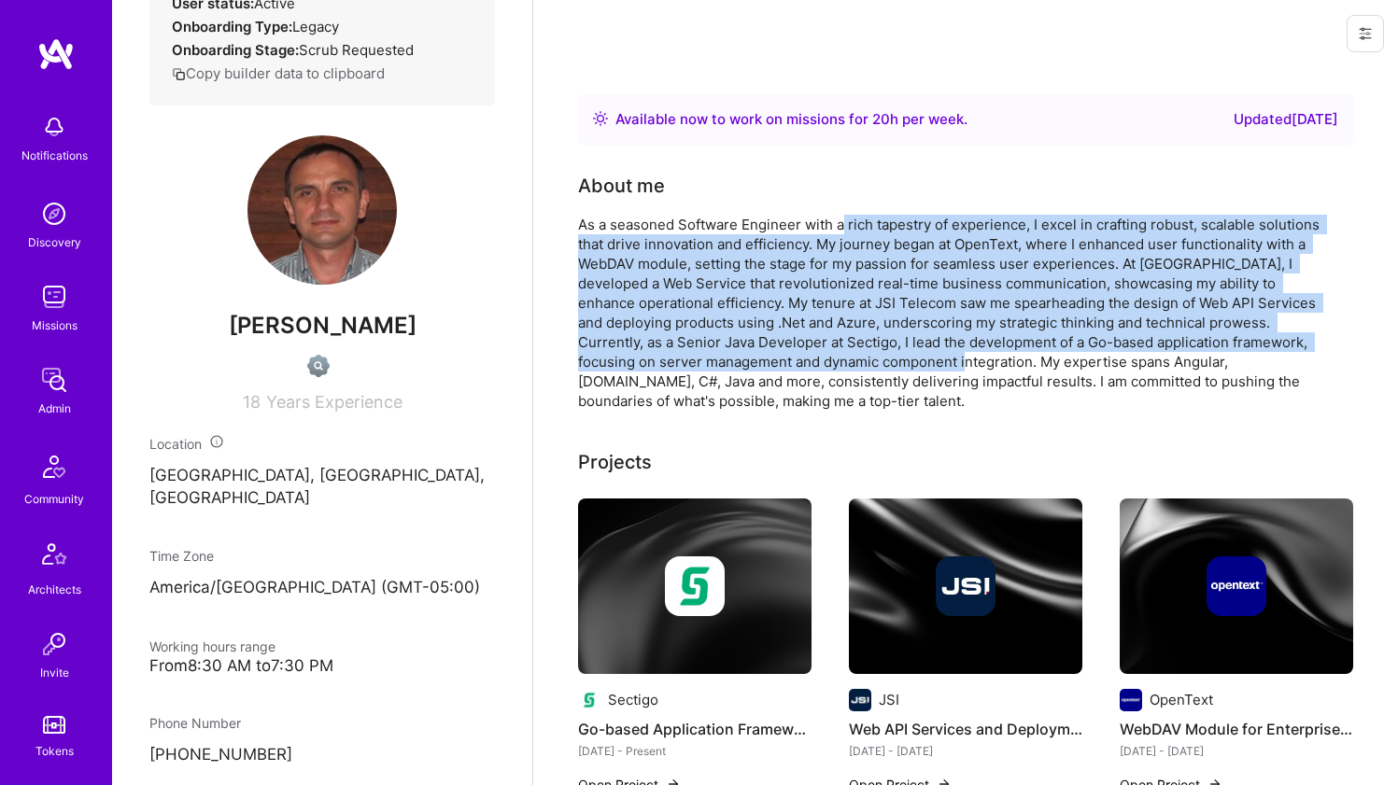
drag, startPoint x: 850, startPoint y: 354, endPoint x: 846, endPoint y: 230, distance: 124.3
click at [846, 230] on div "As a seasoned Software Engineer with a rich tapestry of experience, I excel in …" at bounding box center [951, 313] width 747 height 196
click at [846, 229] on div "As a seasoned Software Engineer with a rich tapestry of experience, I excel in …" at bounding box center [951, 313] width 747 height 196
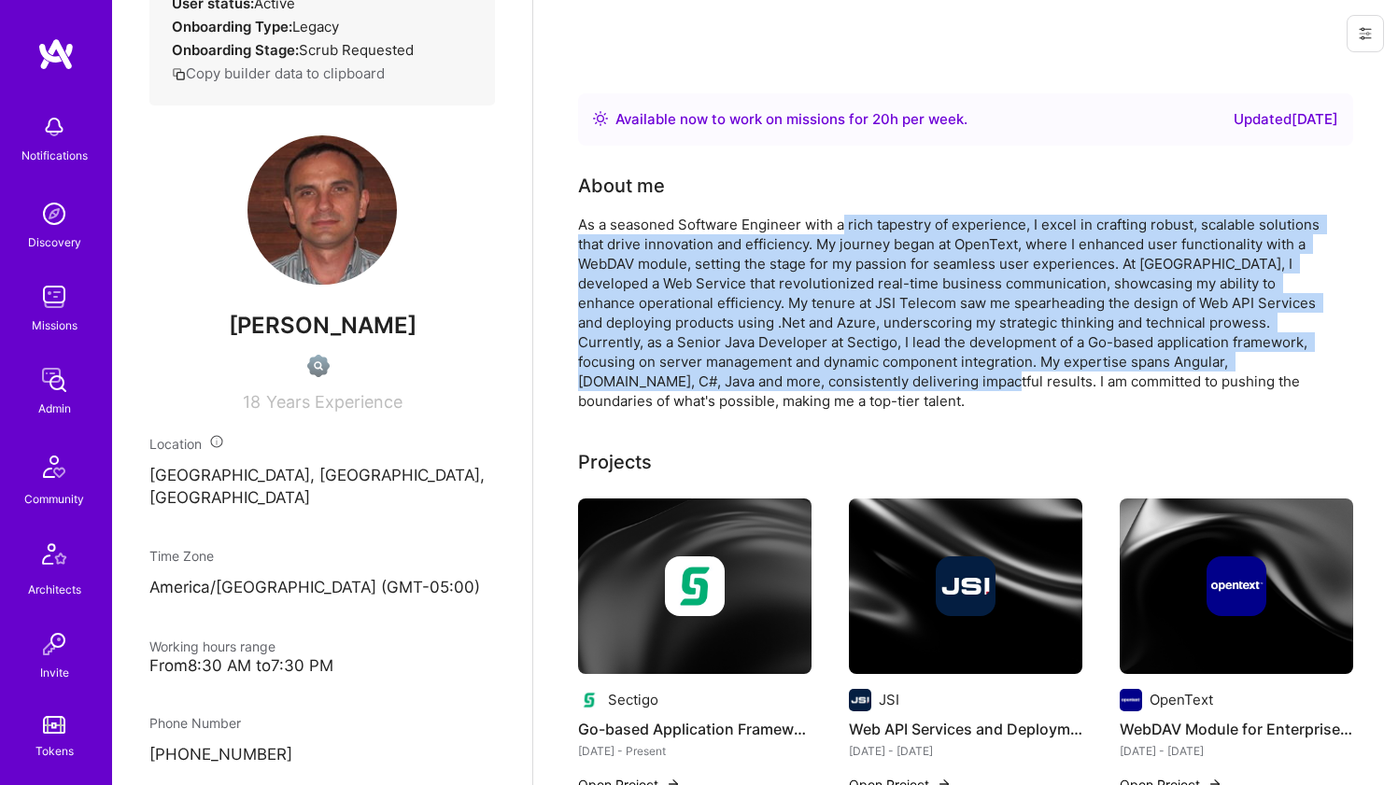
drag, startPoint x: 846, startPoint y: 229, endPoint x: 851, endPoint y: 372, distance: 142.9
click at [850, 372] on div "As a seasoned Software Engineer with a rich tapestry of experience, I excel in …" at bounding box center [951, 313] width 747 height 196
click at [851, 372] on div "As a seasoned Software Engineer with a rich tapestry of experience, I excel in …" at bounding box center [951, 313] width 747 height 196
drag, startPoint x: 852, startPoint y: 368, endPoint x: 856, endPoint y: 228, distance: 140.1
click at [856, 228] on div "As a seasoned Software Engineer with a rich tapestry of experience, I excel in …" at bounding box center [951, 313] width 747 height 196
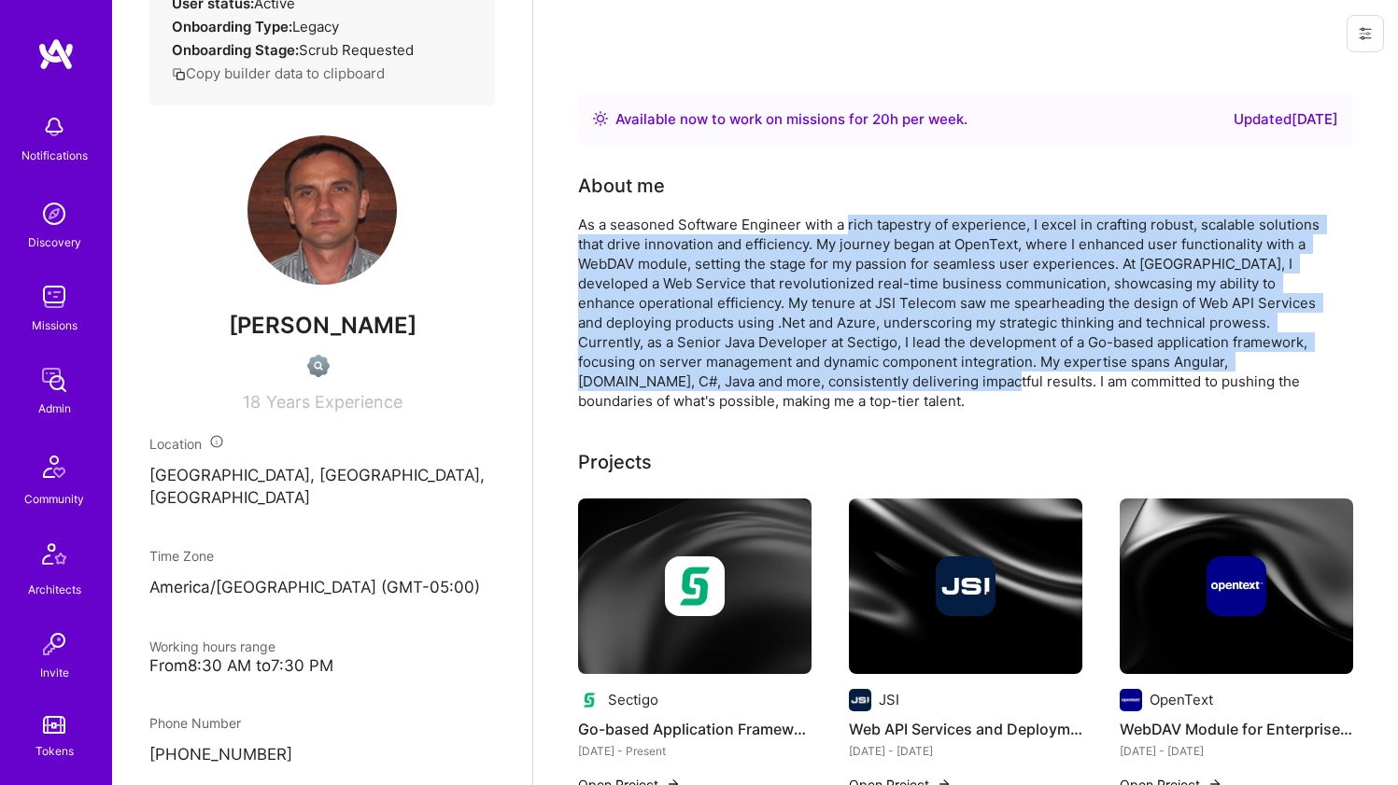
click at [602, 222] on div "As a seasoned Software Engineer with a rich tapestry of experience, I excel in …" at bounding box center [951, 313] width 747 height 196
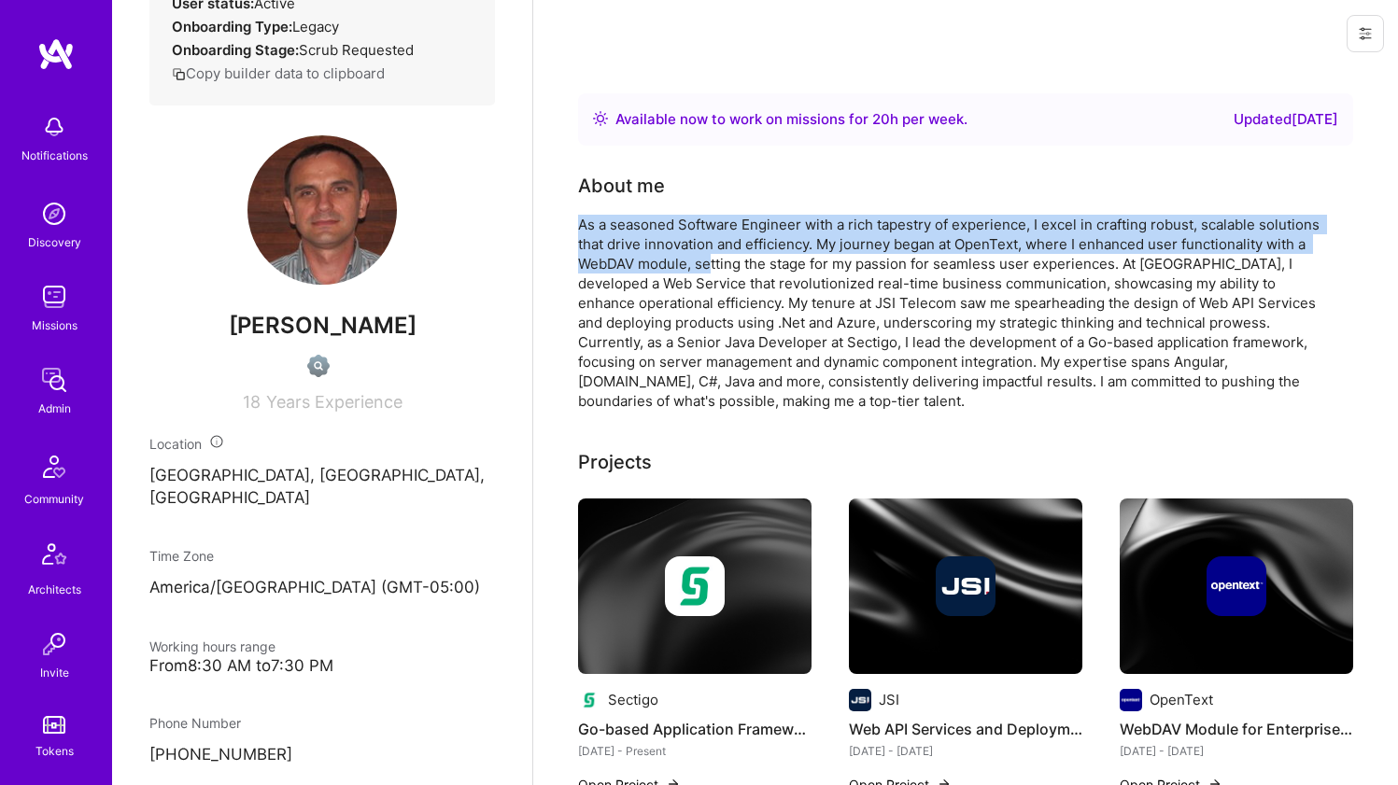
drag, startPoint x: 711, startPoint y: 199, endPoint x: 709, endPoint y: 269, distance: 70.1
click at [709, 269] on div "About me As a seasoned Software Engineer with a rich tapestry of experience, I …" at bounding box center [951, 291] width 747 height 239
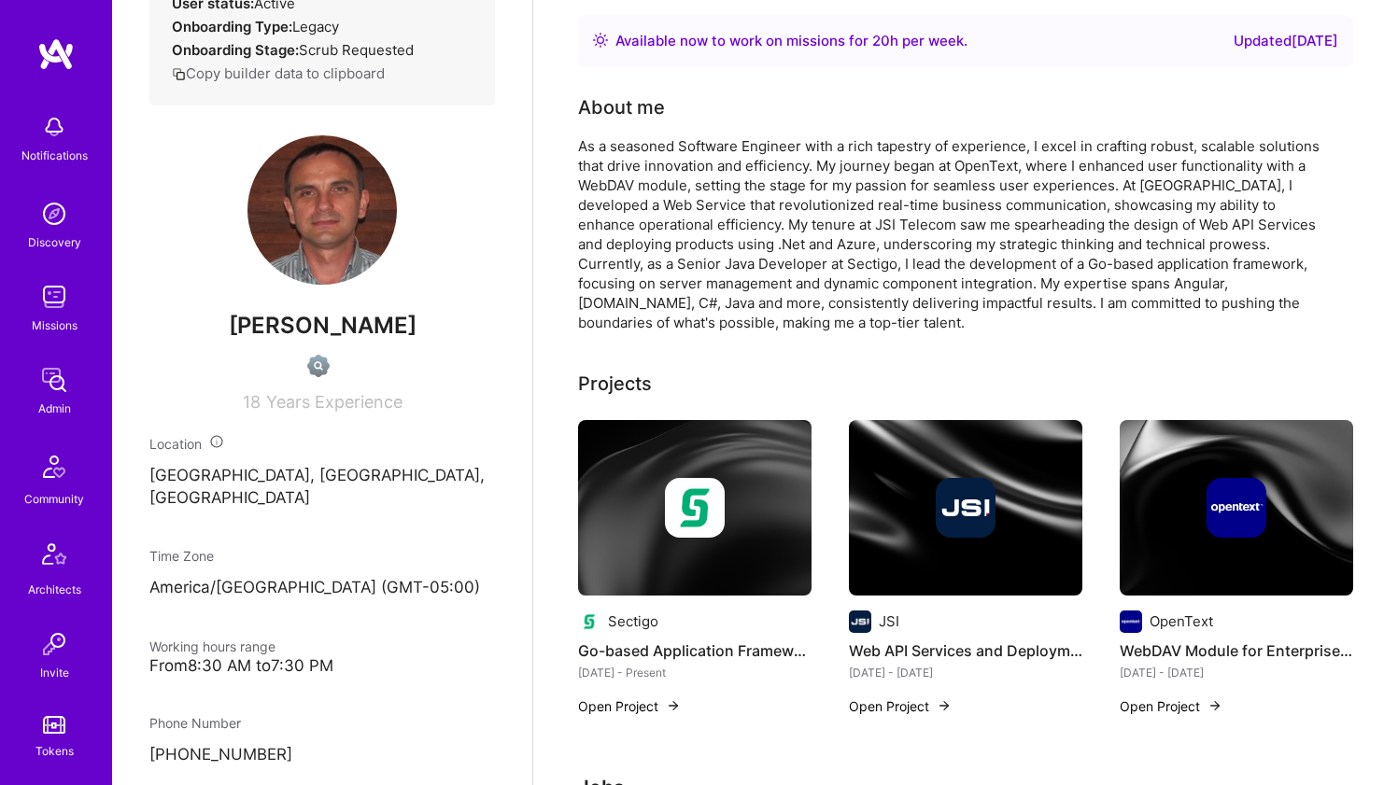
click at [717, 249] on div "As a seasoned Software Engineer with a rich tapestry of experience, I excel in …" at bounding box center [951, 234] width 747 height 196
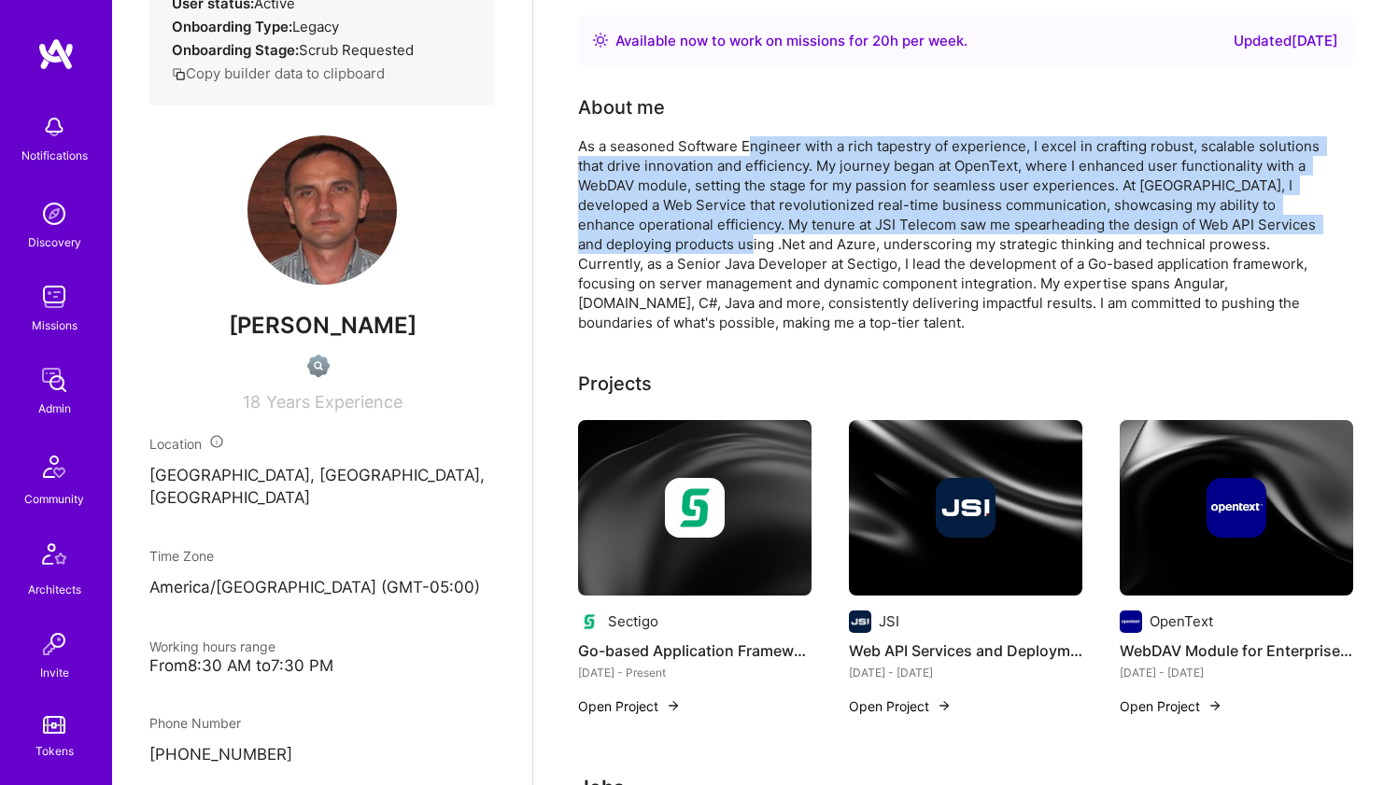
drag, startPoint x: 720, startPoint y: 246, endPoint x: 750, endPoint y: 145, distance: 105.2
click at [750, 145] on div "As a seasoned Software Engineer with a rich tapestry of experience, I excel in …" at bounding box center [951, 234] width 747 height 196
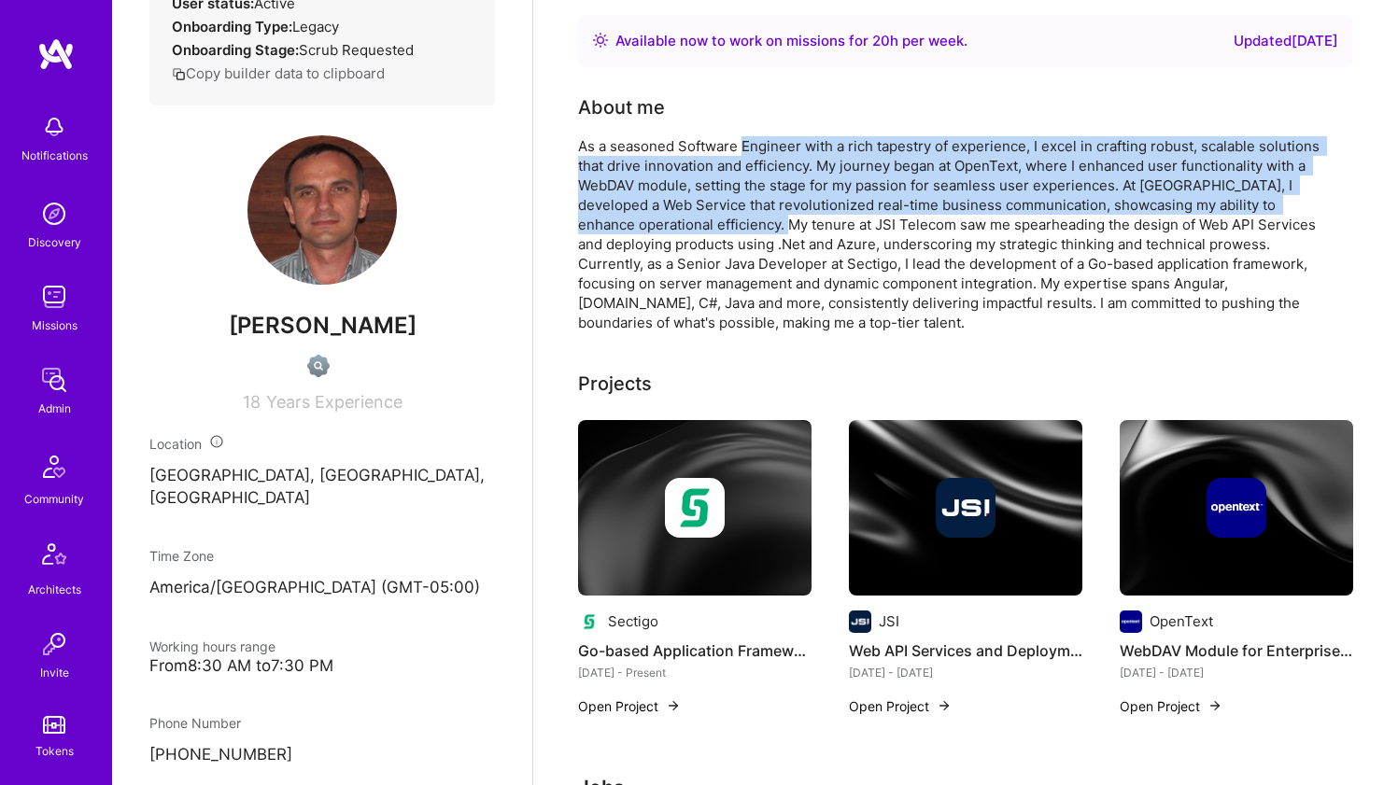
drag, startPoint x: 750, startPoint y: 145, endPoint x: 716, endPoint y: 230, distance: 91.4
click at [716, 230] on div "As a seasoned Software Engineer with a rich tapestry of experience, I excel in …" at bounding box center [951, 234] width 747 height 196
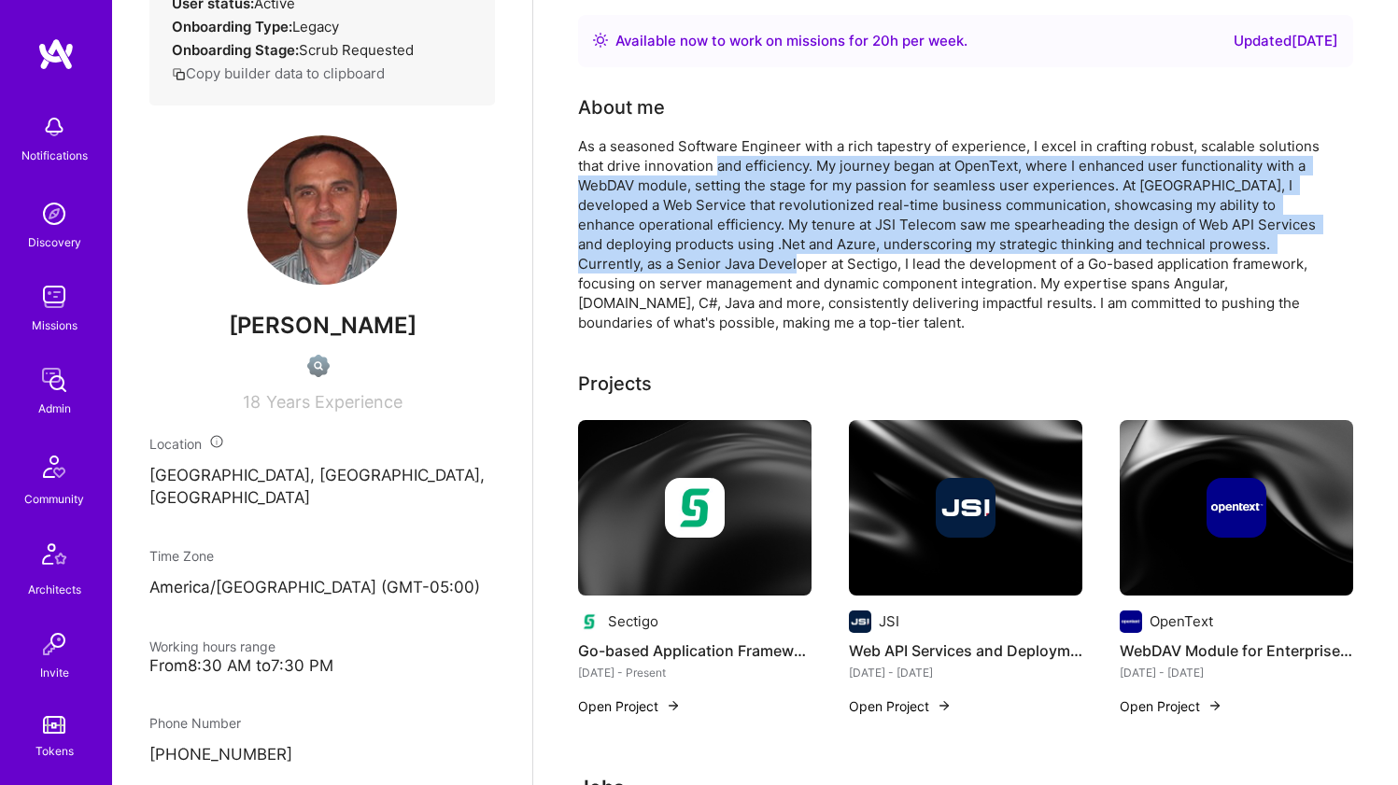
drag, startPoint x: 716, startPoint y: 268, endPoint x: 722, endPoint y: 167, distance: 101.0
click at [722, 167] on div "As a seasoned Software Engineer with a rich tapestry of experience, I excel in …" at bounding box center [951, 234] width 747 height 196
drag, startPoint x: 722, startPoint y: 167, endPoint x: 704, endPoint y: 266, distance: 100.5
click at [704, 265] on div "As a seasoned Software Engineer with a rich tapestry of experience, I excel in …" at bounding box center [951, 234] width 747 height 196
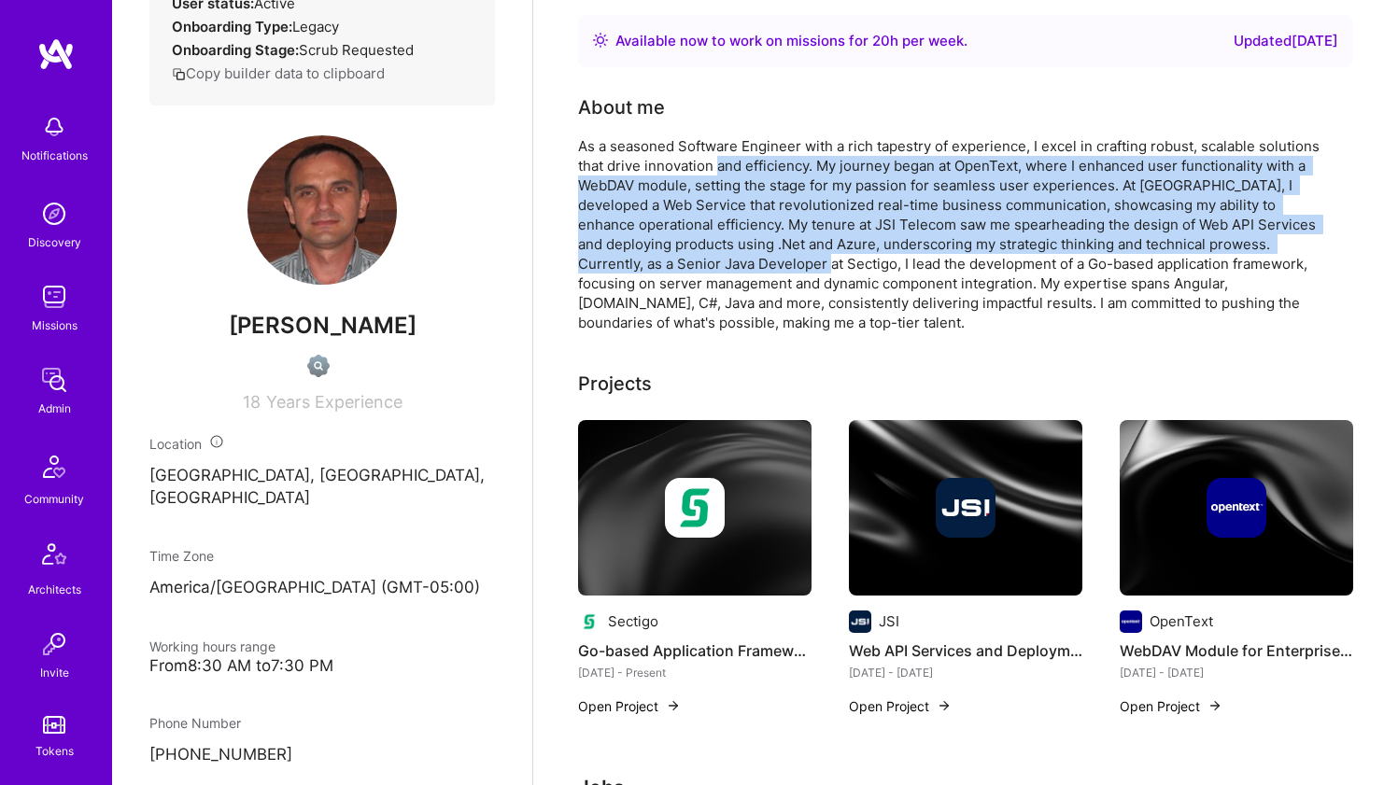
click at [704, 266] on div "As a seasoned Software Engineer with a rich tapestry of experience, I excel in …" at bounding box center [951, 234] width 747 height 196
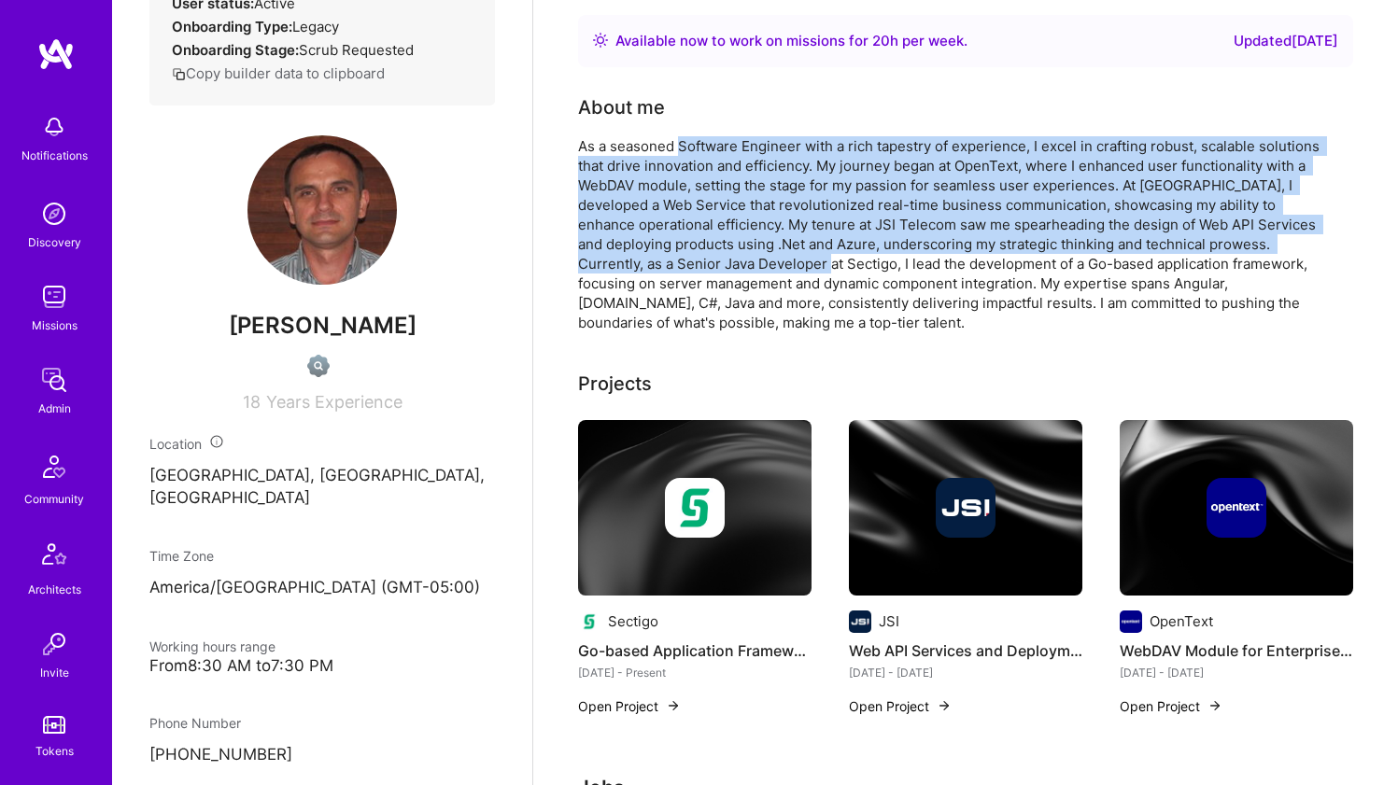
drag, startPoint x: 704, startPoint y: 266, endPoint x: 711, endPoint y: 150, distance: 116.0
click at [711, 150] on div "As a seasoned Software Engineer with a rich tapestry of experience, I excel in …" at bounding box center [951, 234] width 747 height 196
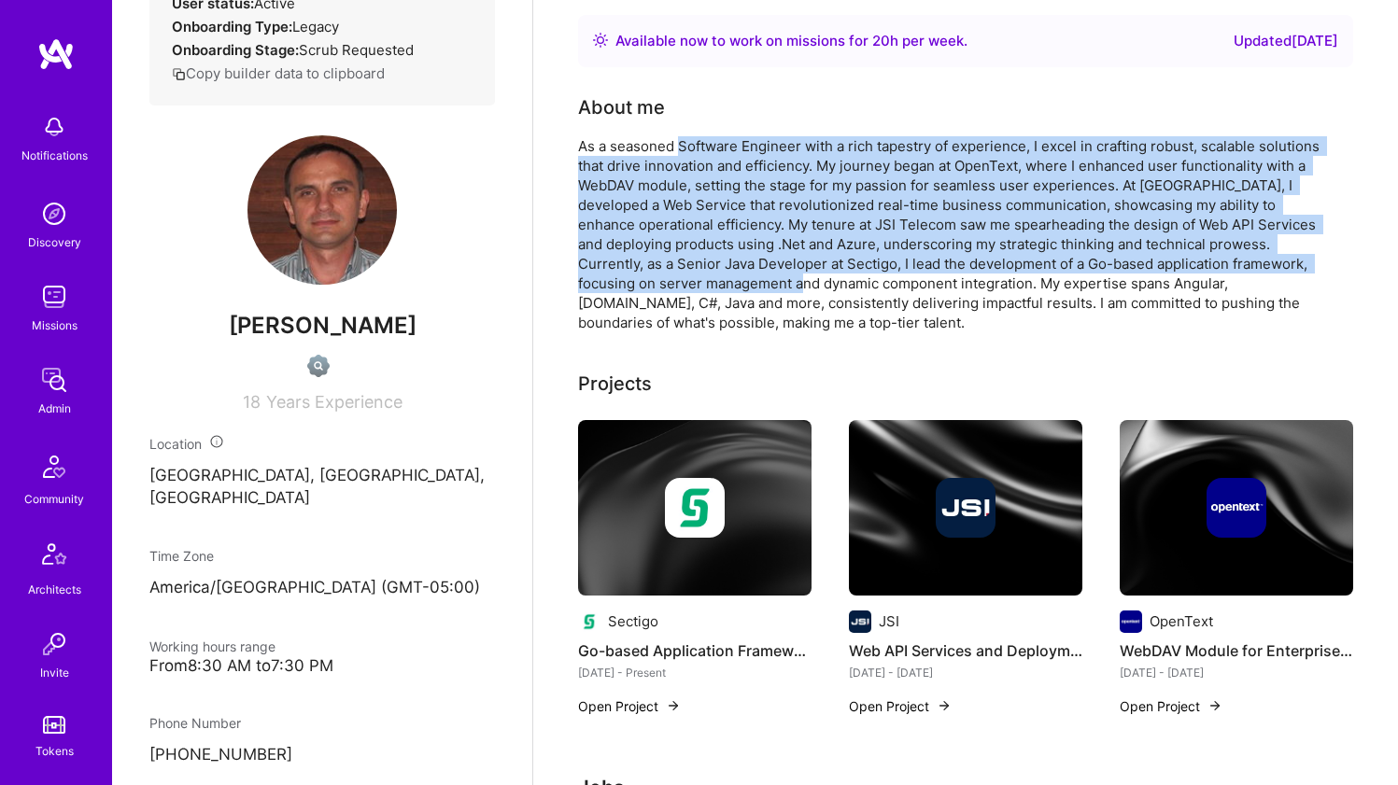
drag, startPoint x: 711, startPoint y: 150, endPoint x: 700, endPoint y: 275, distance: 125.6
click at [700, 275] on div "As a seasoned Software Engineer with a rich tapestry of experience, I excel in …" at bounding box center [951, 234] width 747 height 196
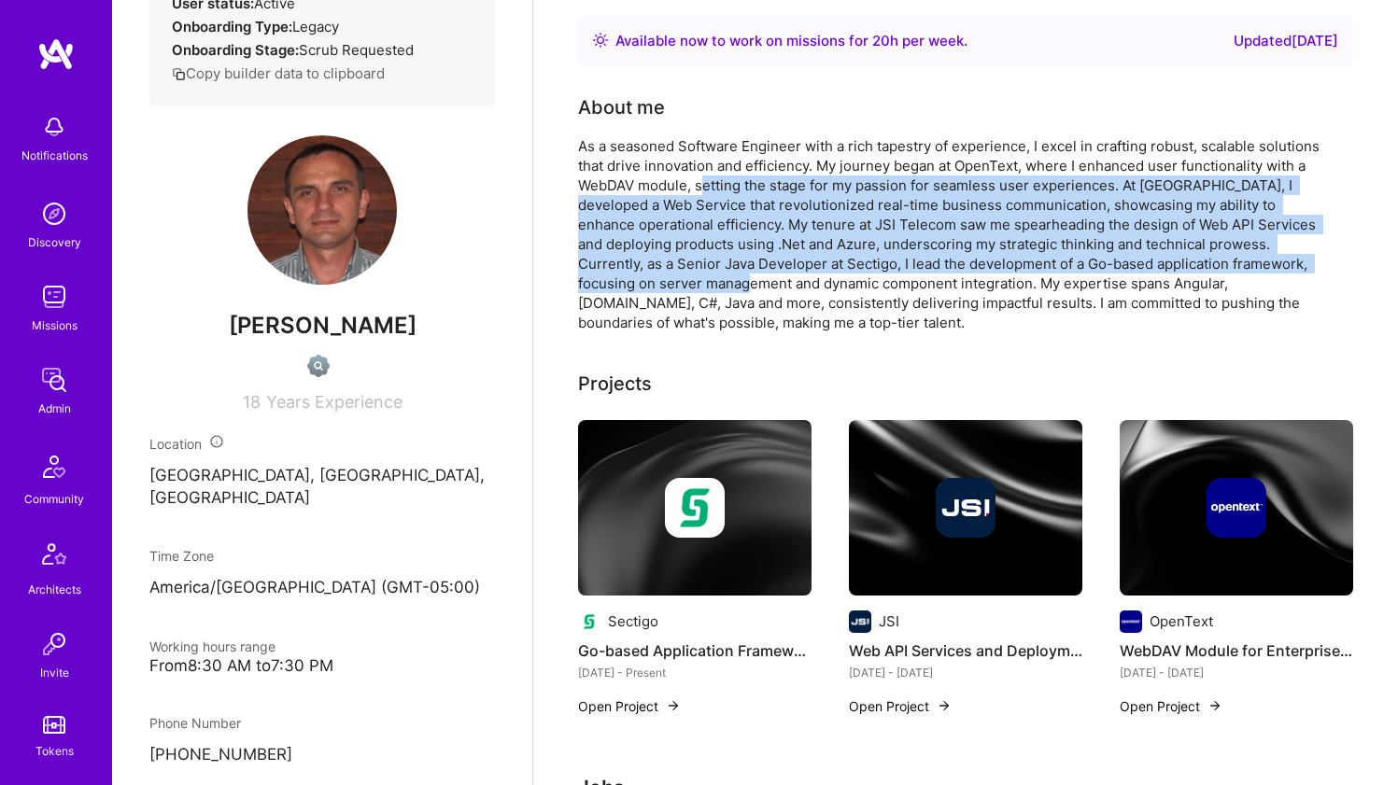
drag, startPoint x: 701, startPoint y: 280, endPoint x: 702, endPoint y: 189, distance: 91.5
click at [702, 189] on div "As a seasoned Software Engineer with a rich tapestry of experience, I excel in …" at bounding box center [951, 234] width 747 height 196
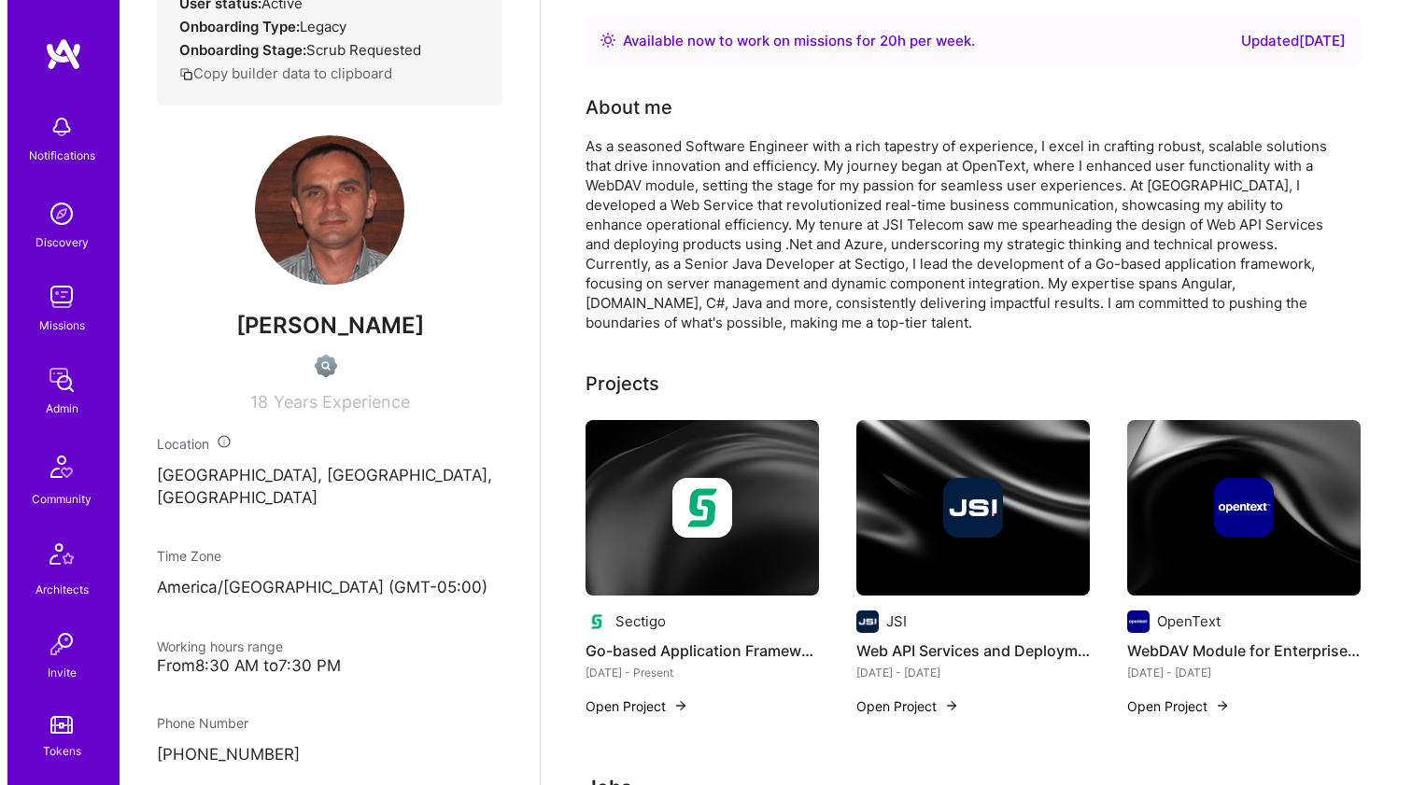
scroll to position [229, 0]
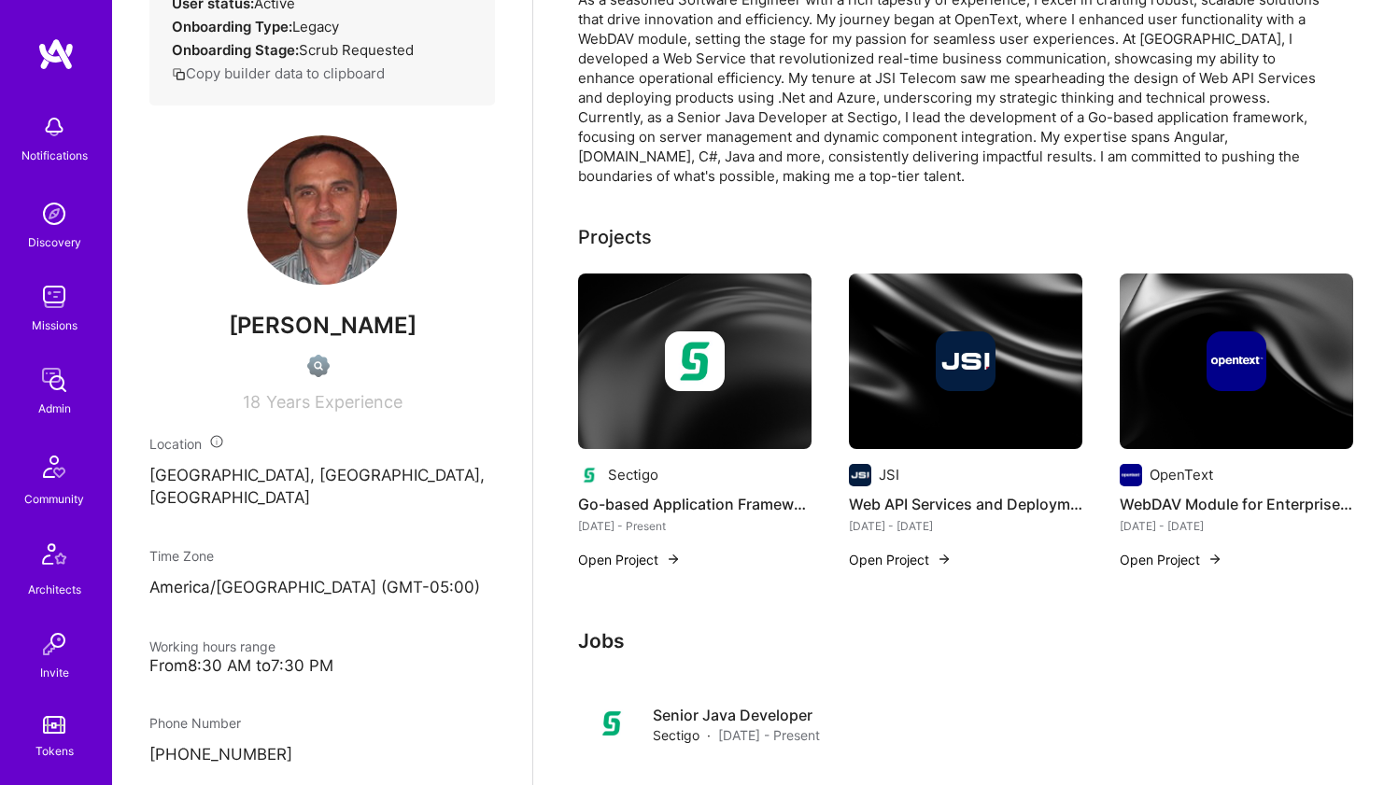
click at [695, 344] on img at bounding box center [695, 361] width 60 height 60
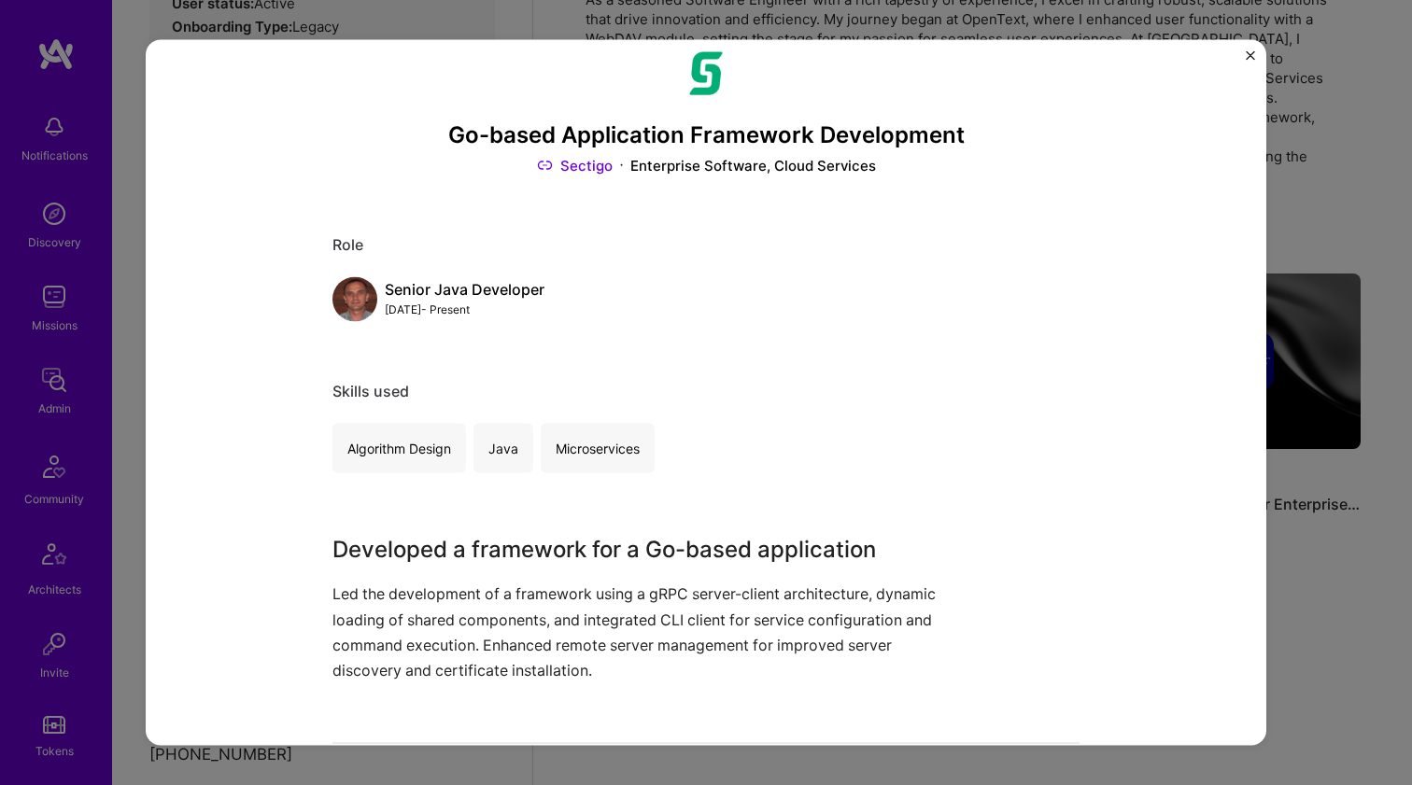
scroll to position [127, 0]
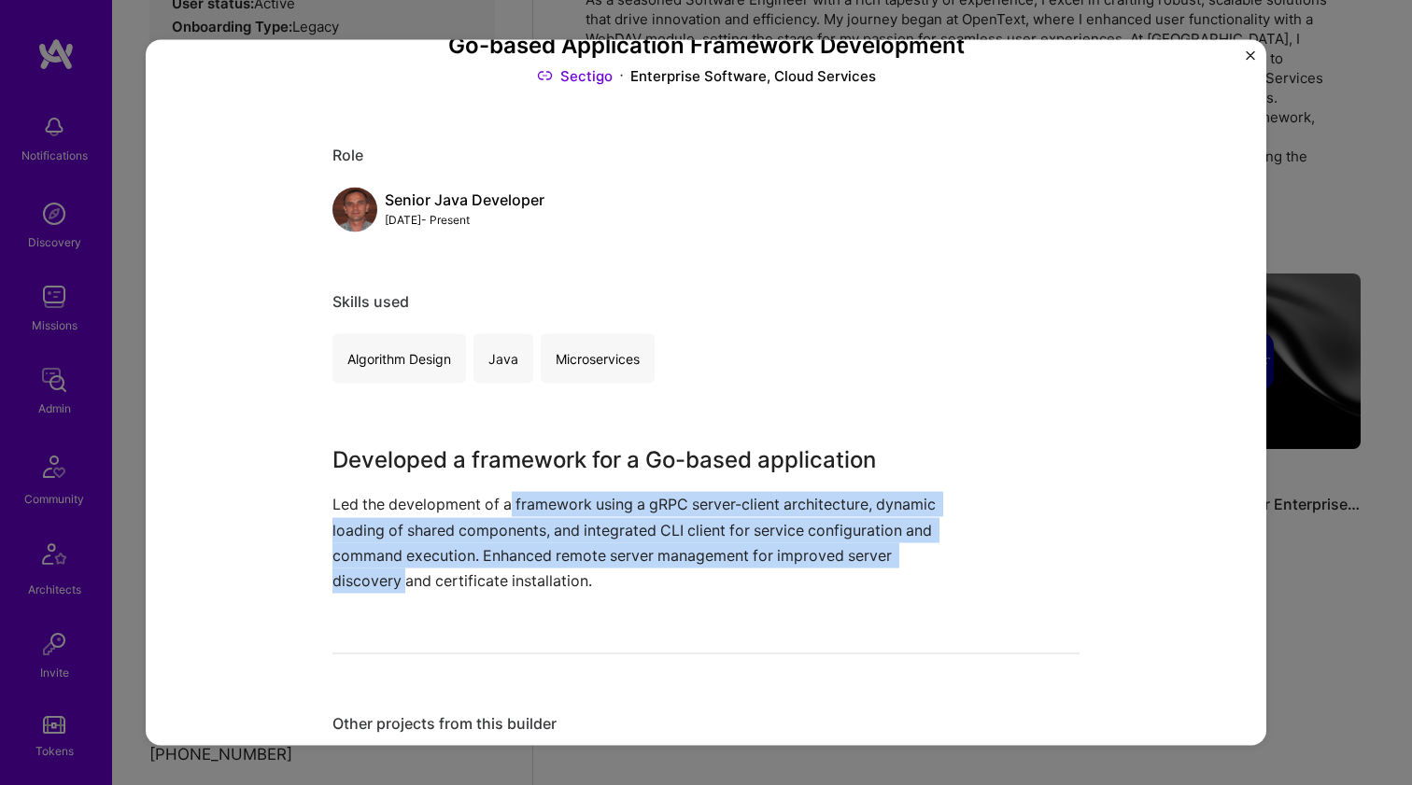
drag, startPoint x: 507, startPoint y: 506, endPoint x: 518, endPoint y: 568, distance: 62.6
click at [518, 568] on p "Led the development of a framework using a gRPC server-client architecture, dyn…" at bounding box center [635, 543] width 607 height 102
drag, startPoint x: 518, startPoint y: 567, endPoint x: 517, endPoint y: 504, distance: 62.6
click at [517, 505] on p "Led the development of a framework using a gRPC server-client architecture, dyn…" at bounding box center [635, 543] width 607 height 102
click at [517, 504] on p "Led the development of a framework using a gRPC server-client architecture, dyn…" at bounding box center [635, 543] width 607 height 102
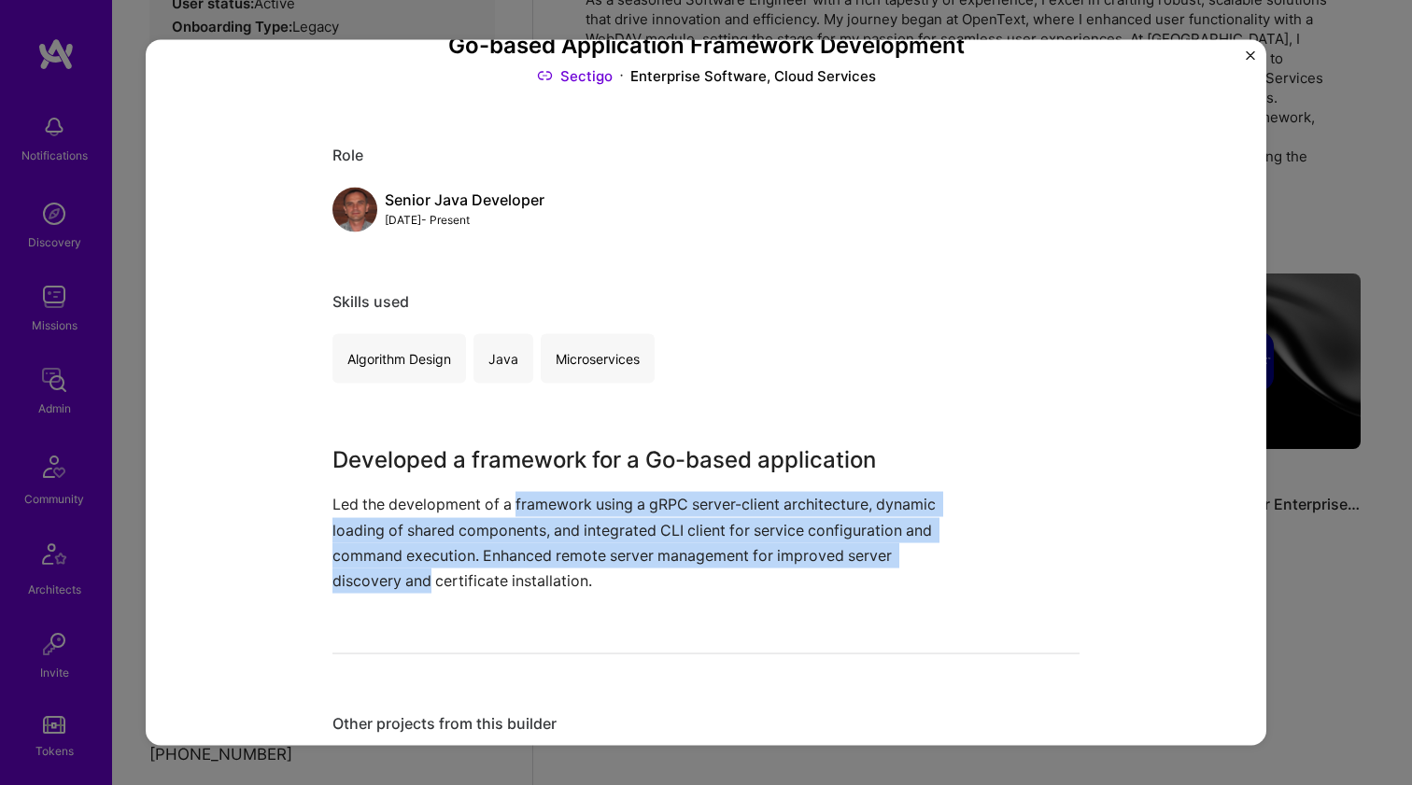
drag, startPoint x: 517, startPoint y: 504, endPoint x: 522, endPoint y: 575, distance: 71.1
click at [522, 575] on p "Led the development of a framework using a gRPC server-client architecture, dyn…" at bounding box center [635, 543] width 607 height 102
drag, startPoint x: 522, startPoint y: 575, endPoint x: 516, endPoint y: 507, distance: 68.4
click at [516, 507] on p "Led the development of a framework using a gRPC server-client architecture, dyn…" at bounding box center [635, 543] width 607 height 102
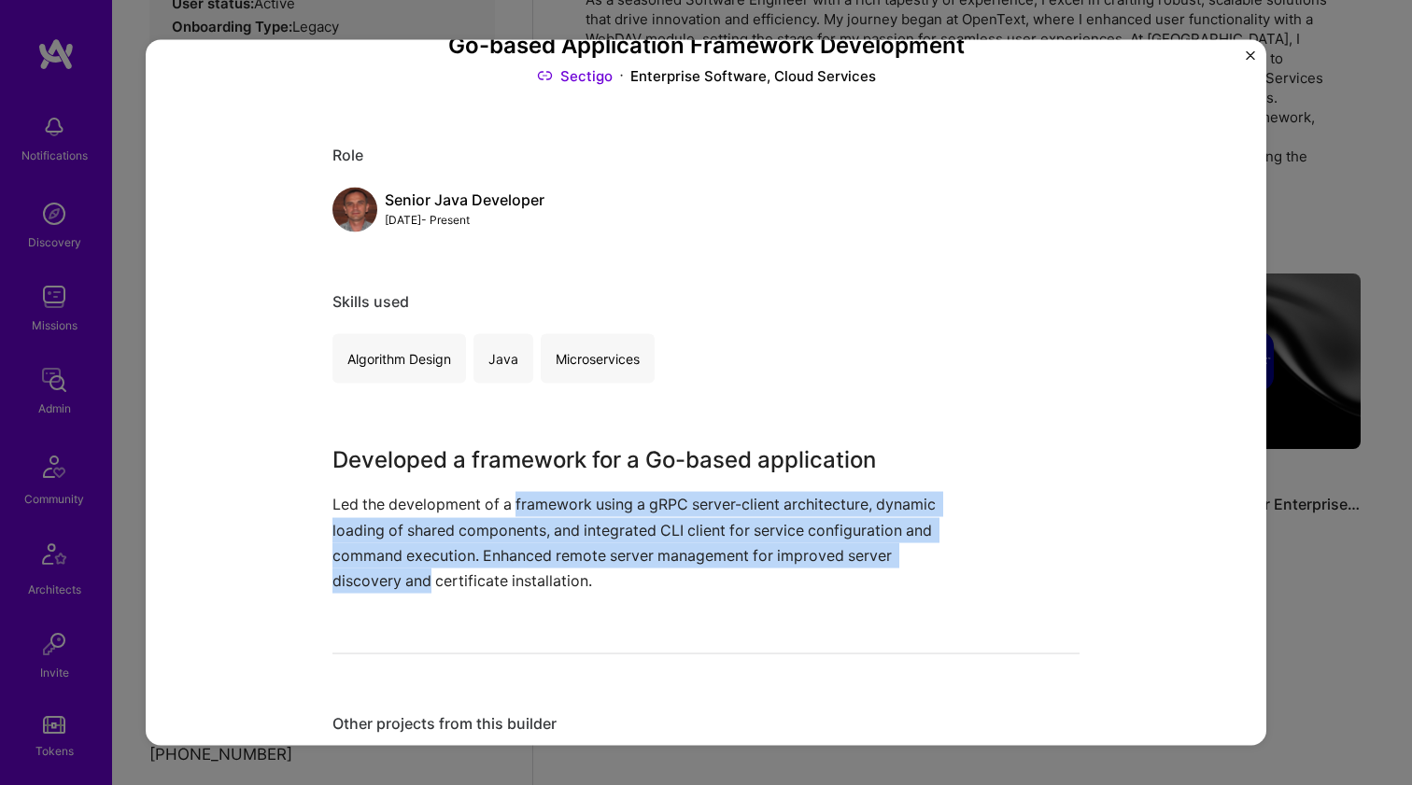
click at [516, 507] on p "Led the development of a framework using a gRPC server-client architecture, dyn…" at bounding box center [635, 543] width 607 height 102
drag, startPoint x: 516, startPoint y: 506, endPoint x: 534, endPoint y: 565, distance: 61.4
click at [534, 565] on p "Led the development of a framework using a gRPC server-client architecture, dyn…" at bounding box center [635, 543] width 607 height 102
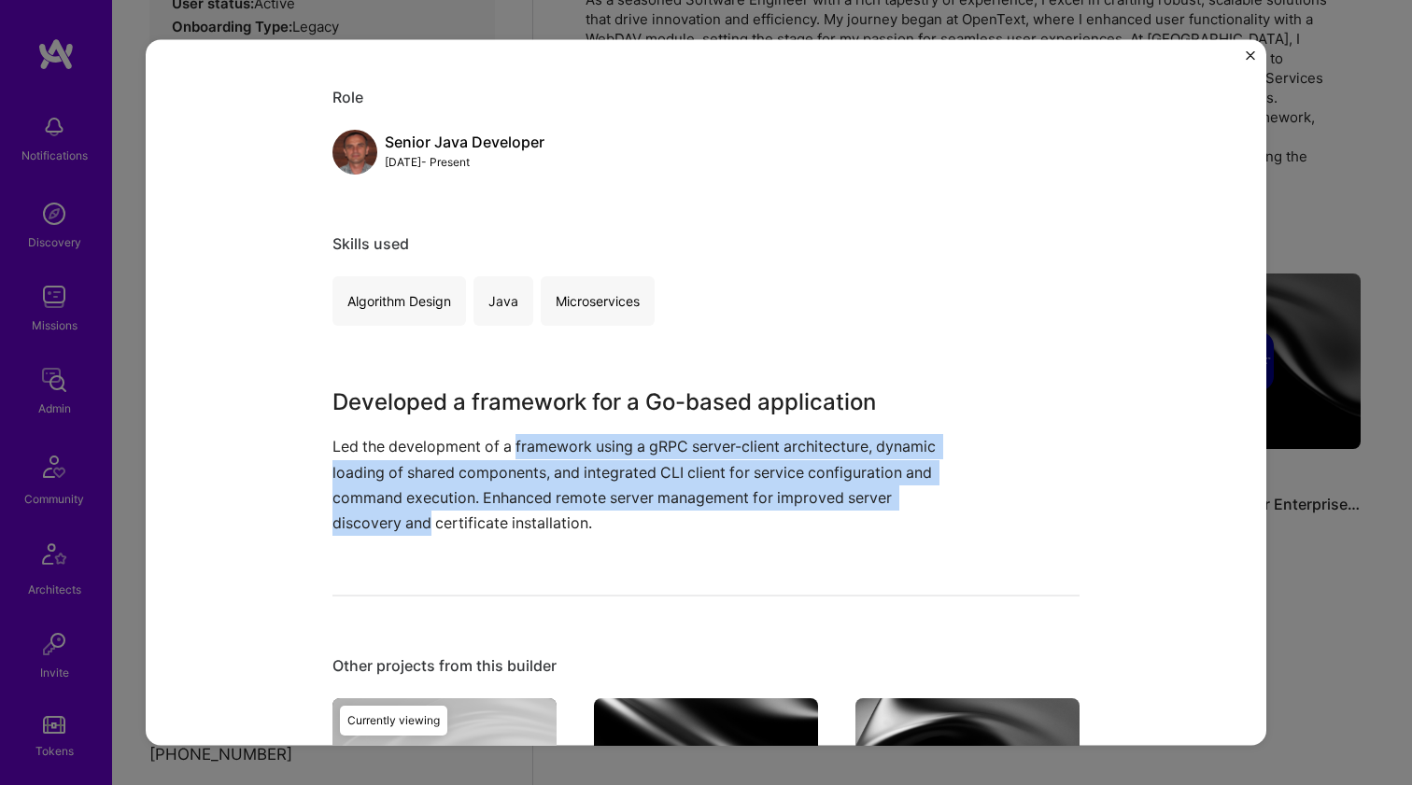
scroll to position [484, 0]
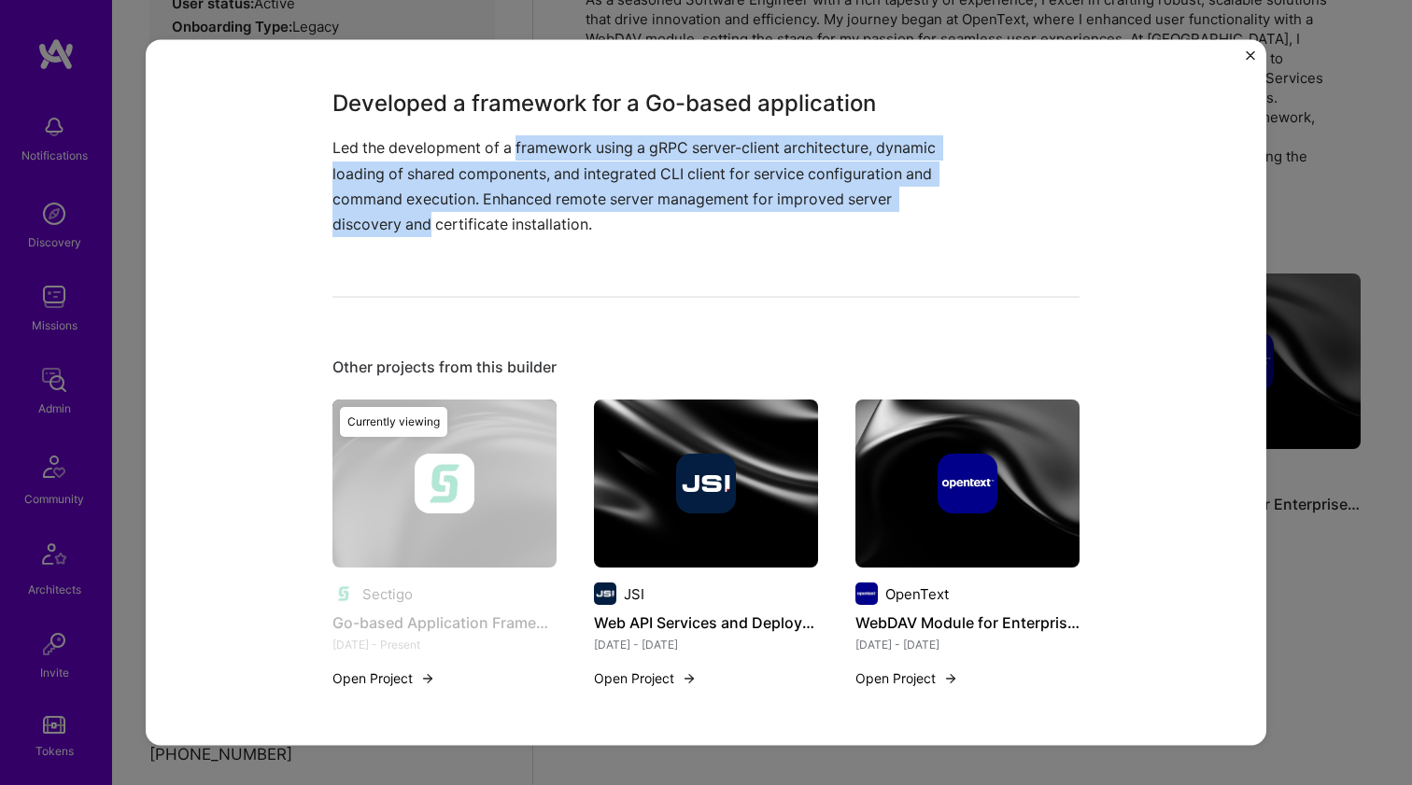
click at [706, 480] on img at bounding box center [706, 484] width 60 height 60
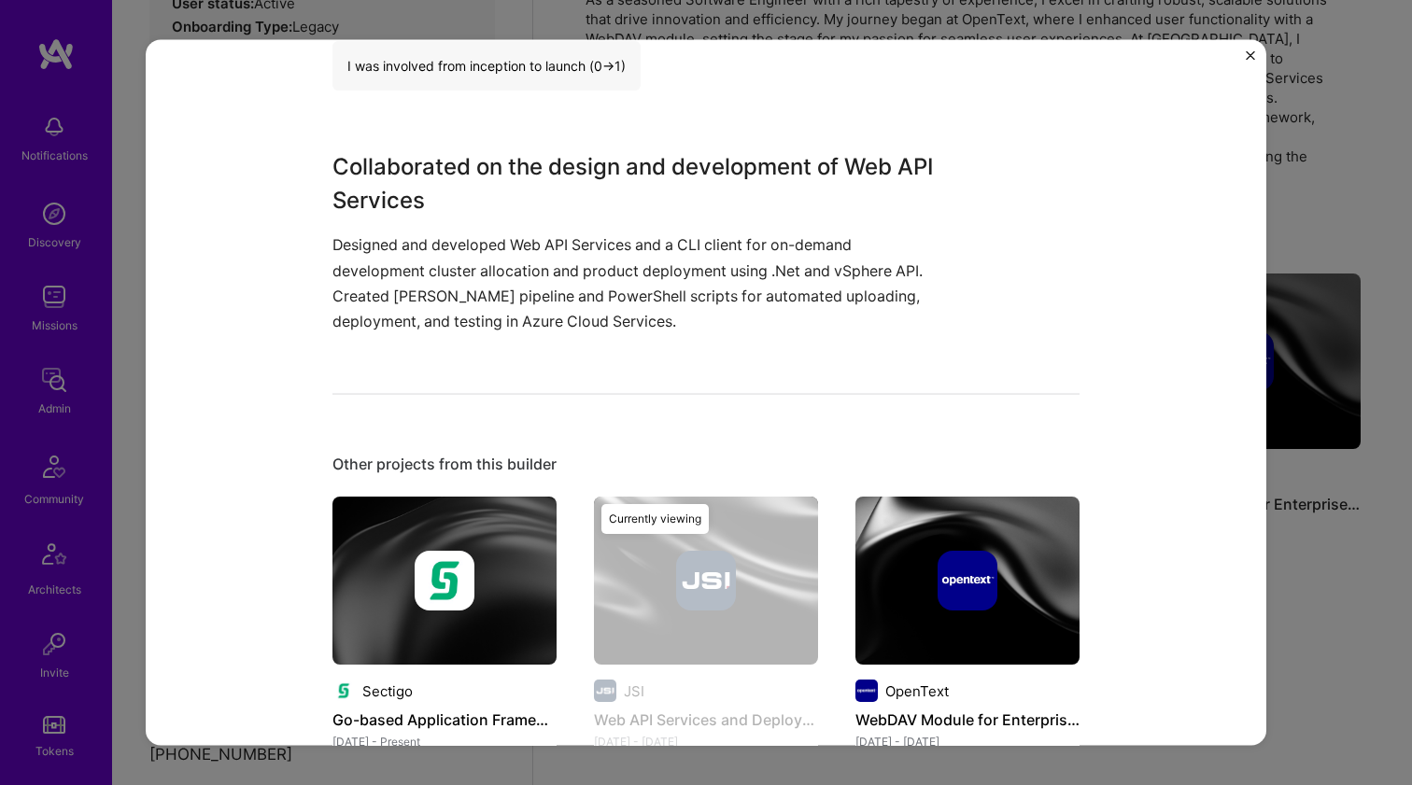
scroll to position [668, 0]
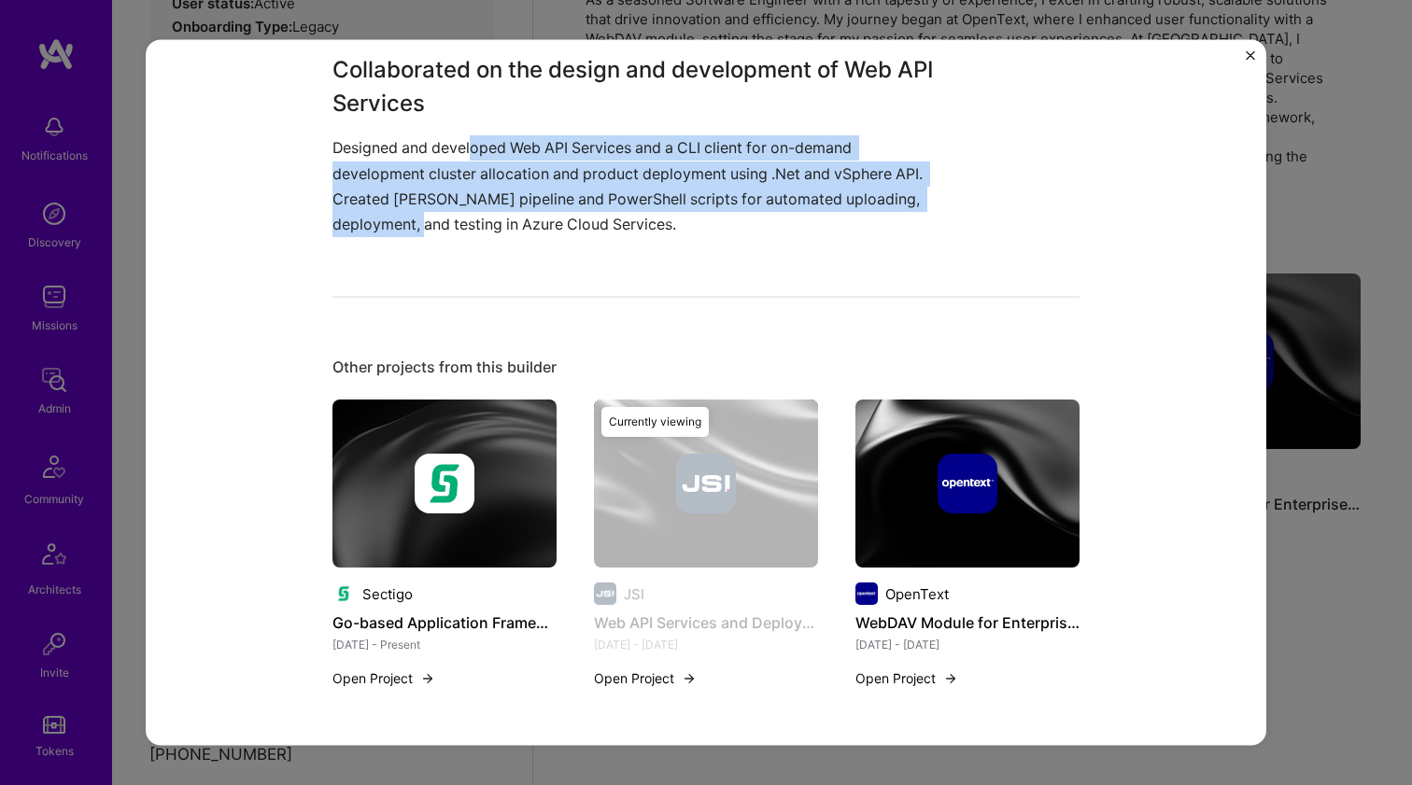
drag, startPoint x: 467, startPoint y: 139, endPoint x: 463, endPoint y: 222, distance: 83.2
click at [463, 222] on p "Designed and developed Web API Services and a CLI client for on-demand developm…" at bounding box center [635, 186] width 607 height 102
drag, startPoint x: 463, startPoint y: 222, endPoint x: 461, endPoint y: 138, distance: 84.0
click at [461, 138] on p "Designed and developed Web API Services and a CLI client for on-demand developm…" at bounding box center [635, 186] width 607 height 102
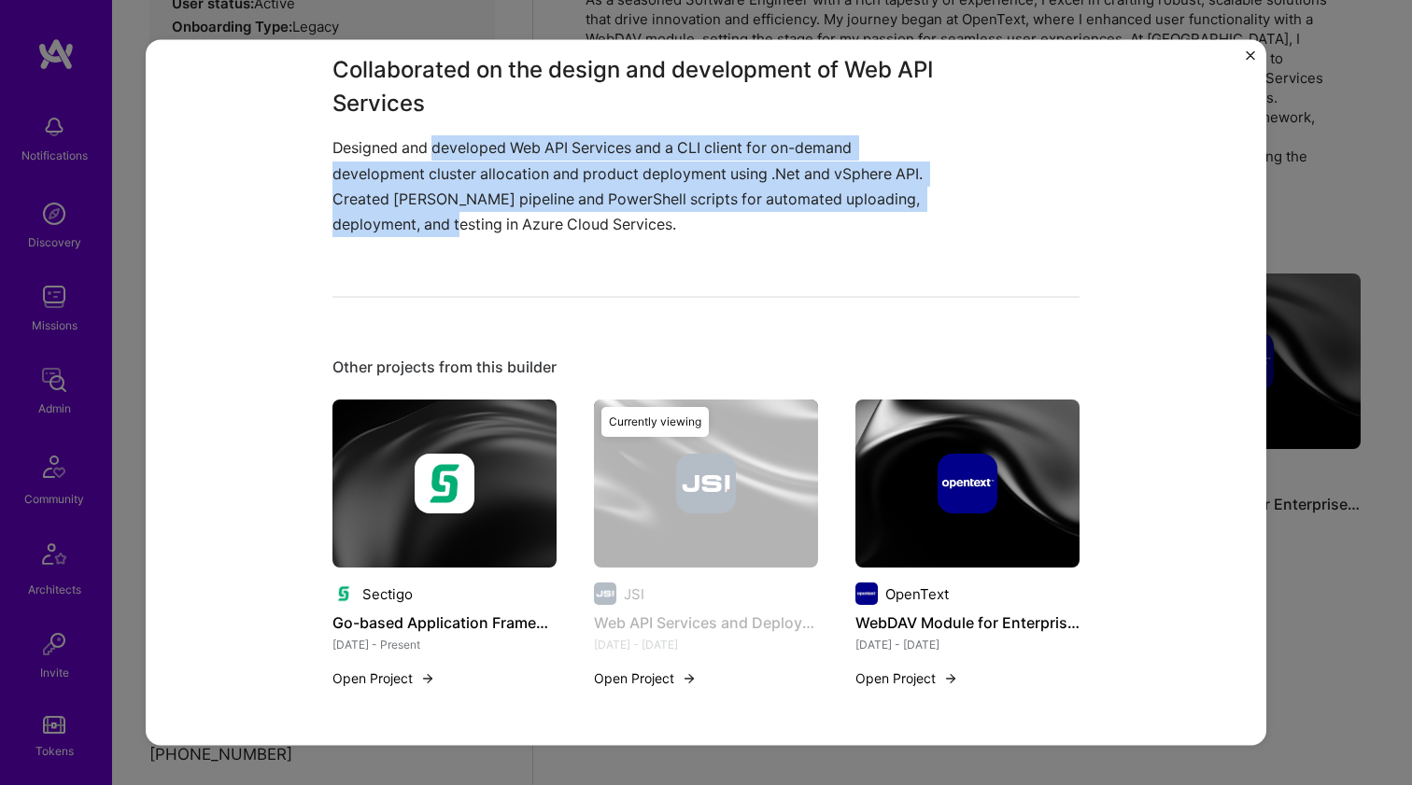
click at [461, 138] on p "Designed and developed Web API Services and a CLI client for on-demand developm…" at bounding box center [635, 186] width 607 height 102
drag, startPoint x: 461, startPoint y: 138, endPoint x: 459, endPoint y: 218, distance: 79.4
click at [459, 218] on p "Designed and developed Web API Services and a CLI client for on-demand developm…" at bounding box center [635, 186] width 607 height 102
click at [925, 446] on img at bounding box center [967, 484] width 224 height 168
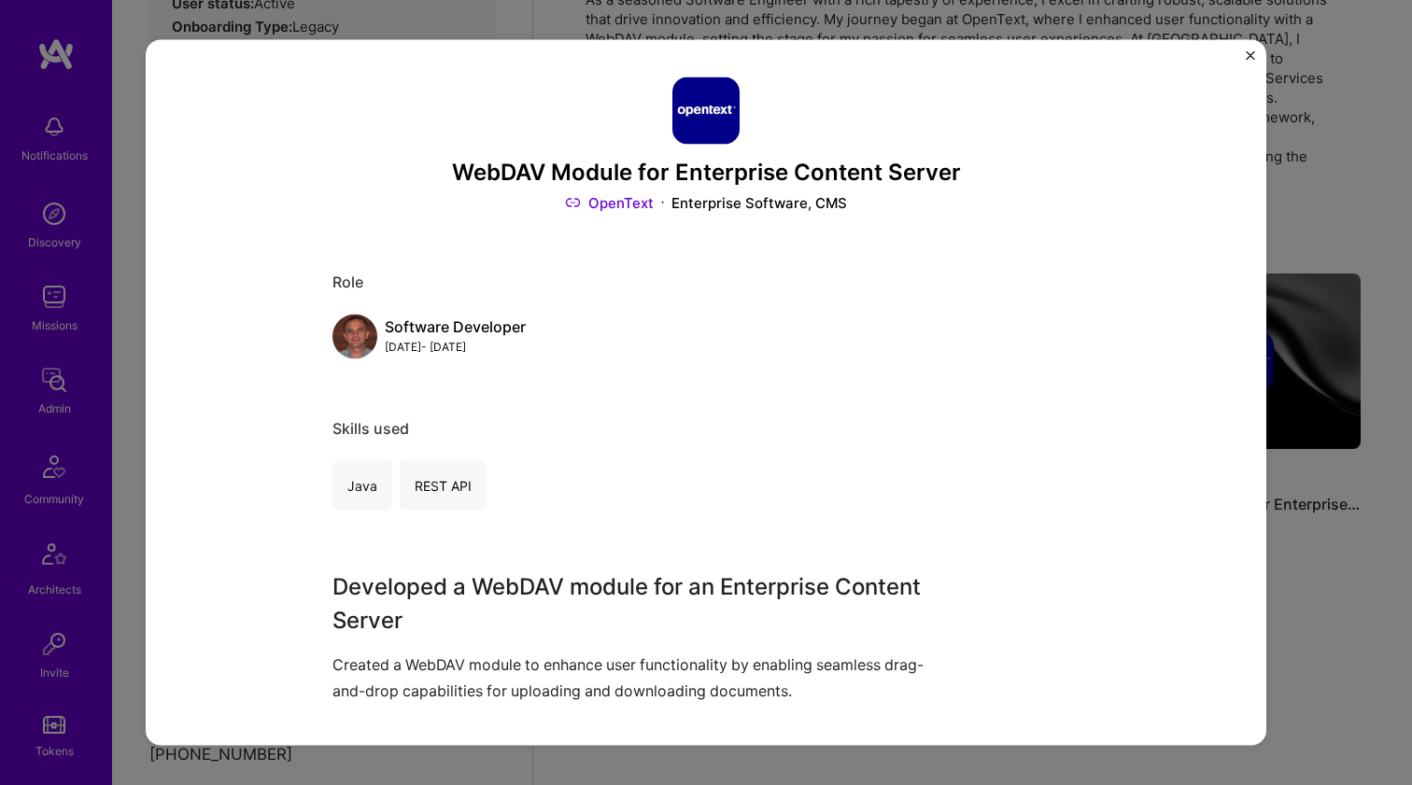
scroll to position [314, 0]
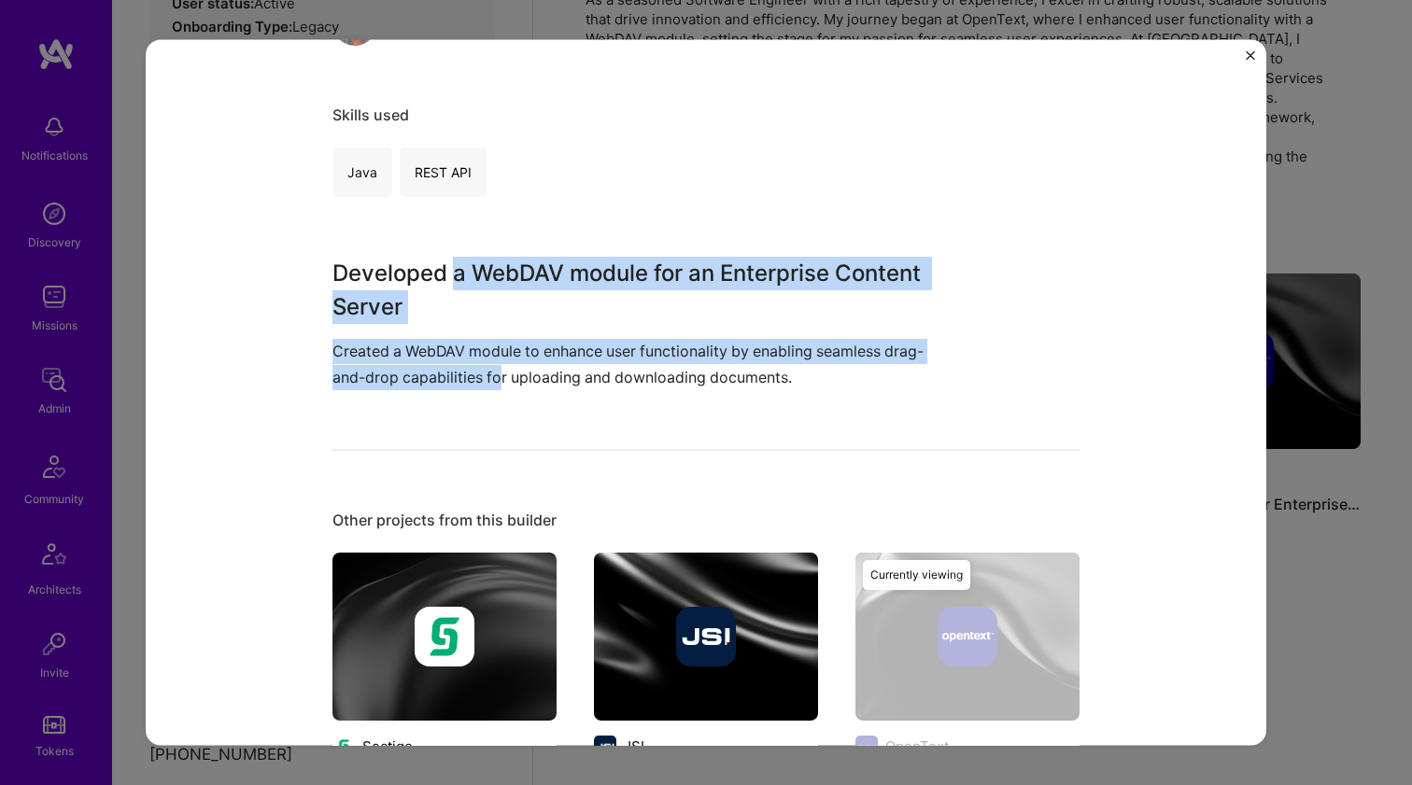
drag, startPoint x: 452, startPoint y: 280, endPoint x: 496, endPoint y: 365, distance: 95.6
click at [494, 364] on div "Developed a WebDAV module for an Enterprise Content Server Created a WebDAV mod…" at bounding box center [635, 323] width 607 height 133
click at [496, 365] on p "Created a WebDAV module to enhance user functionality by enabling seamless drag…" at bounding box center [635, 364] width 607 height 50
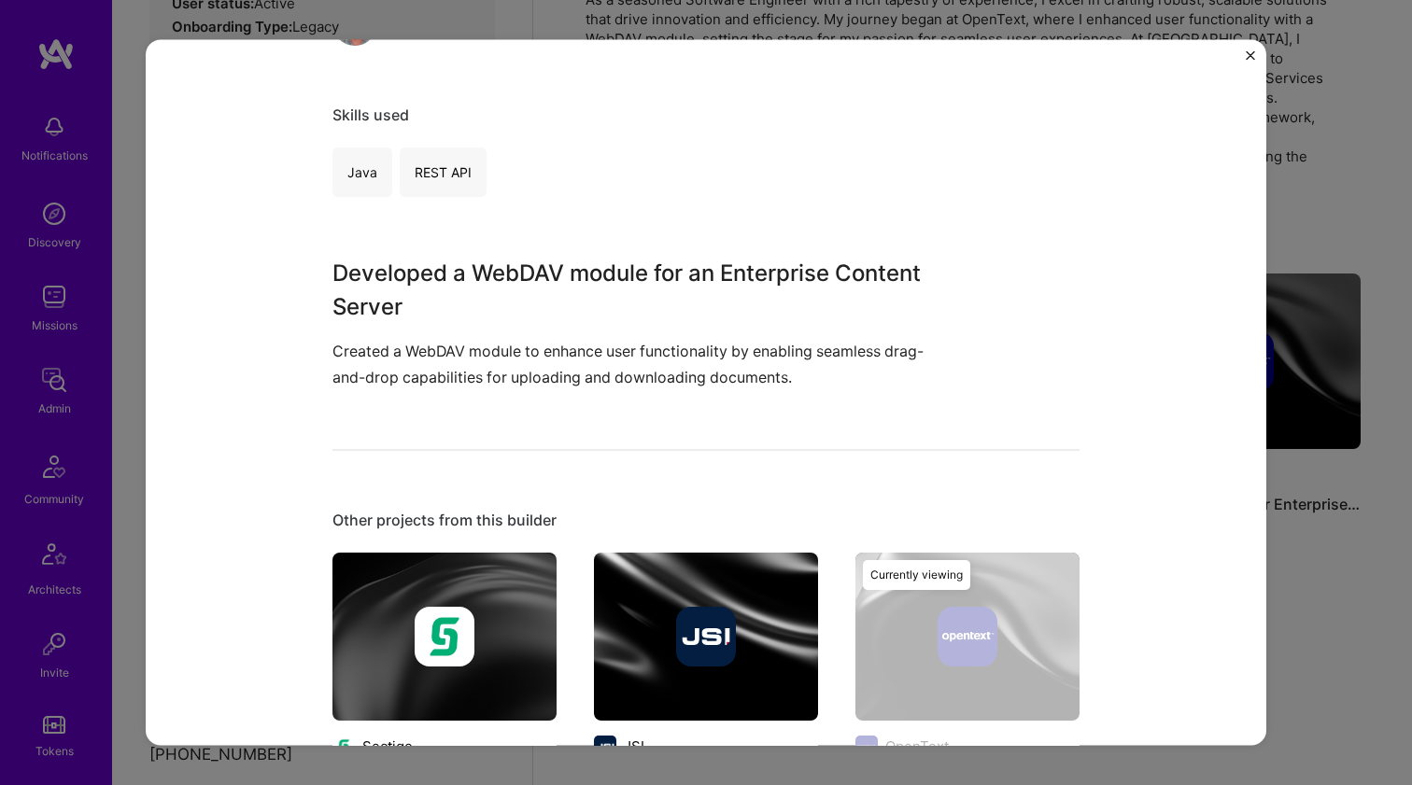
scroll to position [467, 0]
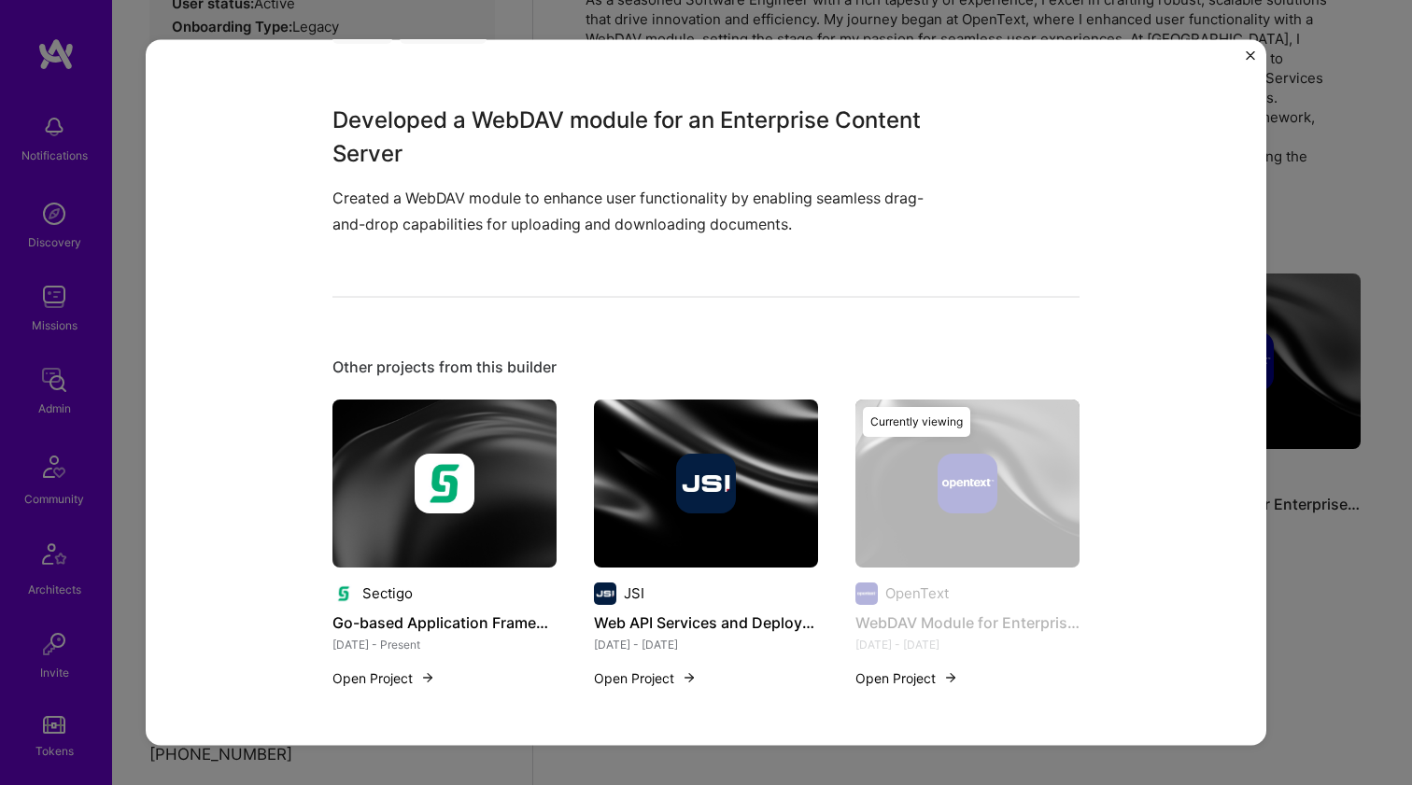
click at [620, 417] on img at bounding box center [706, 483] width 224 height 168
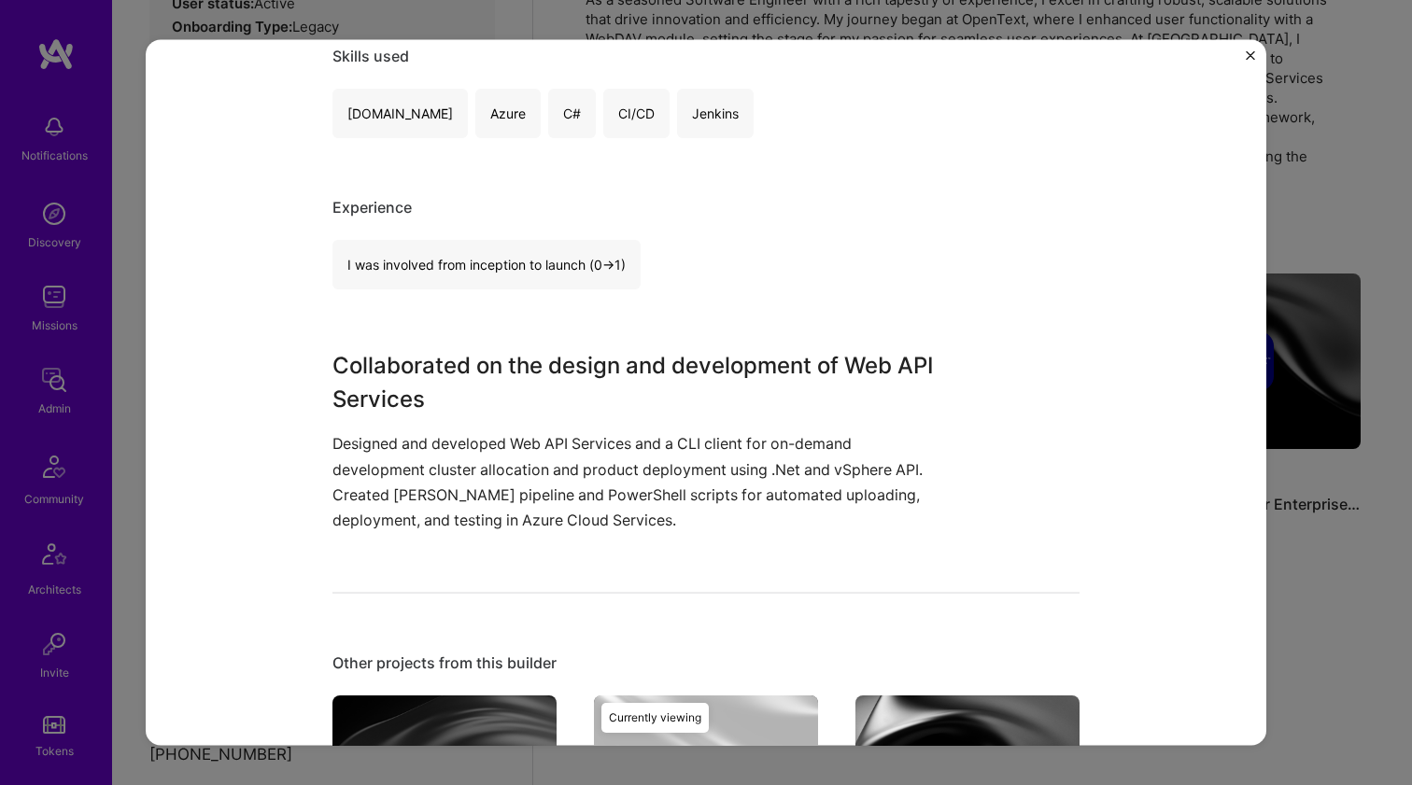
scroll to position [583, 0]
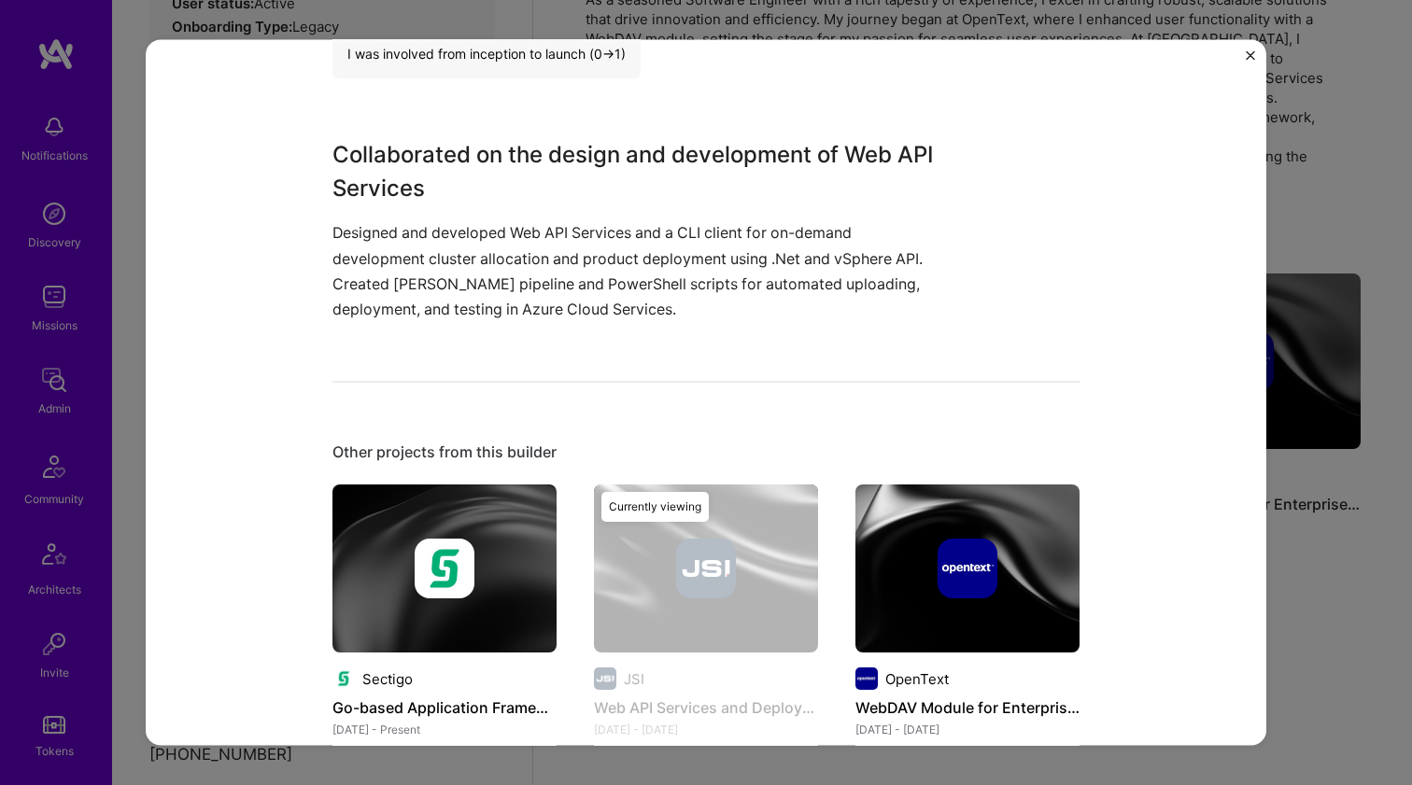
click at [427, 493] on img at bounding box center [444, 569] width 224 height 168
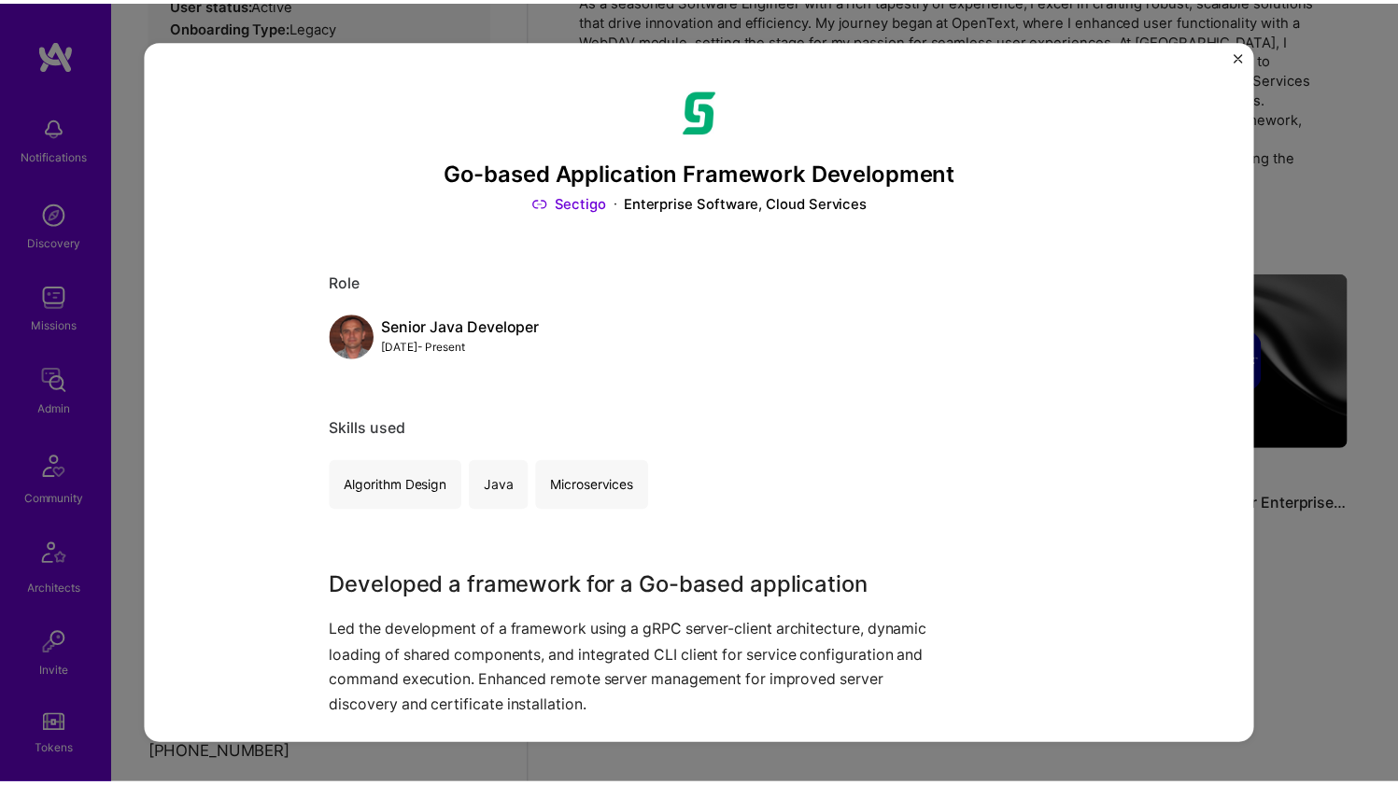
scroll to position [484, 0]
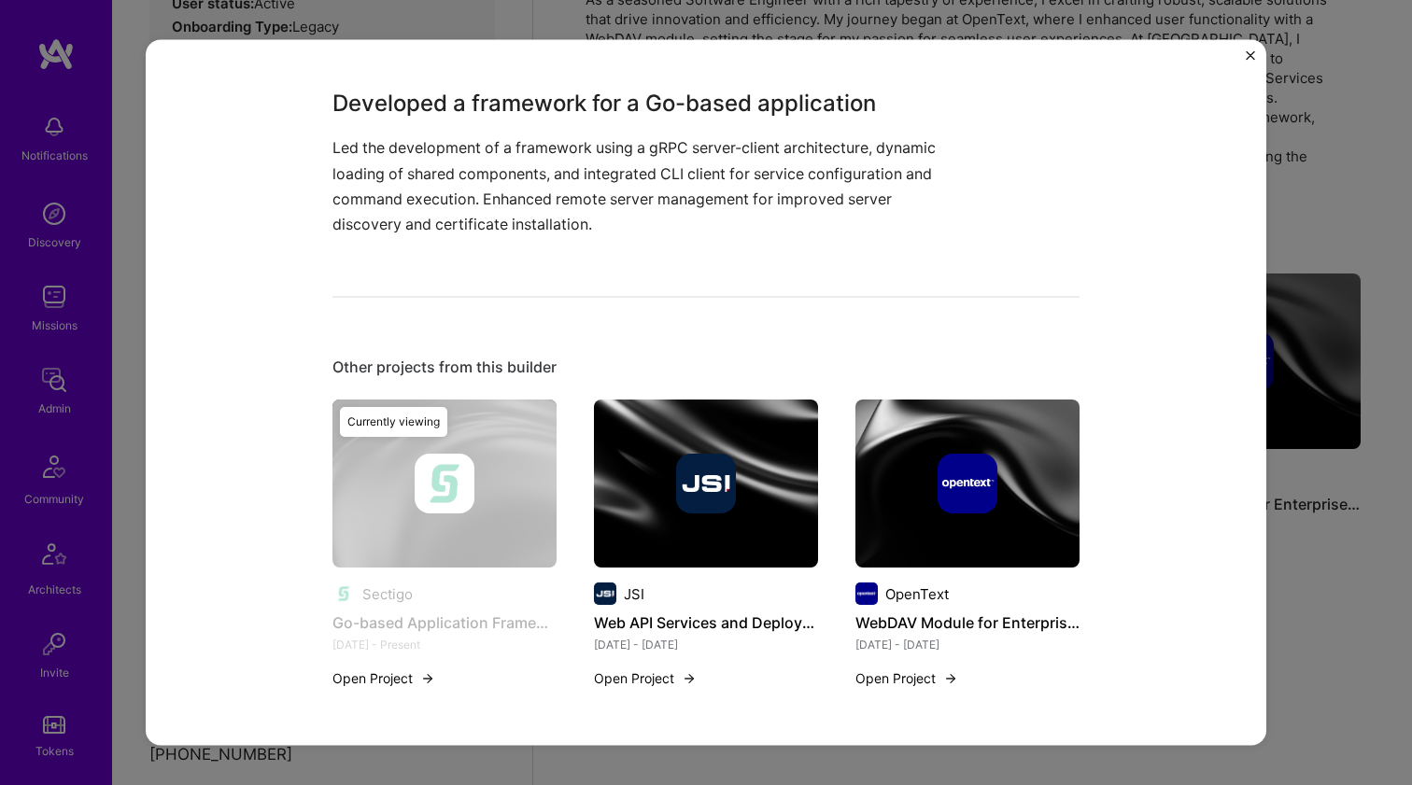
click at [1352, 202] on div "Go-based Application Framework Development Sectigo Enterprise Software, Cloud S…" at bounding box center [706, 392] width 1412 height 785
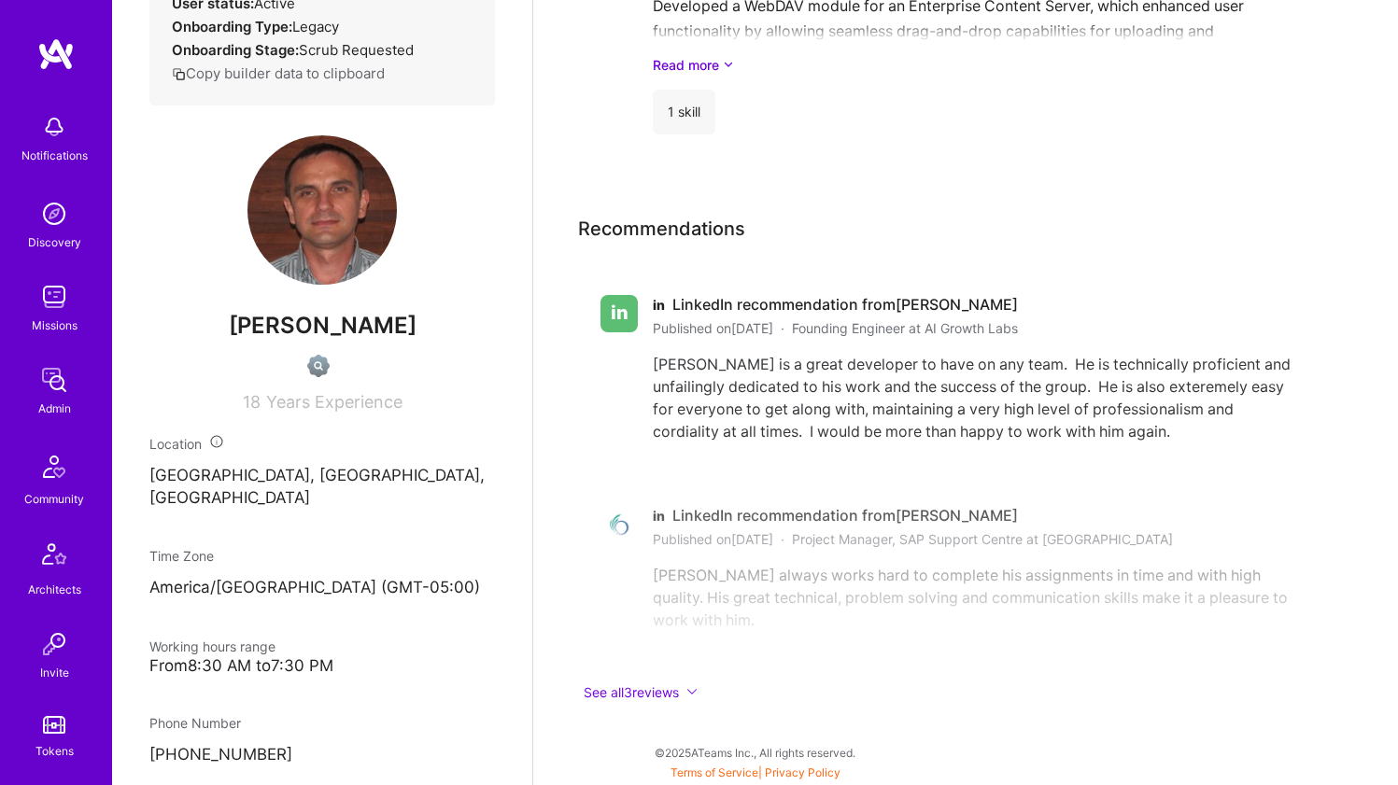
scroll to position [581, 0]
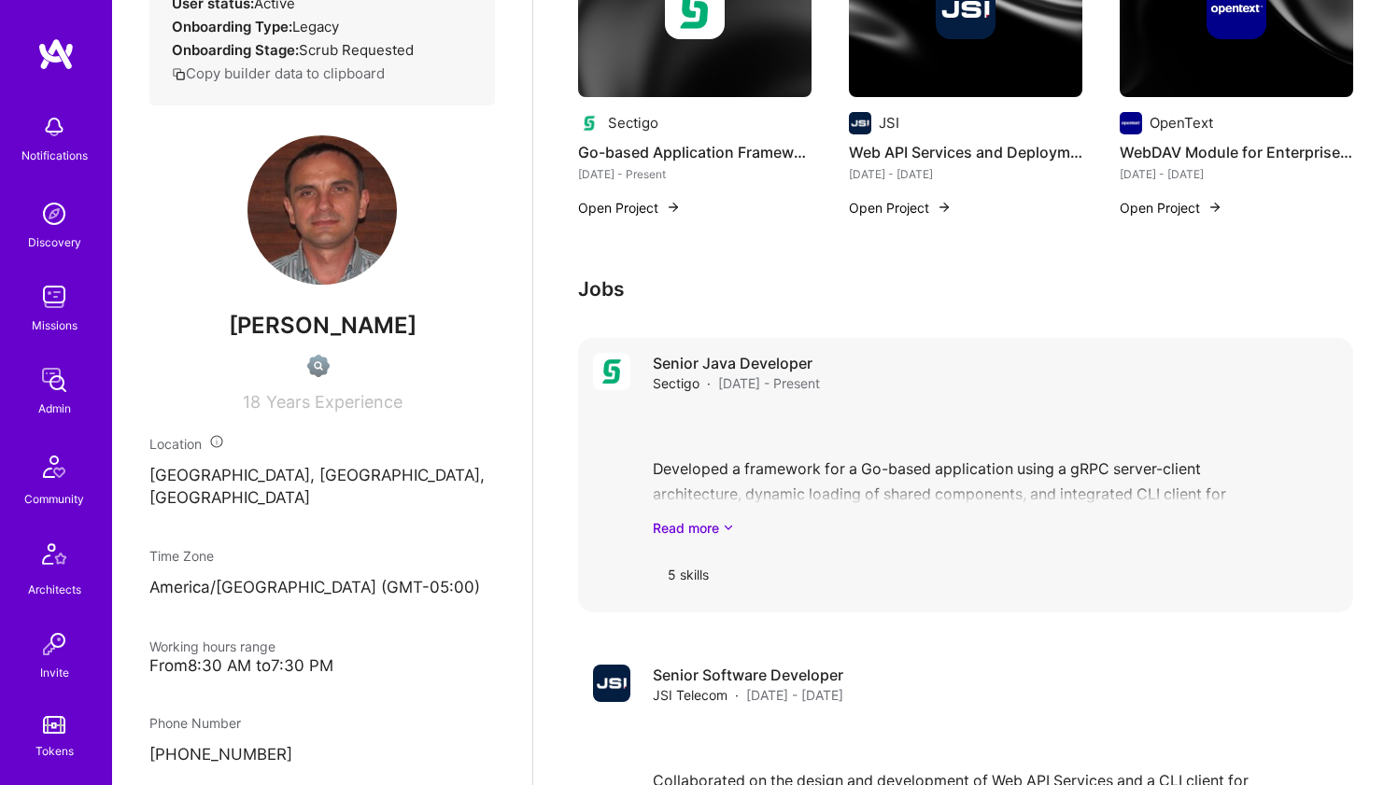
click at [825, 400] on div "Senior Java Developer Sectigo · Jan 2024 - Present Developed a framework for a …" at bounding box center [995, 475] width 685 height 245
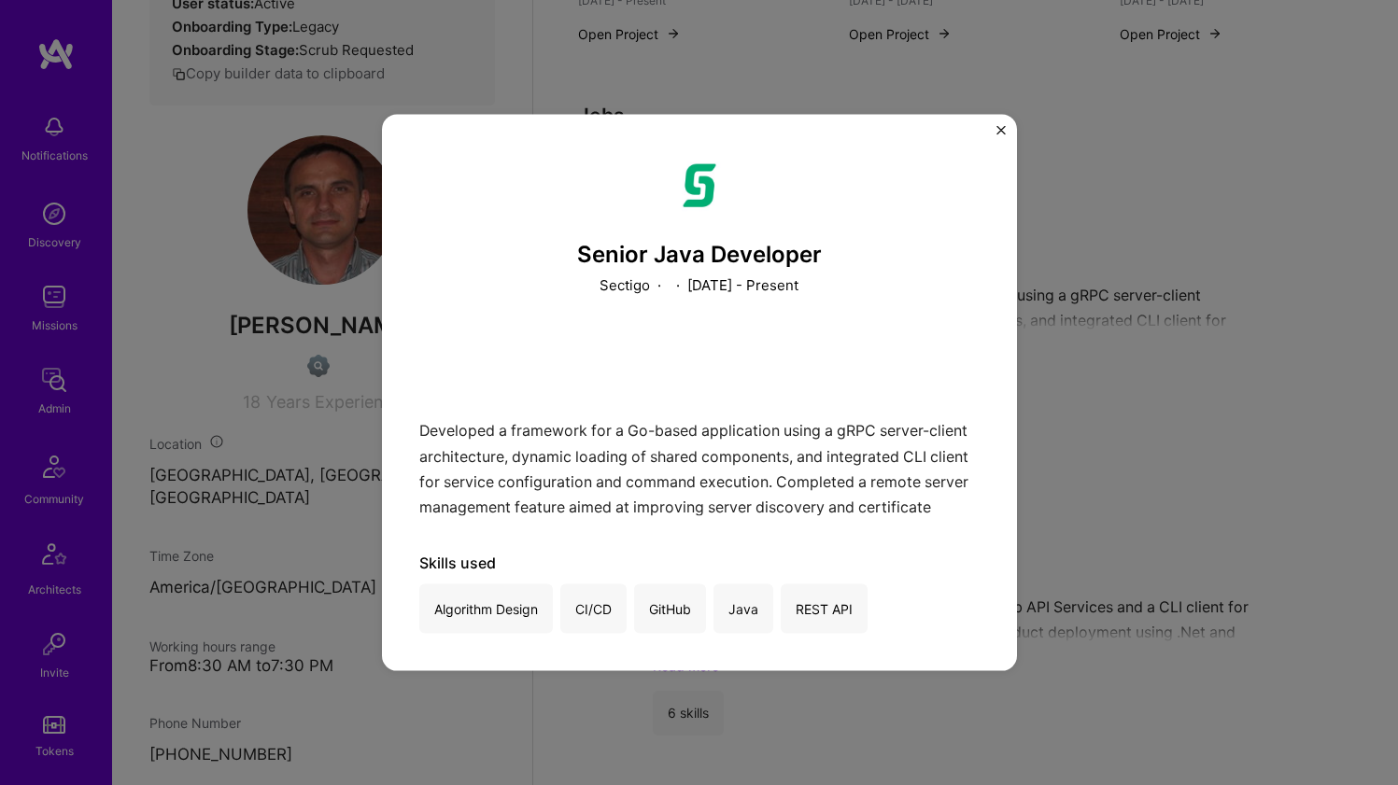
scroll to position [899, 0]
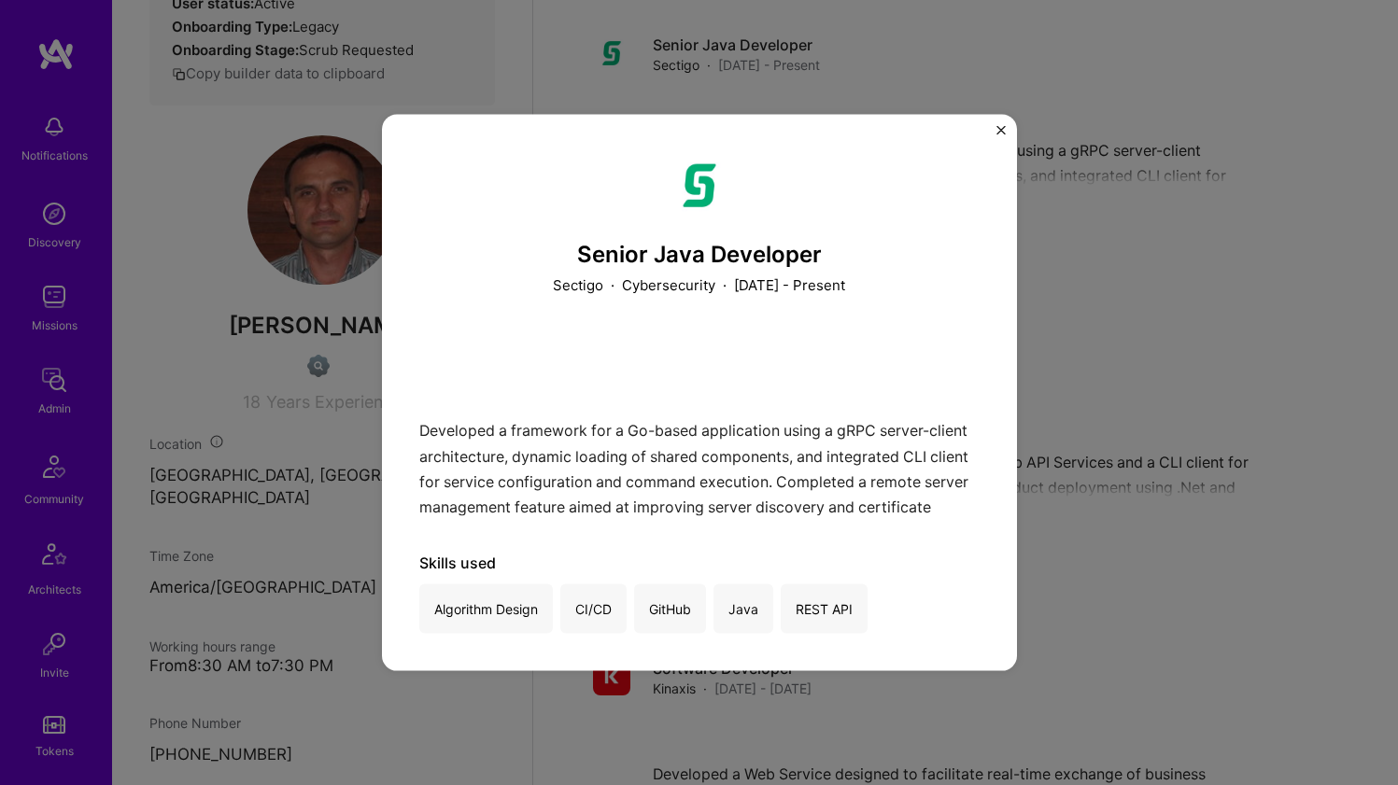
click at [1145, 302] on div "Senior Java Developer Sectigo · Cybersecurity · January 2024 - Present Develope…" at bounding box center [699, 392] width 1398 height 785
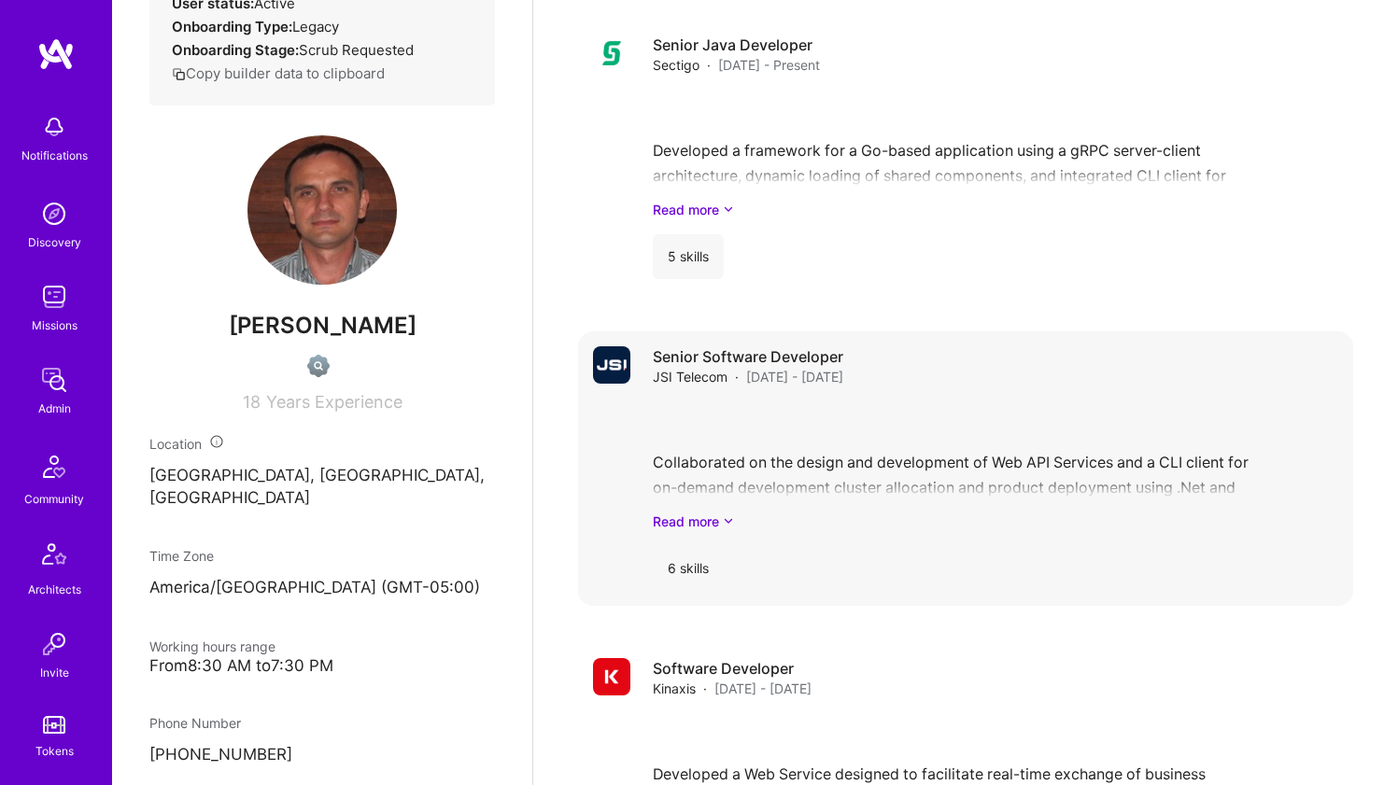
click at [917, 490] on div "Collaborated on the design and development of Web API Services and a CLI client…" at bounding box center [995, 466] width 685 height 130
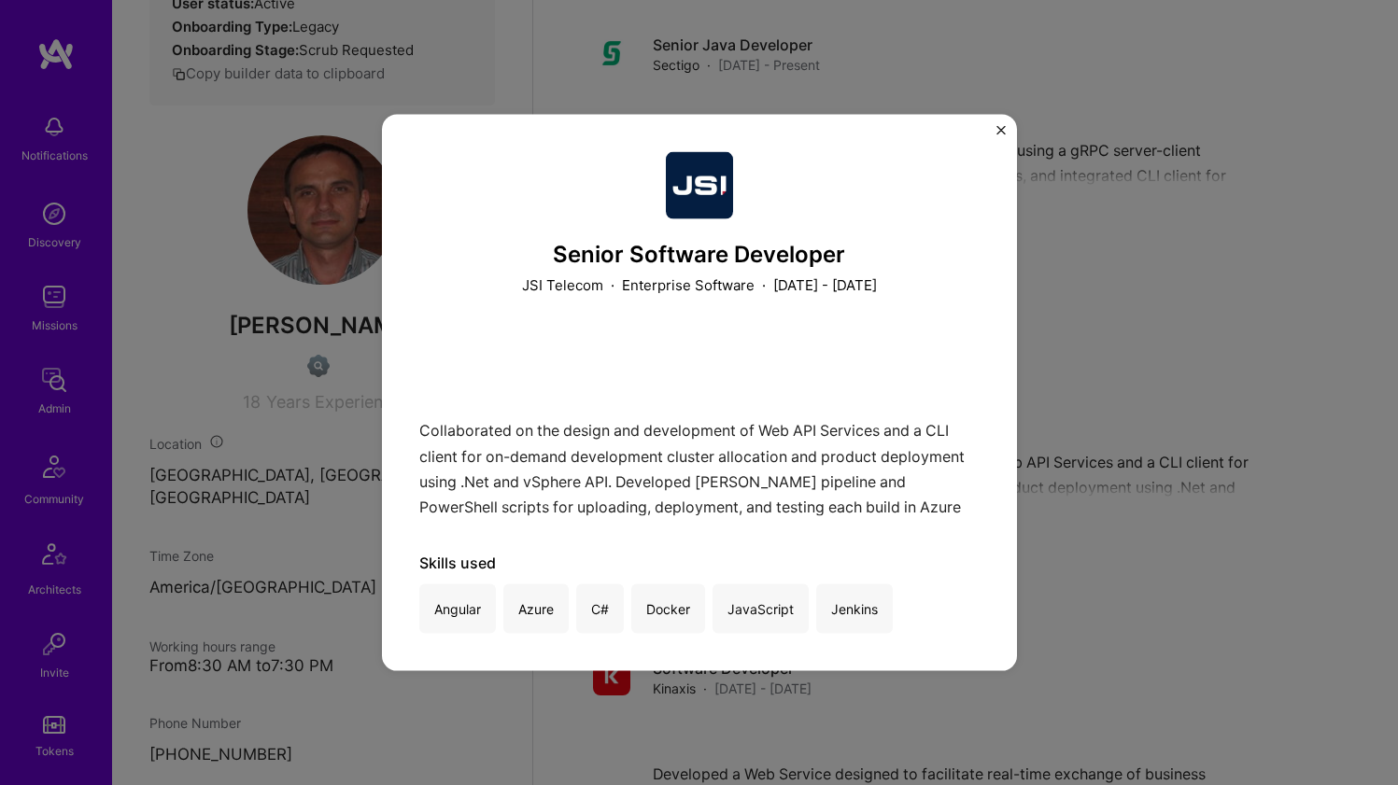
scroll to position [1281, 0]
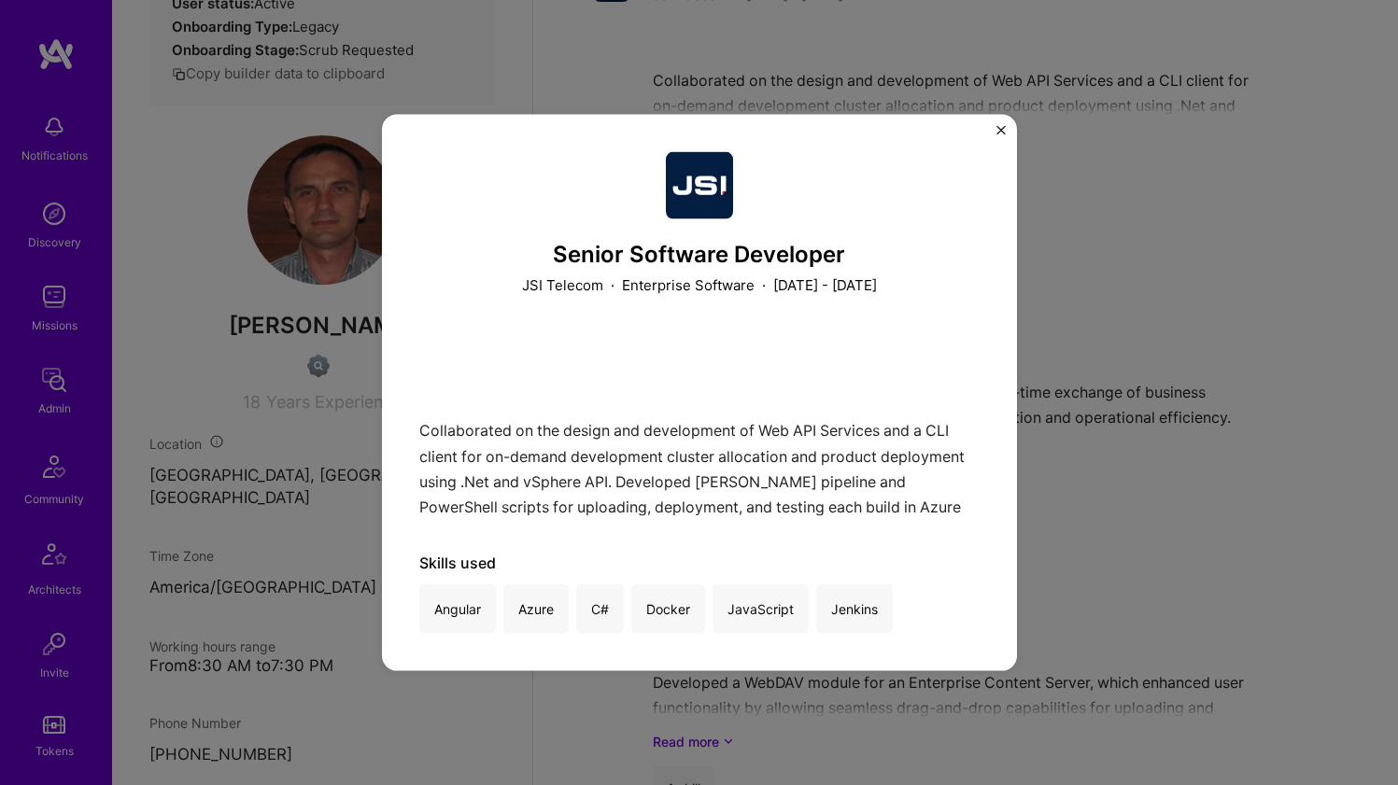
click at [1053, 427] on div "Senior Software Developer JSI Telecom · Enterprise Software · January 2014 - Ja…" at bounding box center [699, 392] width 1398 height 785
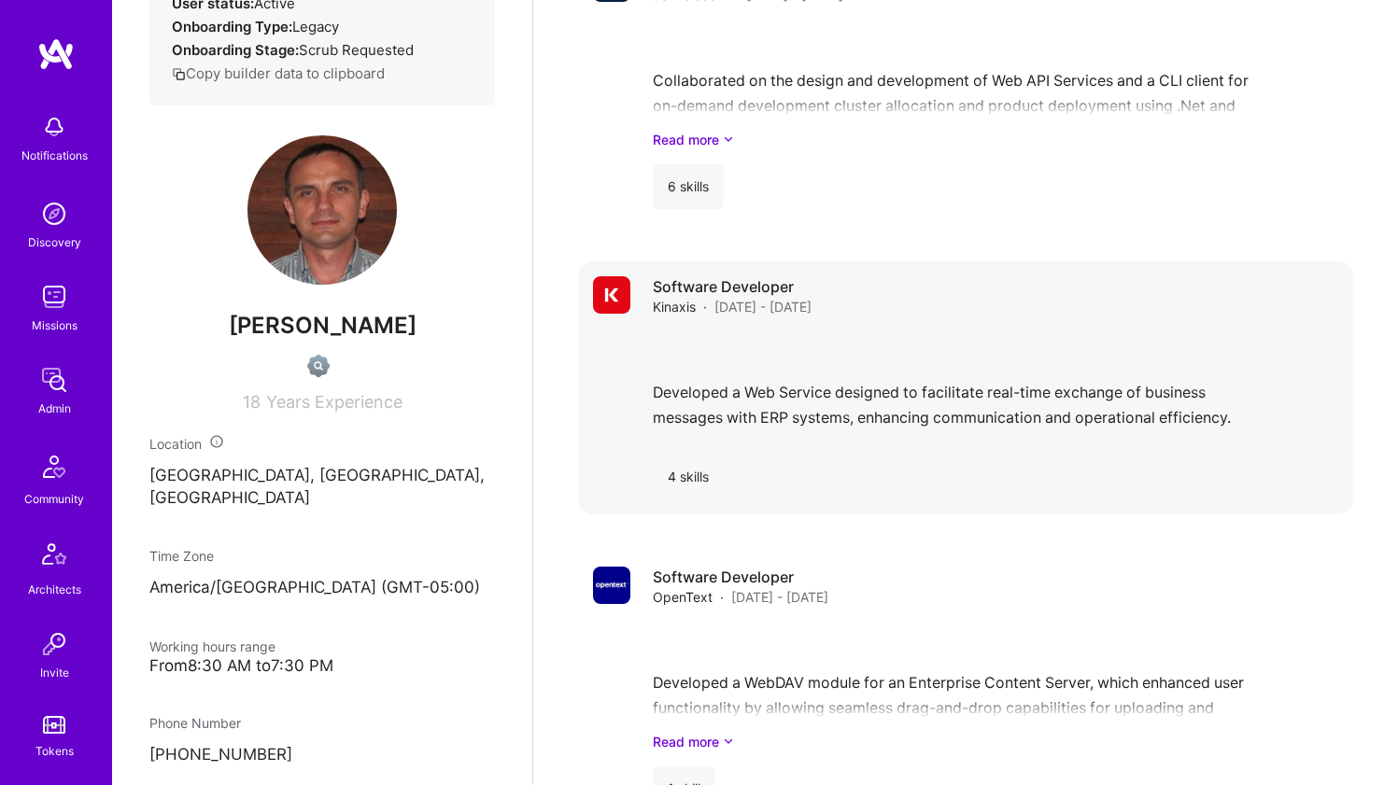
click at [932, 427] on div "Developed a Web Service designed to facilitate real-time exchange of business m…" at bounding box center [995, 385] width 685 height 108
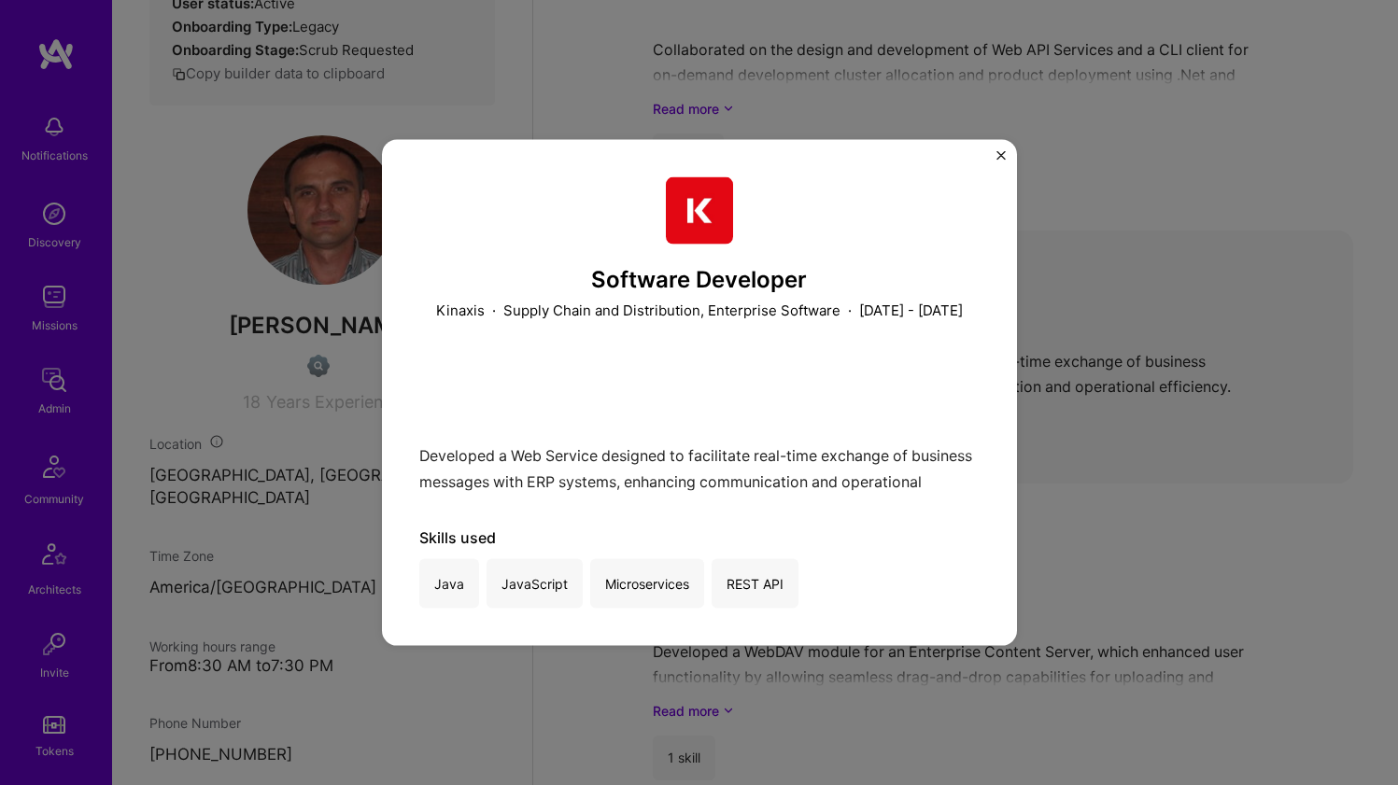
click at [1108, 423] on div "Software Developer Kinaxis · Supply Chain and Distribution, Enterprise Software…" at bounding box center [699, 392] width 1398 height 785
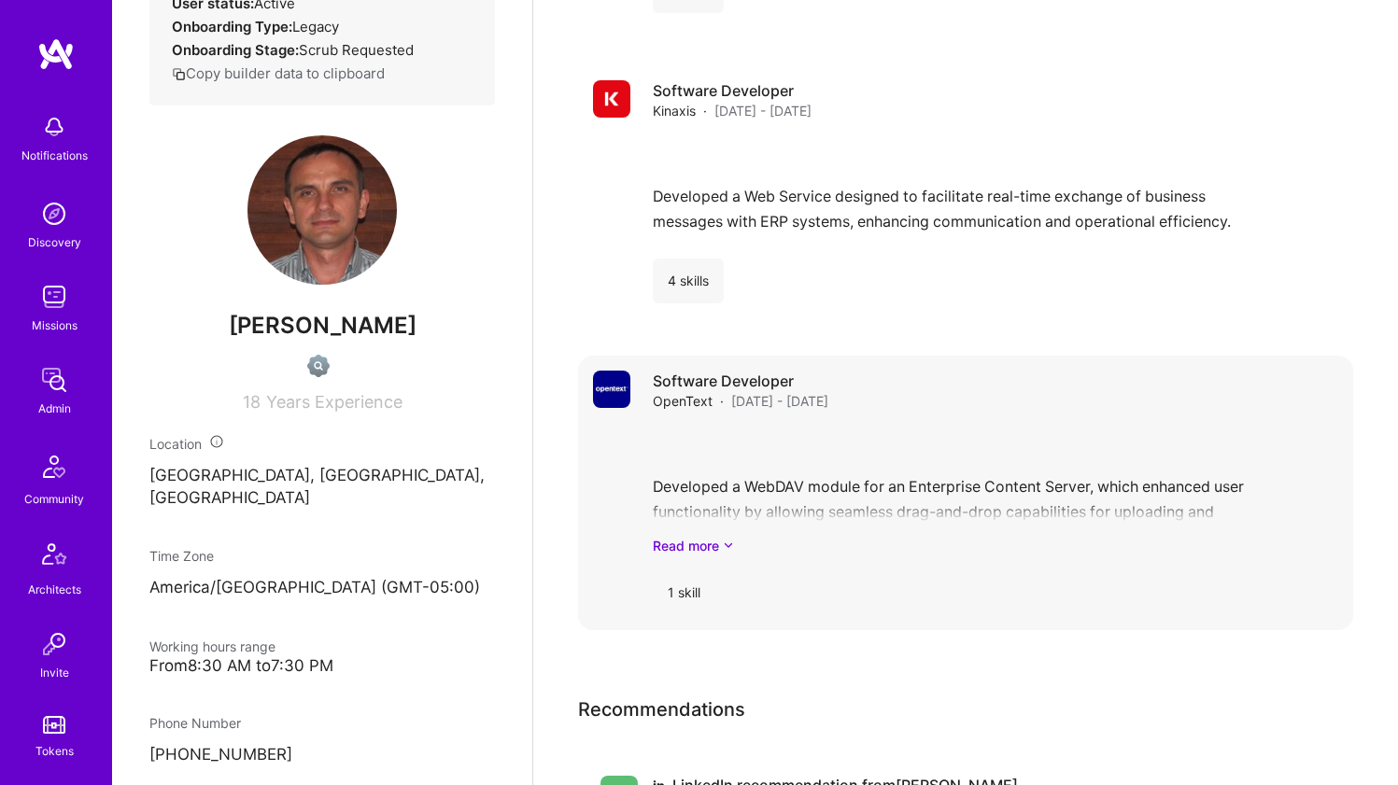
click at [958, 498] on div "Developed a WebDAV module for an Enterprise Content Server, which enhanced user…" at bounding box center [995, 491] width 685 height 130
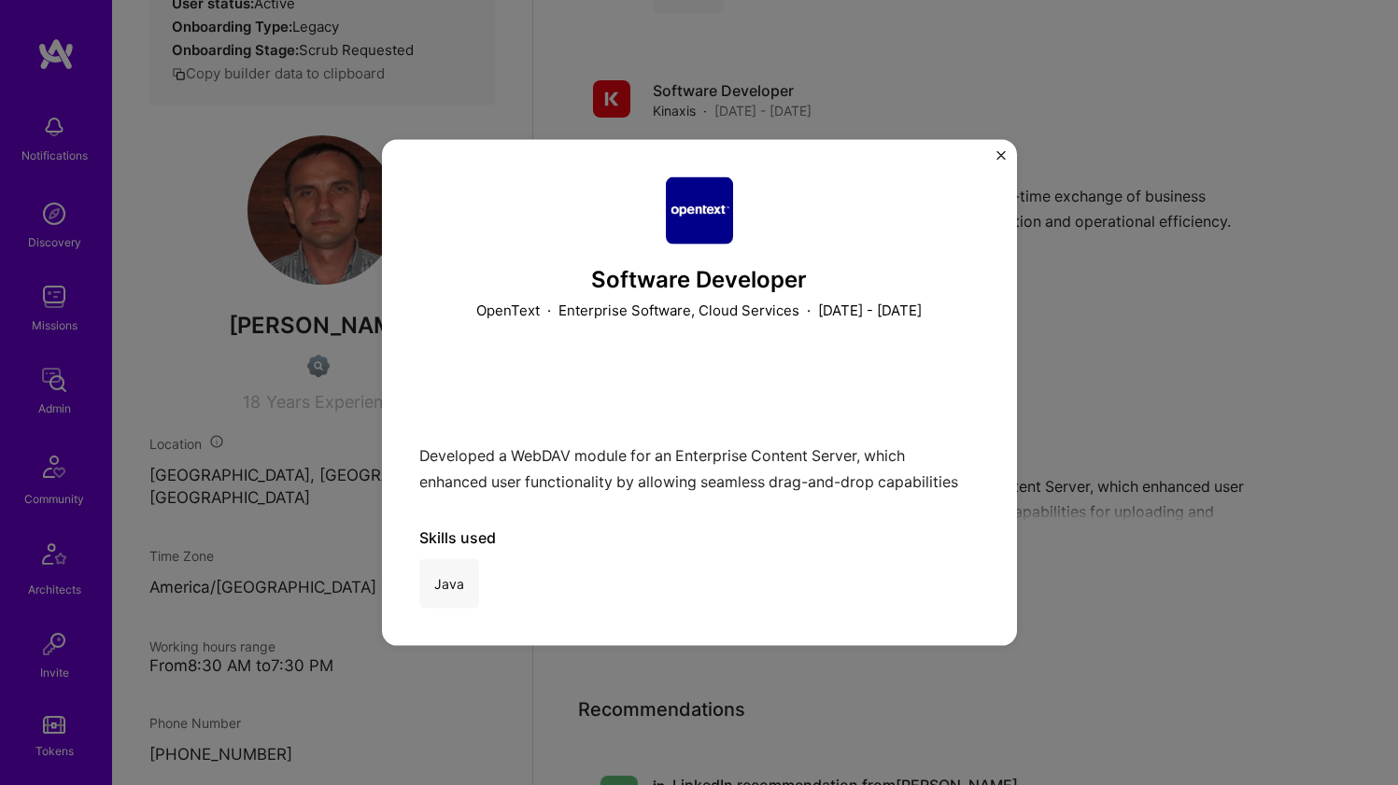
scroll to position [1863, 0]
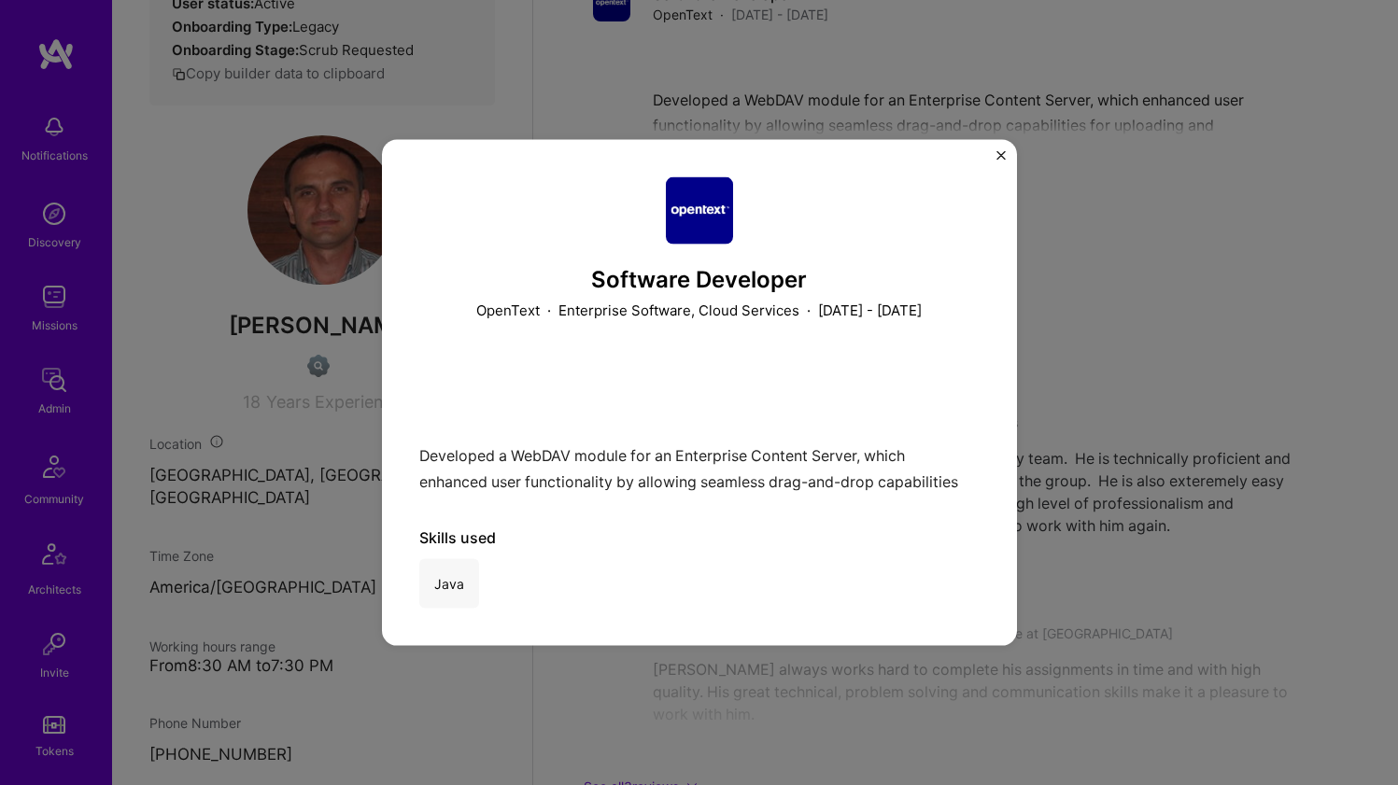
click at [1099, 418] on div "Software Developer OpenText · Enterprise Software, Cloud Services · January 200…" at bounding box center [699, 392] width 1398 height 785
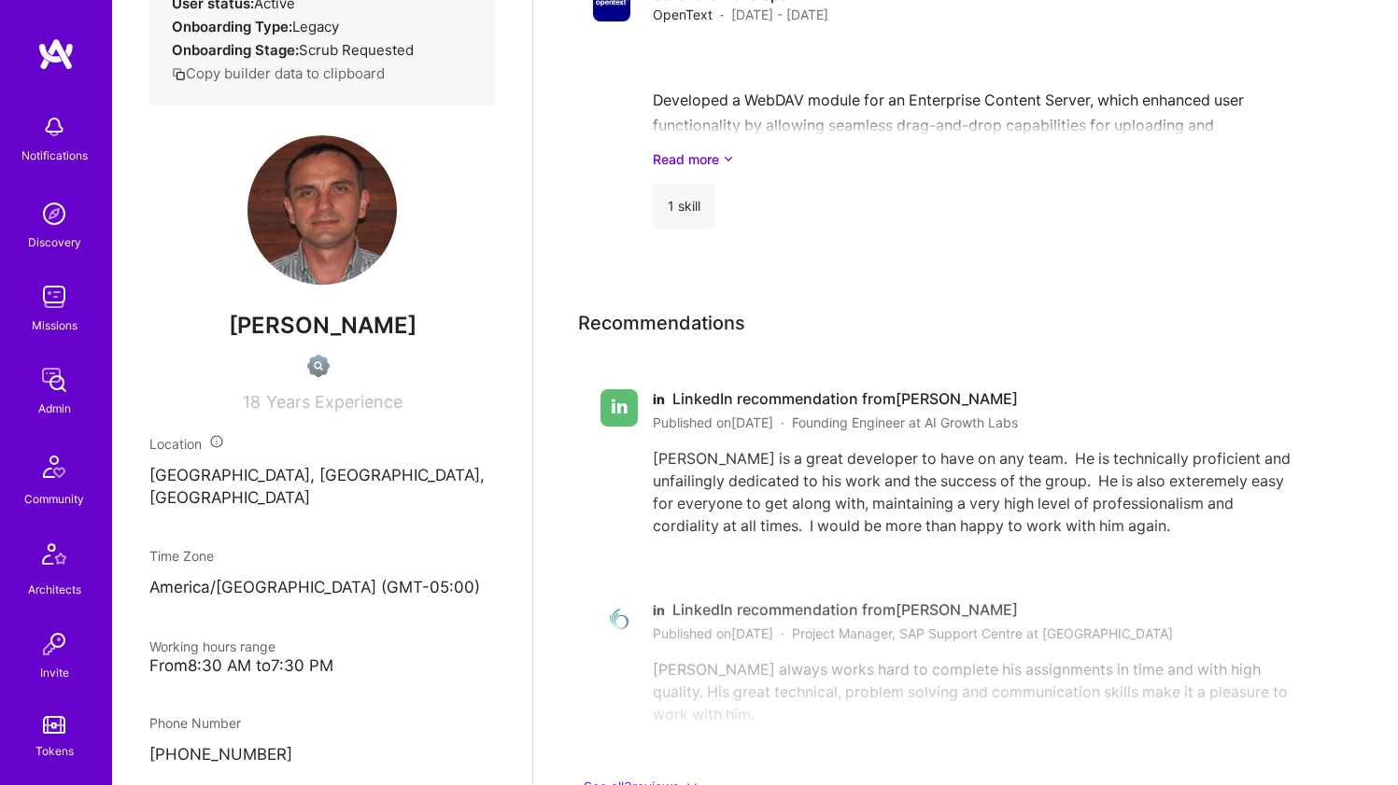
click at [1004, 472] on div "Viktor is a great developer to have on any team. He is technically proficient a…" at bounding box center [978, 492] width 650 height 90
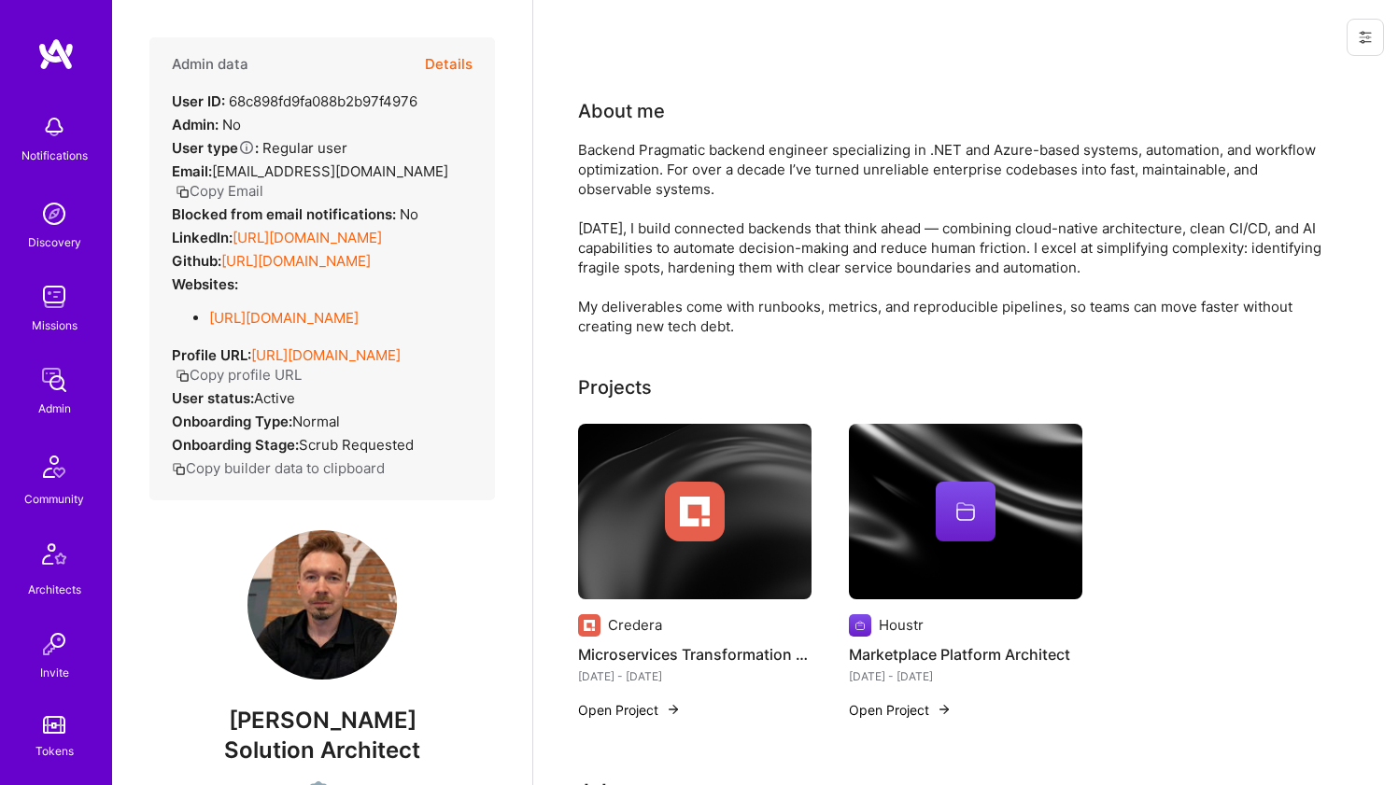
click at [297, 229] on link "[URL][DOMAIN_NAME]" at bounding box center [306, 238] width 149 height 18
click at [281, 252] on link "[URL][DOMAIN_NAME]" at bounding box center [295, 261] width 149 height 18
click at [274, 309] on link "[URL][DOMAIN_NAME]" at bounding box center [283, 318] width 149 height 18
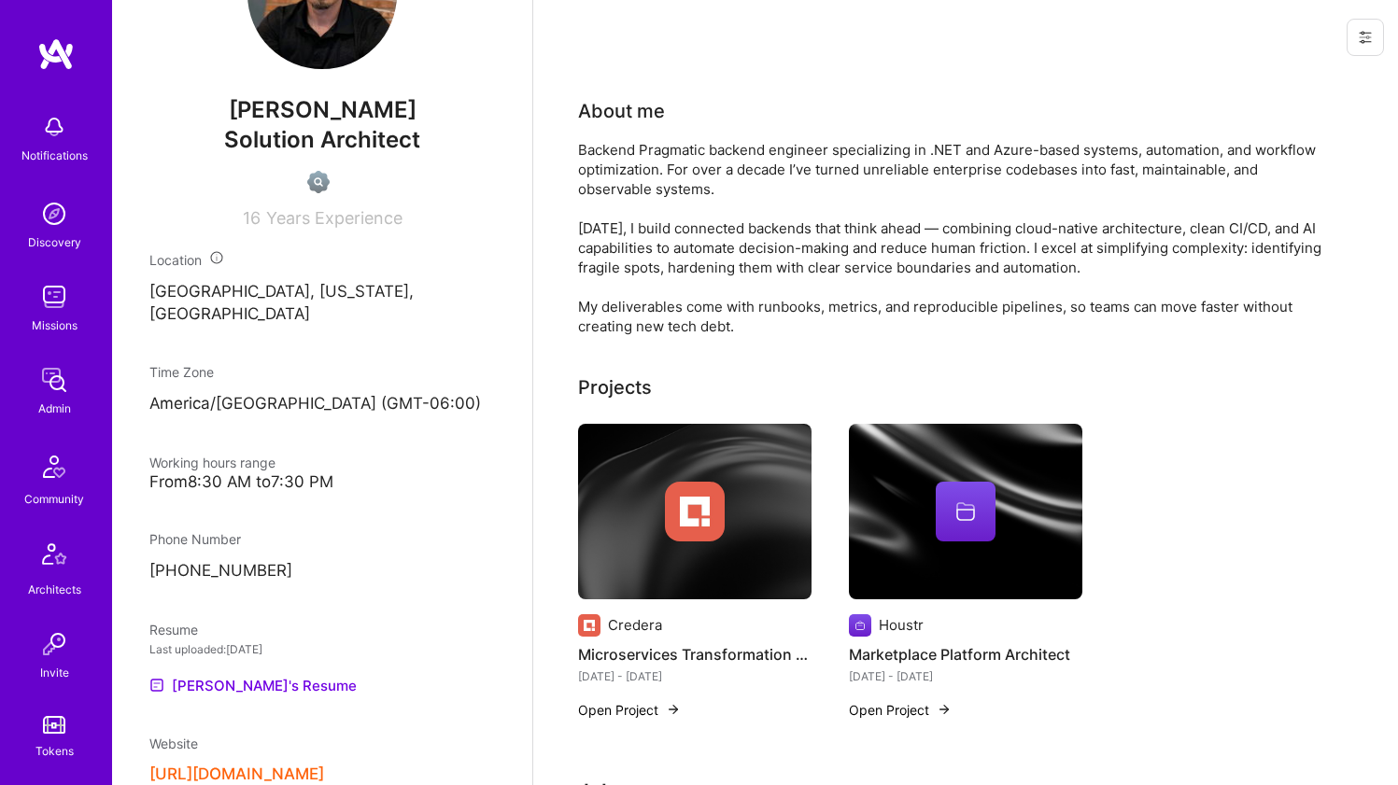
scroll to position [766, 0]
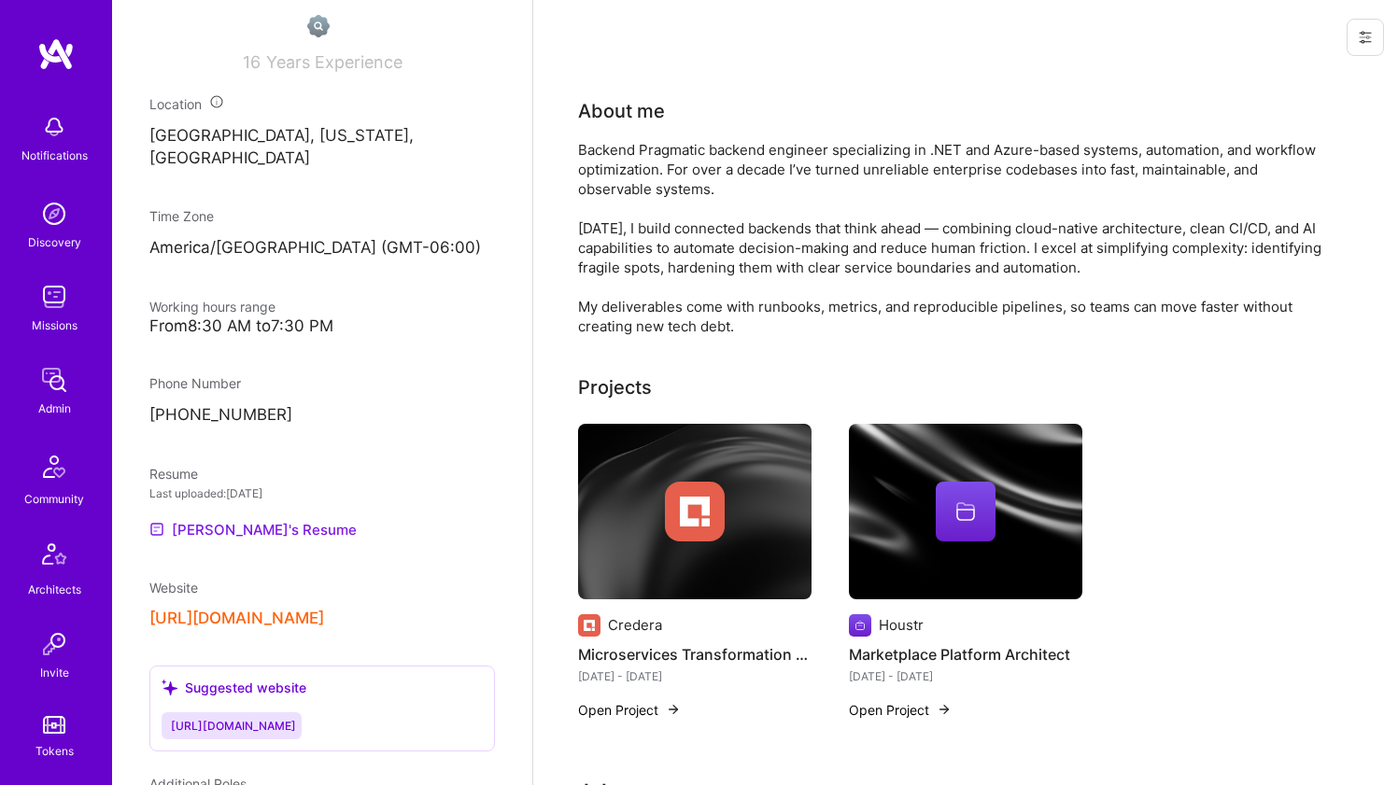
click at [246, 518] on link "[PERSON_NAME]'s Resume" at bounding box center [252, 529] width 207 height 22
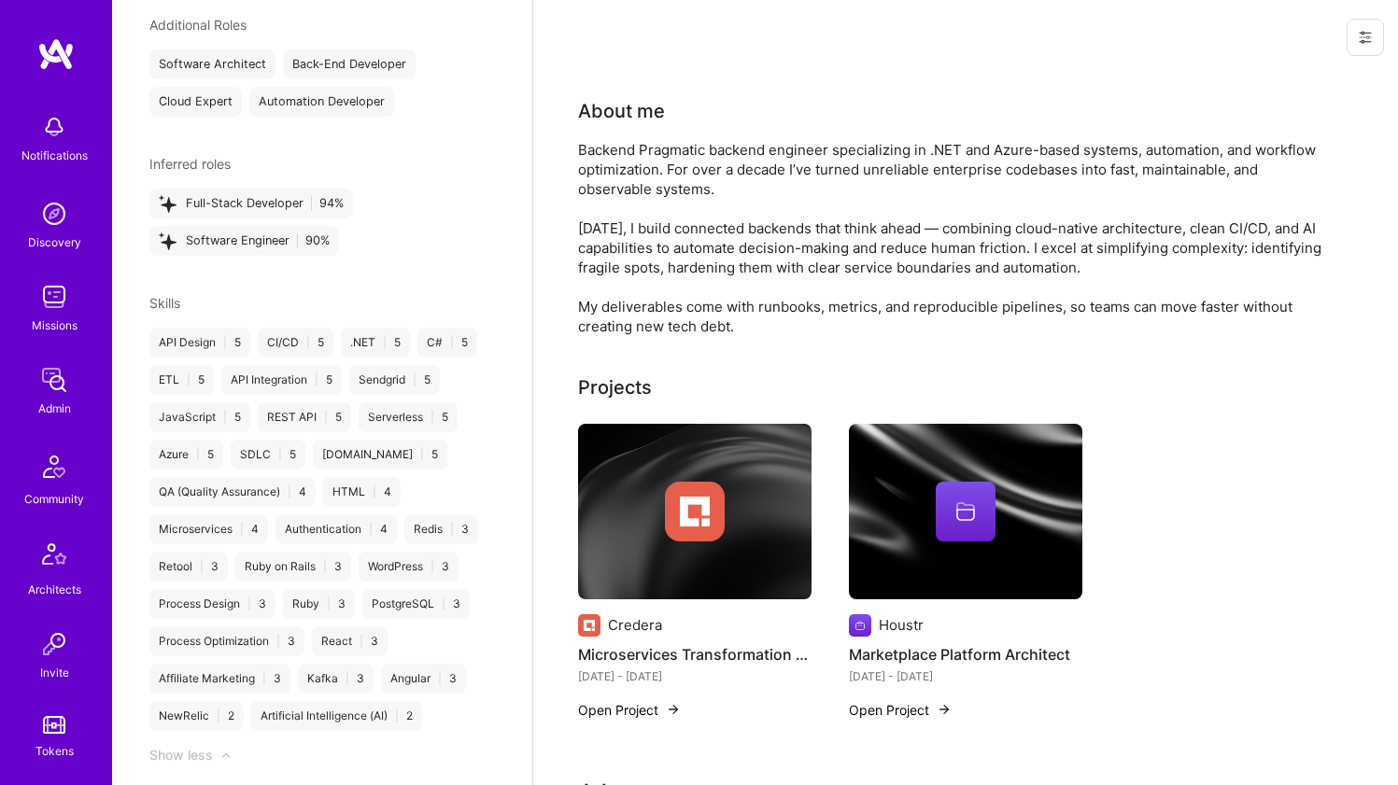
scroll to position [0, 0]
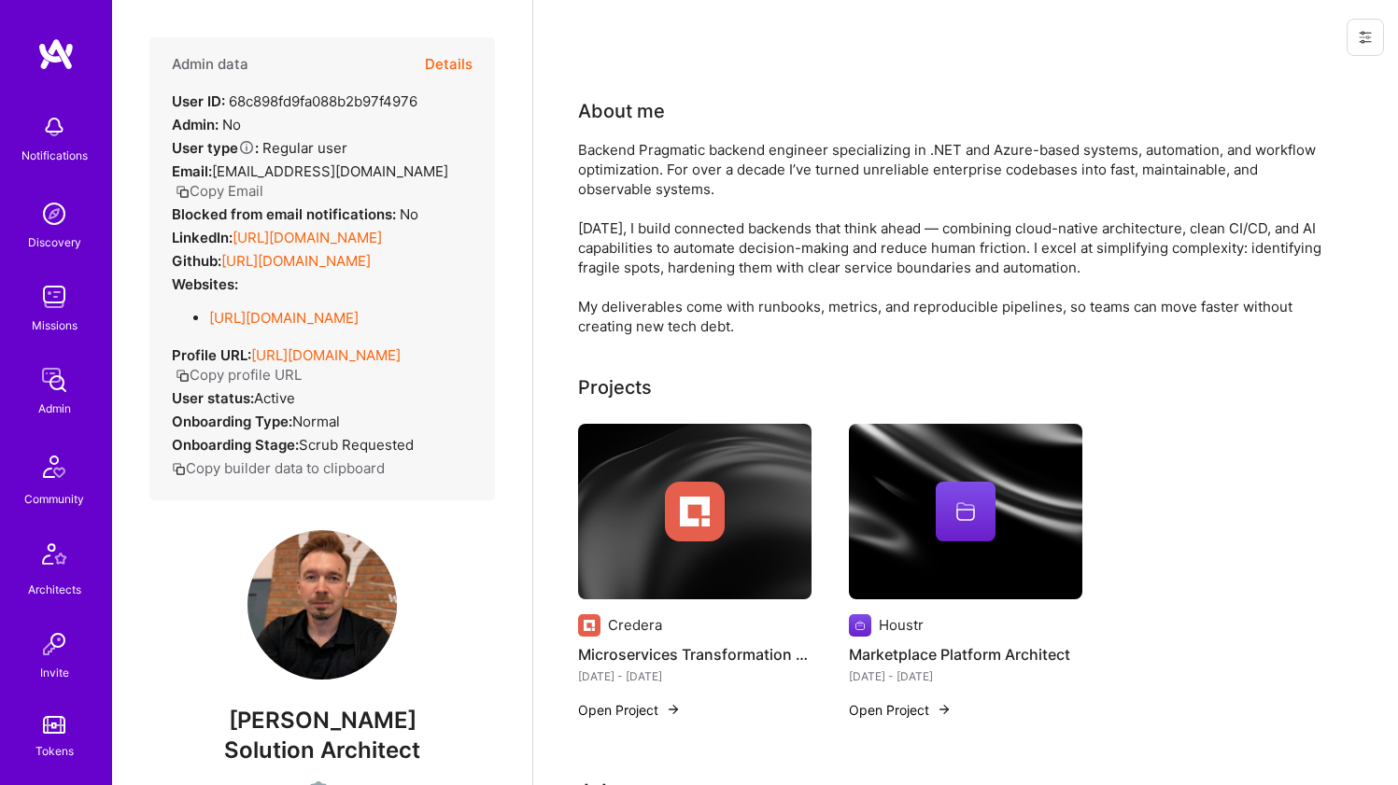
click at [664, 155] on div "Backend Pragmatic backend engineer specializing in .NET and Azure-based systems…" at bounding box center [951, 238] width 747 height 196
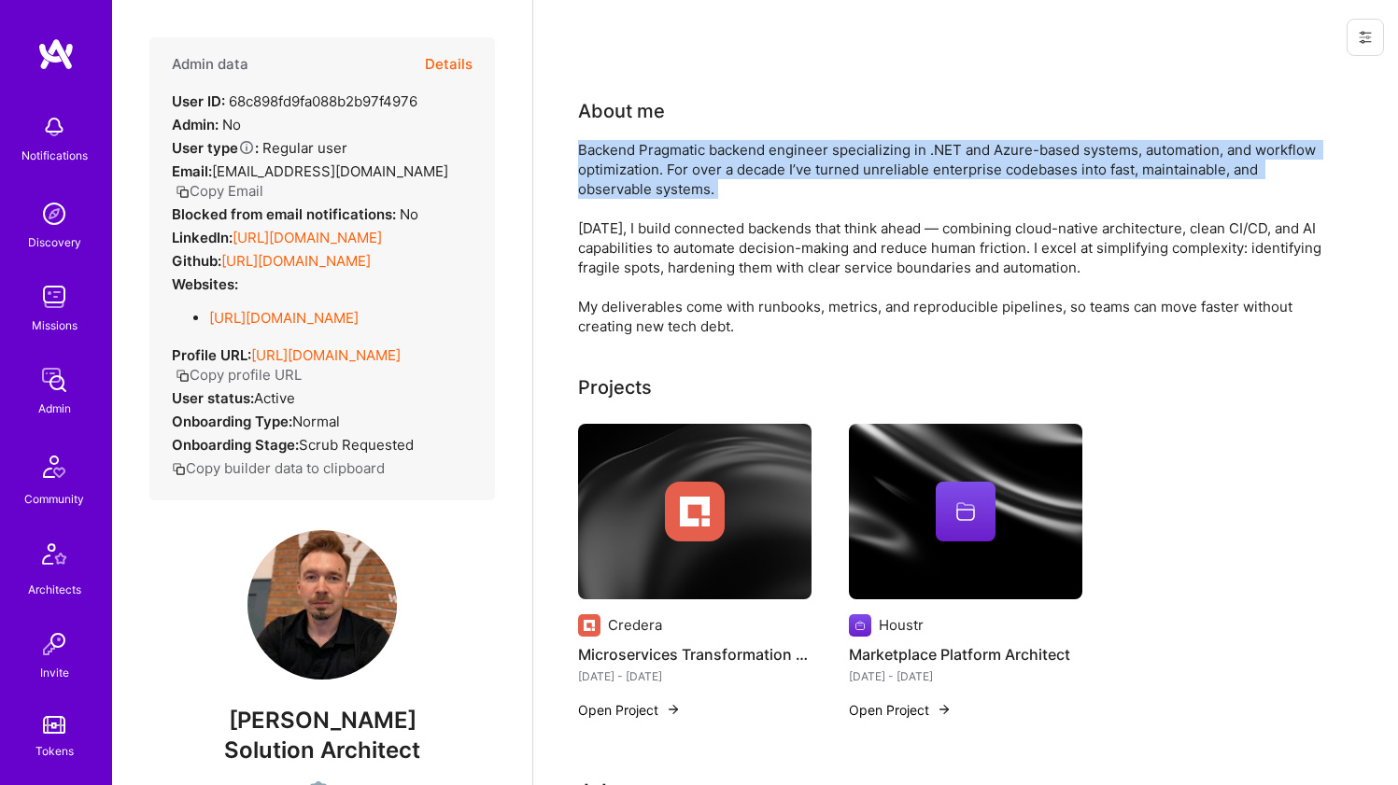
click at [664, 155] on div "Backend Pragmatic backend engineer specializing in .NET and Azure-based systems…" at bounding box center [951, 238] width 747 height 196
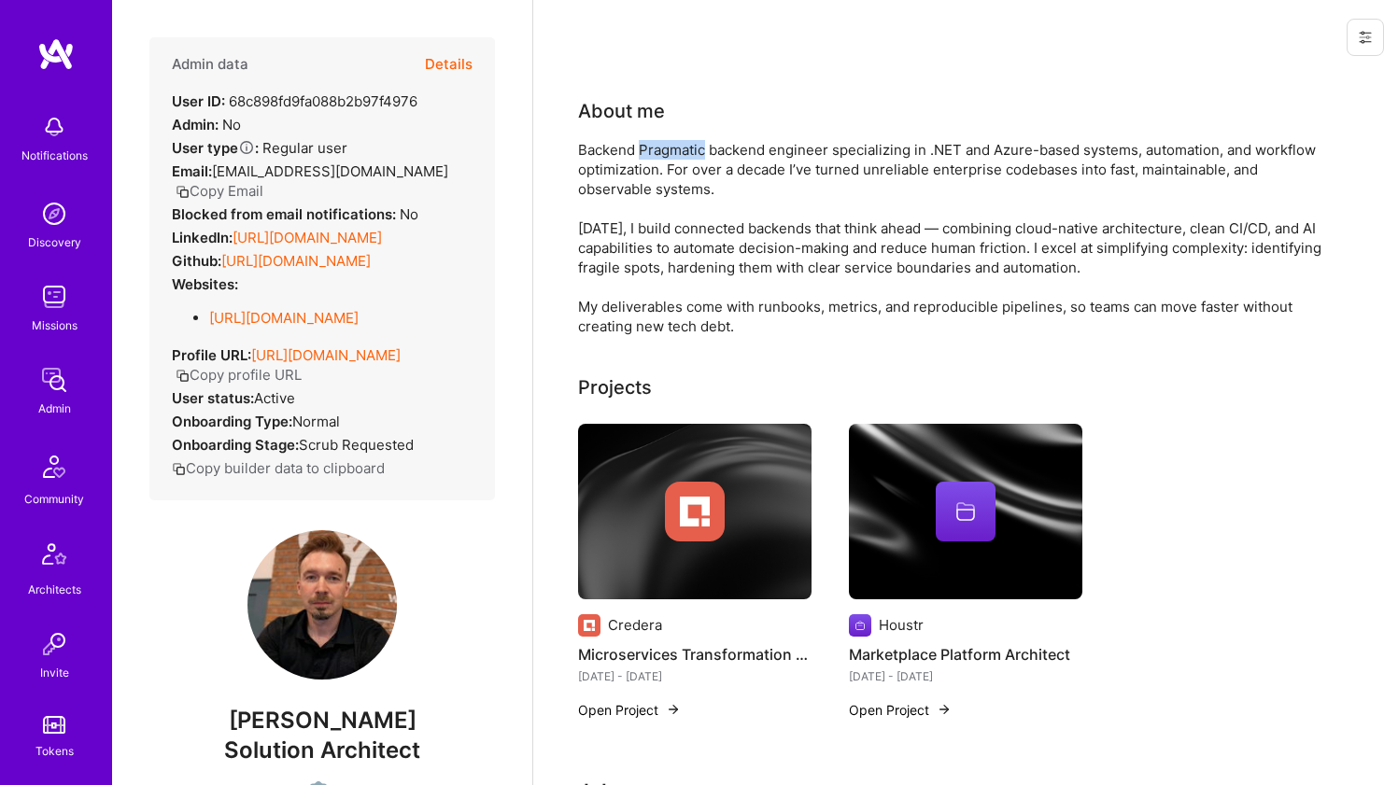
click at [664, 155] on div "Backend Pragmatic backend engineer specializing in .NET and Azure-based systems…" at bounding box center [951, 238] width 747 height 196
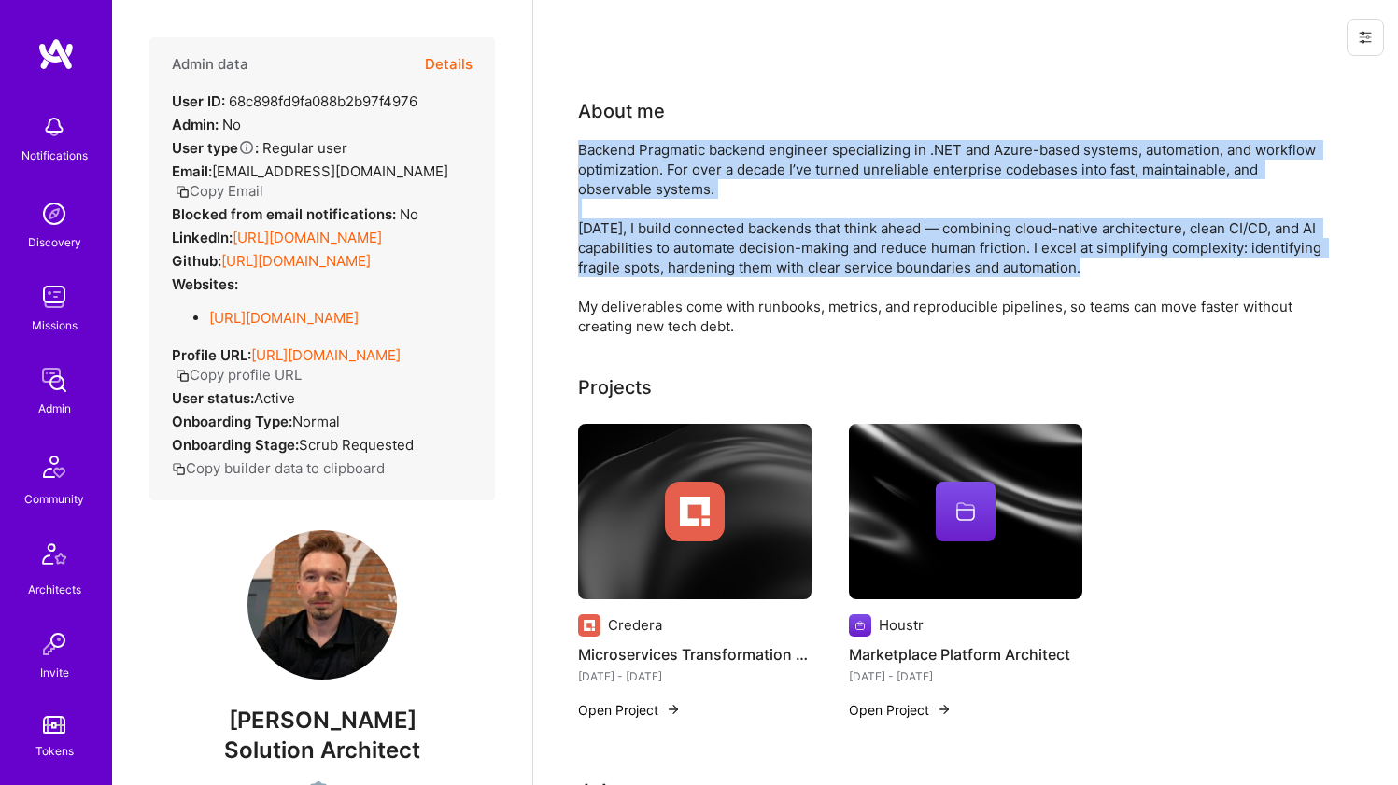
drag, startPoint x: 664, startPoint y: 155, endPoint x: 635, endPoint y: 254, distance: 103.1
click at [635, 254] on div "Backend Pragmatic backend engineer specializing in .NET and Azure-based systems…" at bounding box center [951, 238] width 747 height 196
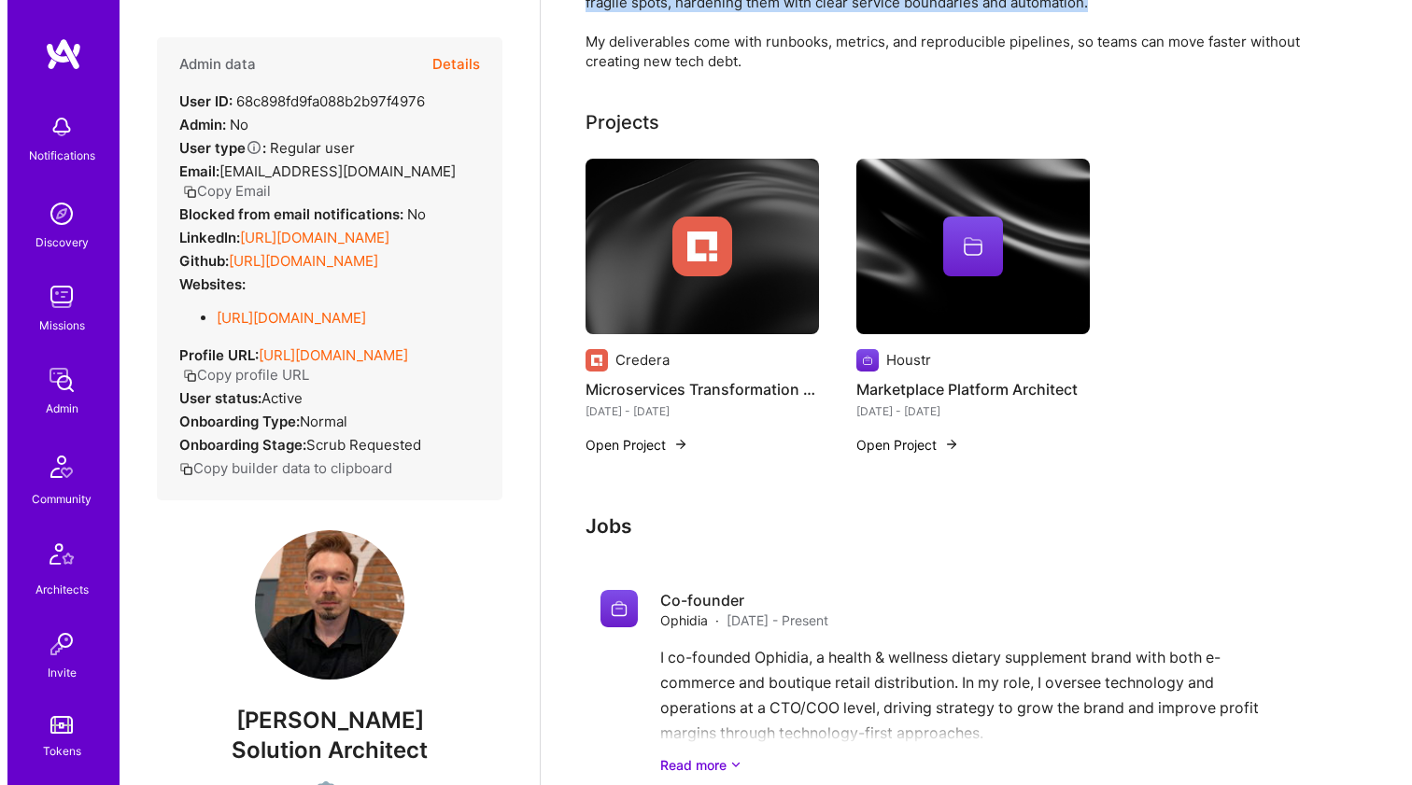
scroll to position [52, 0]
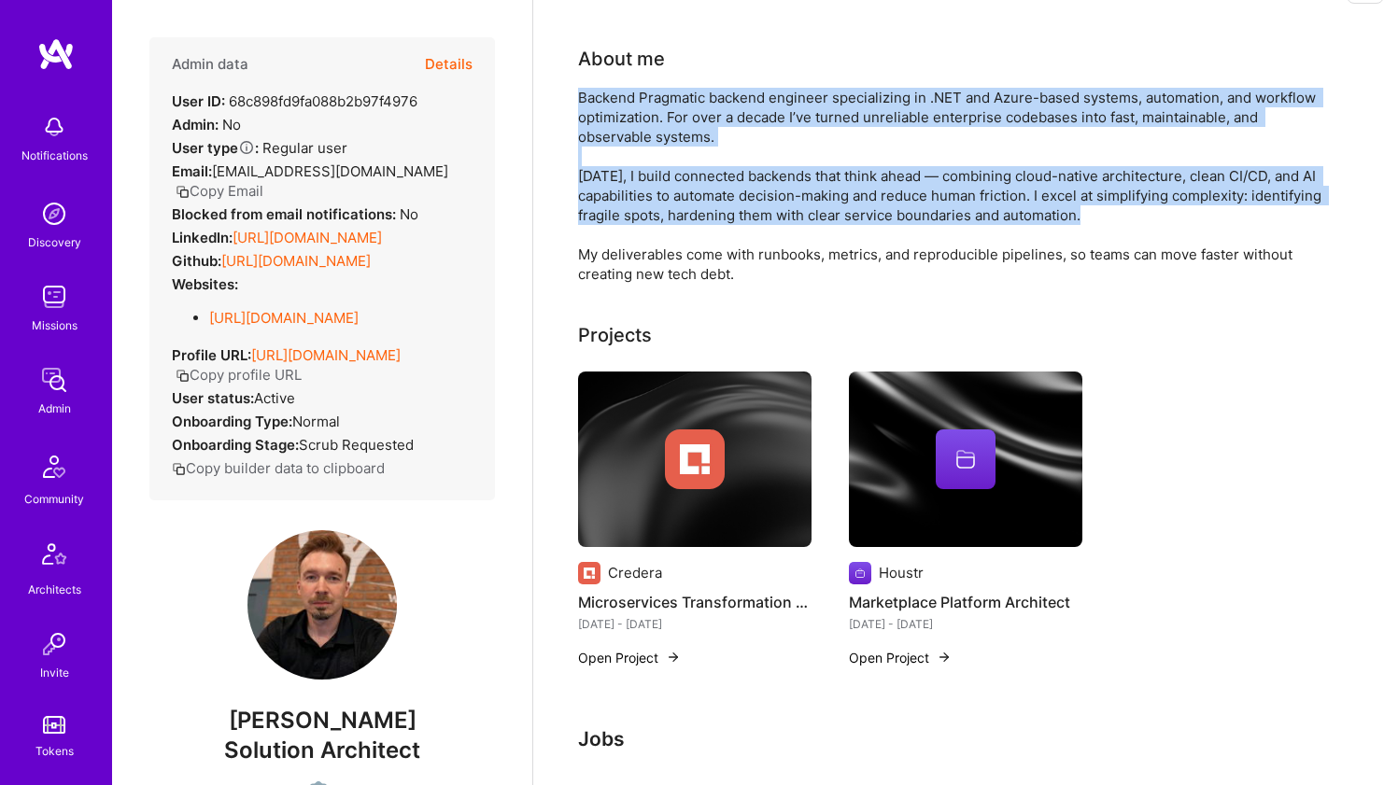
click at [711, 398] on img at bounding box center [694, 460] width 233 height 176
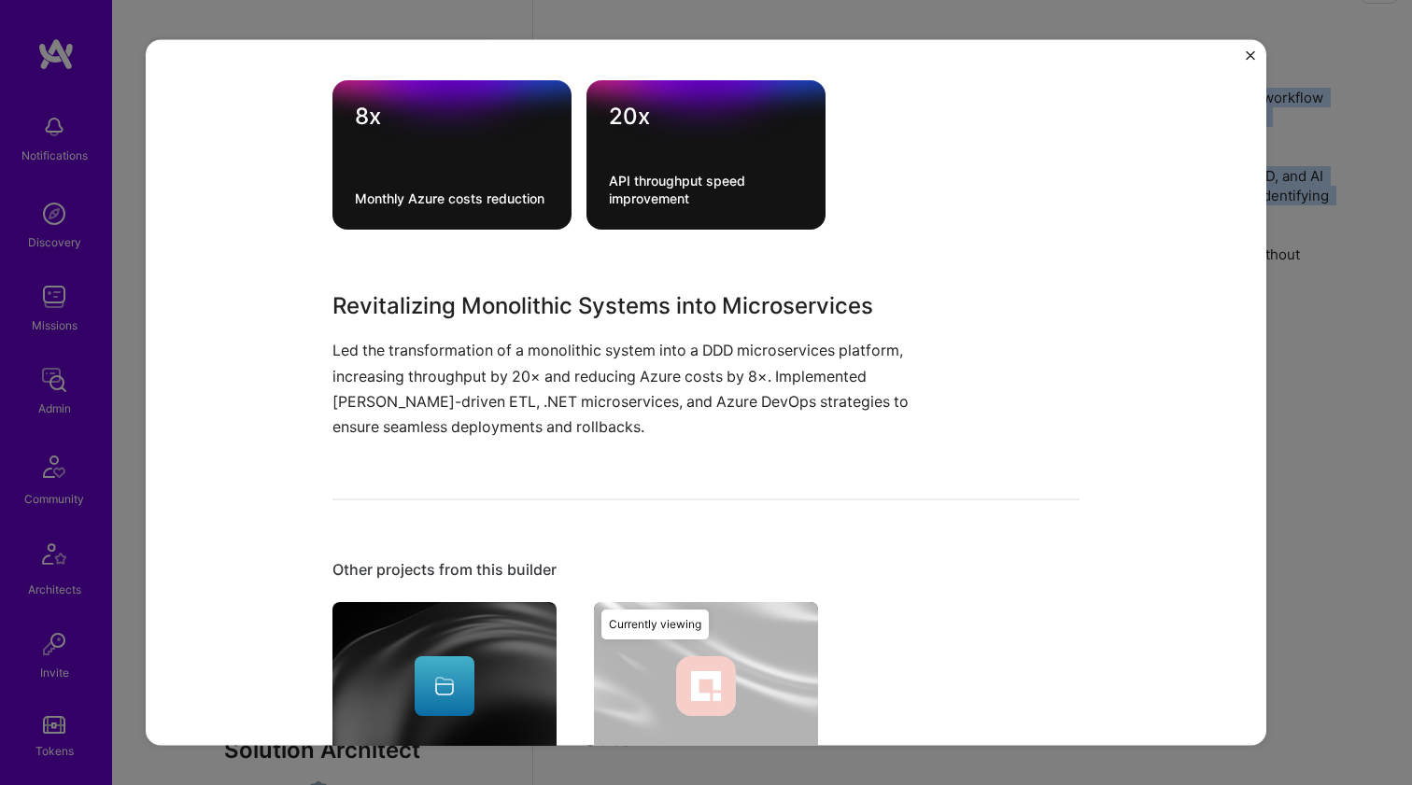
scroll to position [695, 0]
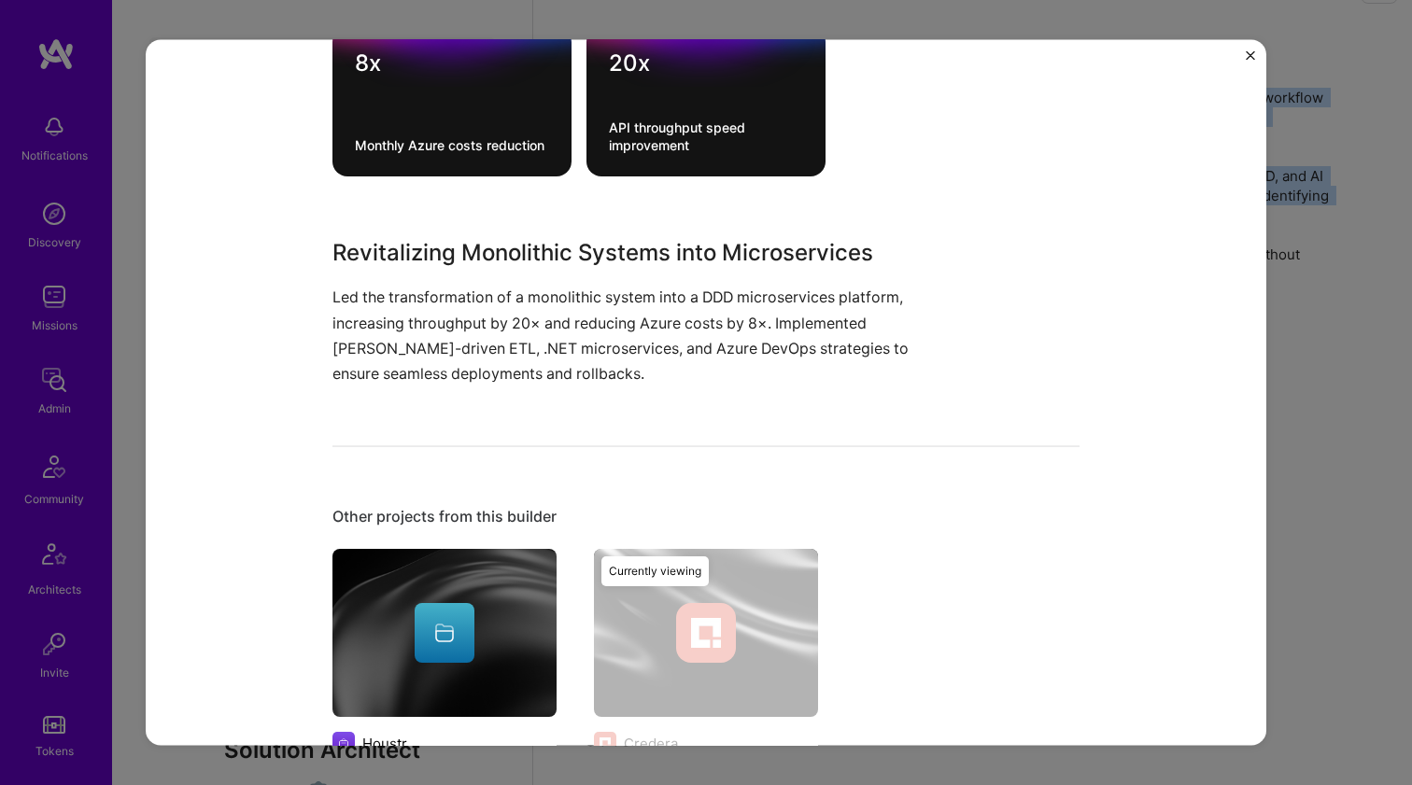
click at [514, 562] on img at bounding box center [444, 633] width 224 height 168
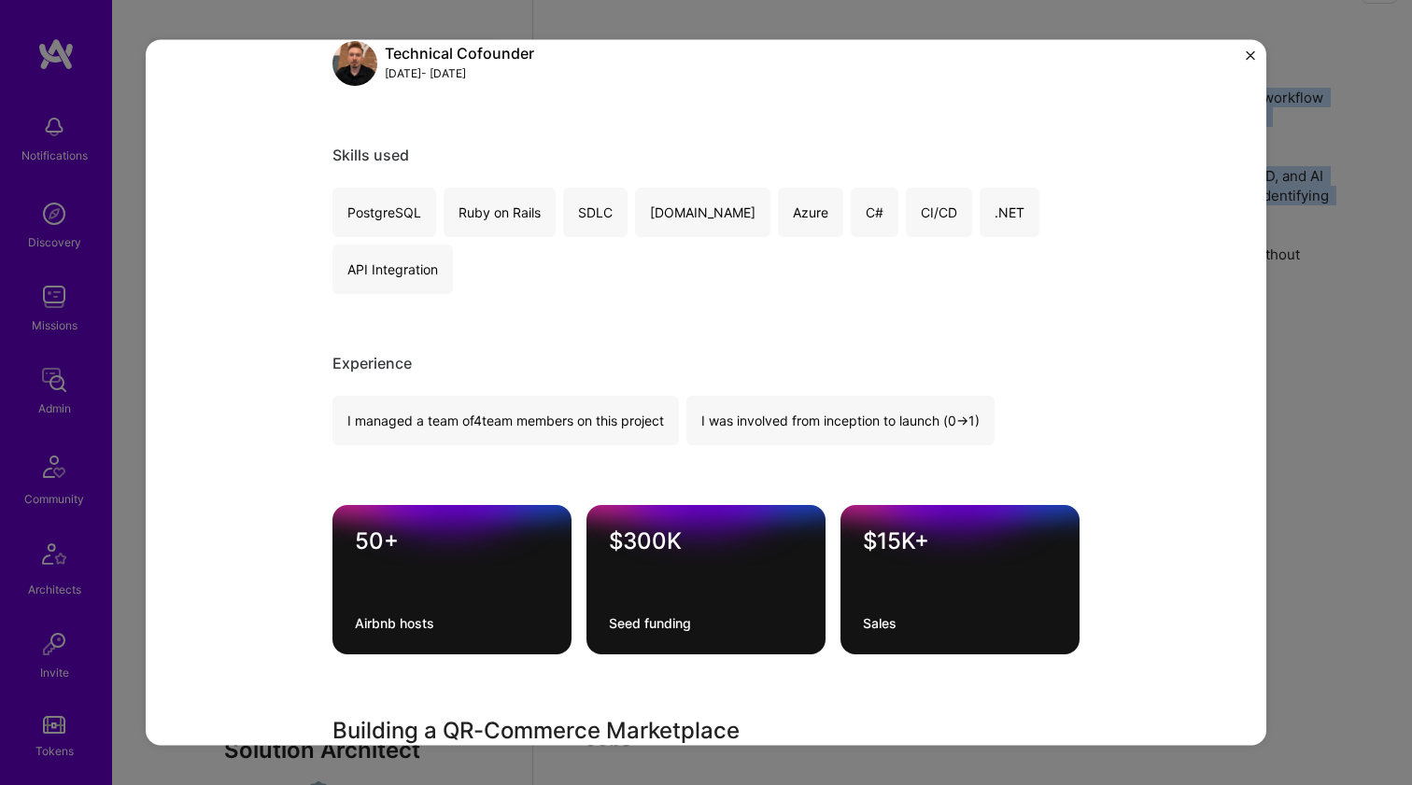
scroll to position [632, 0]
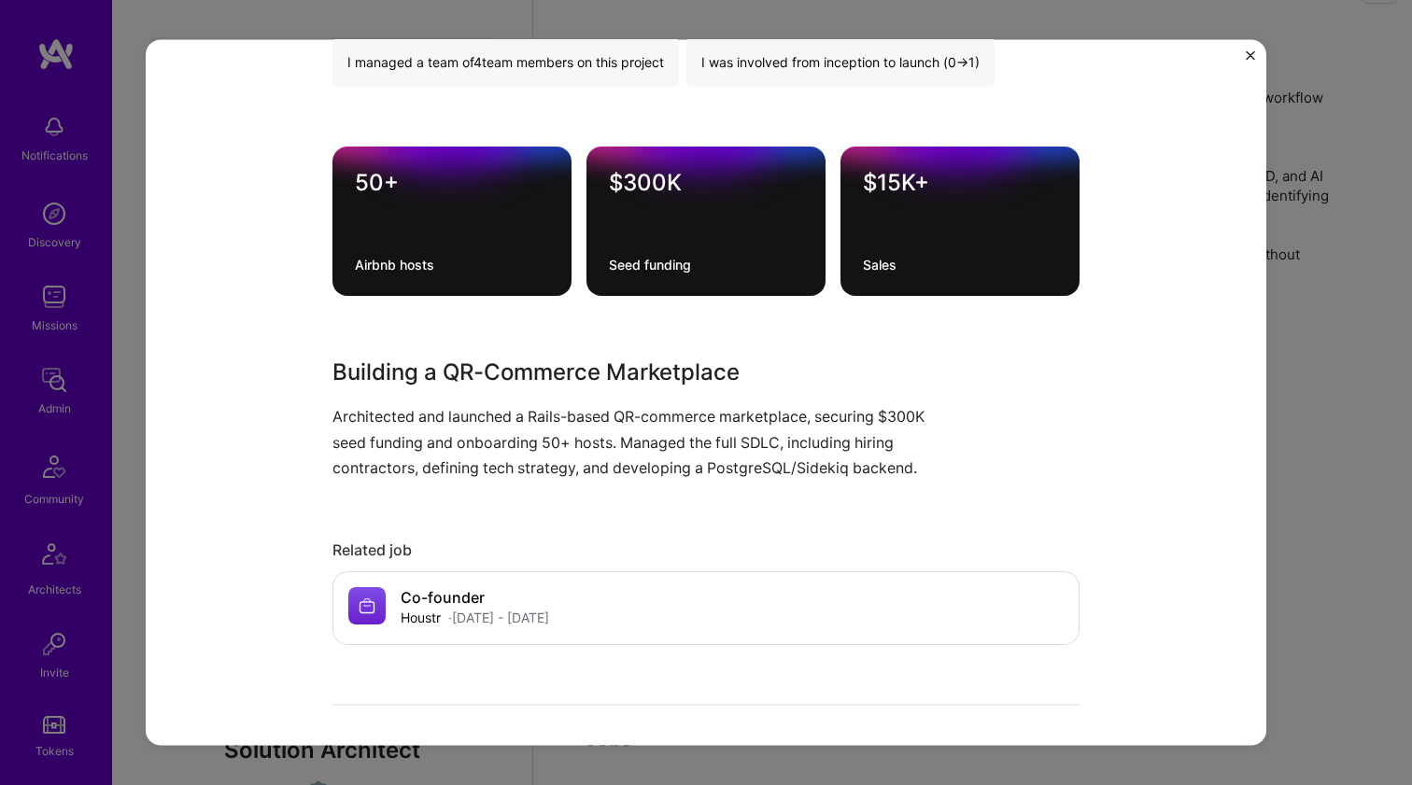
click at [518, 466] on p "Architected and launched a Rails-based QR-commerce marketplace, securing $300K …" at bounding box center [635, 442] width 607 height 77
click at [518, 465] on p "Architected and launched a Rails-based QR-commerce marketplace, securing $300K …" at bounding box center [635, 442] width 607 height 77
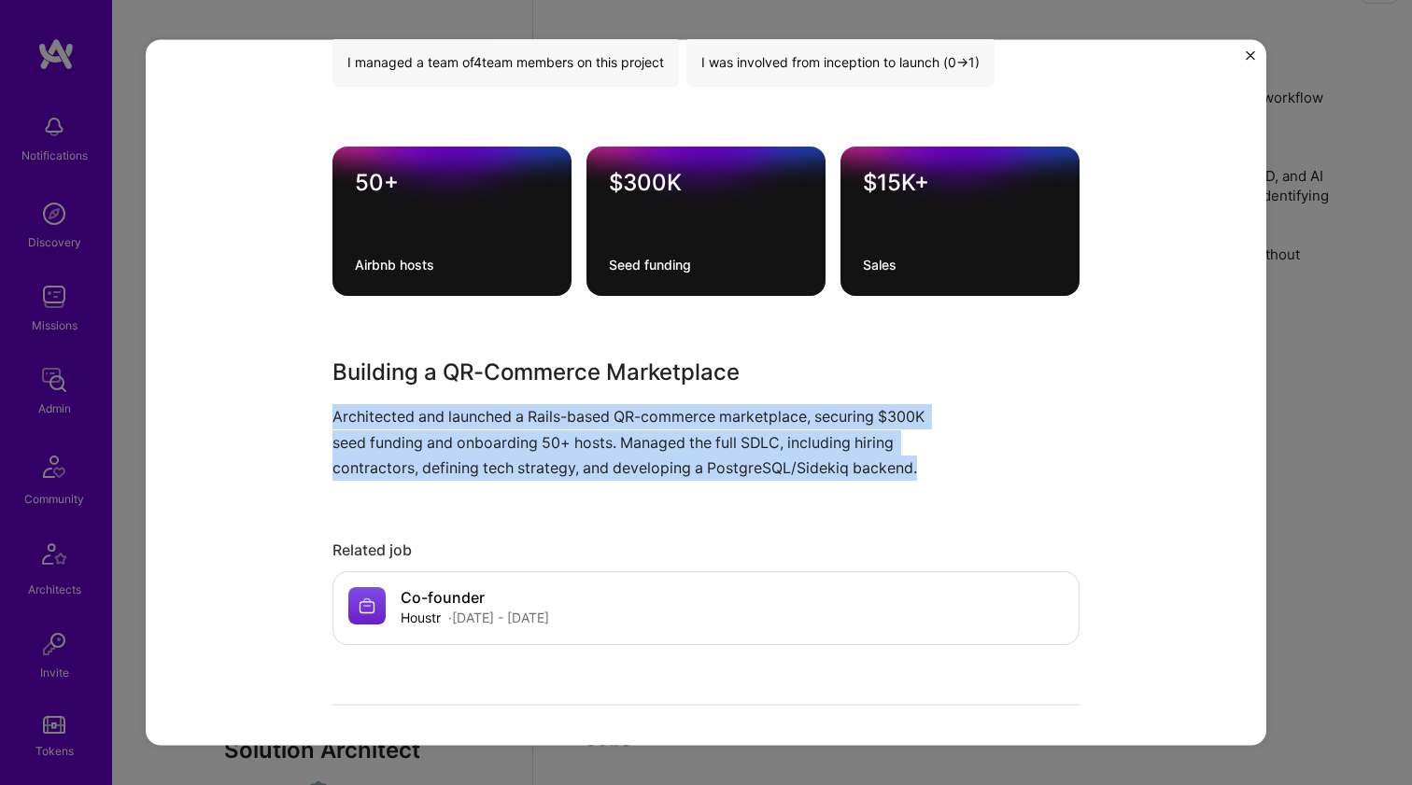
click at [518, 465] on p "Architected and launched a Rails-based QR-commerce marketplace, securing $300K …" at bounding box center [635, 442] width 607 height 77
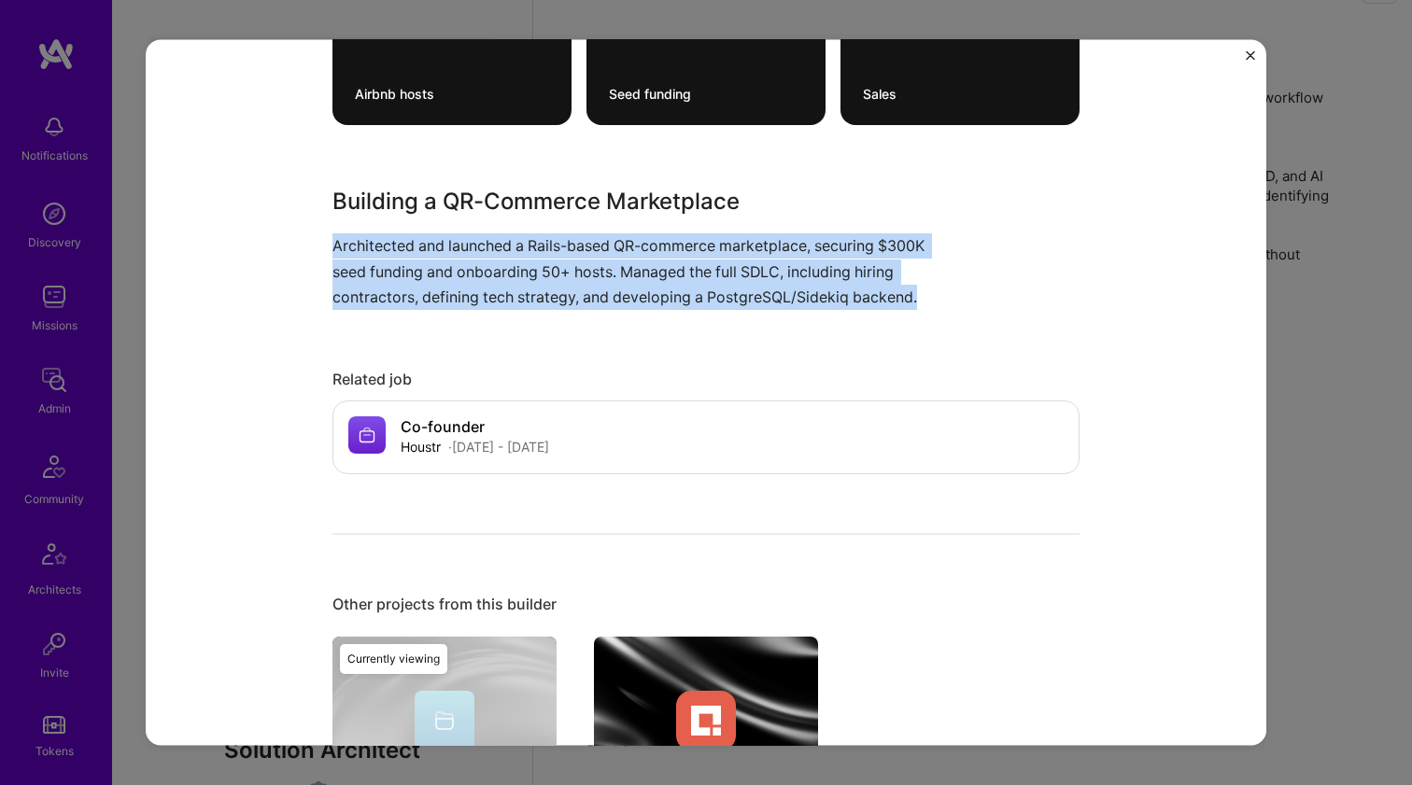
scroll to position [973, 0]
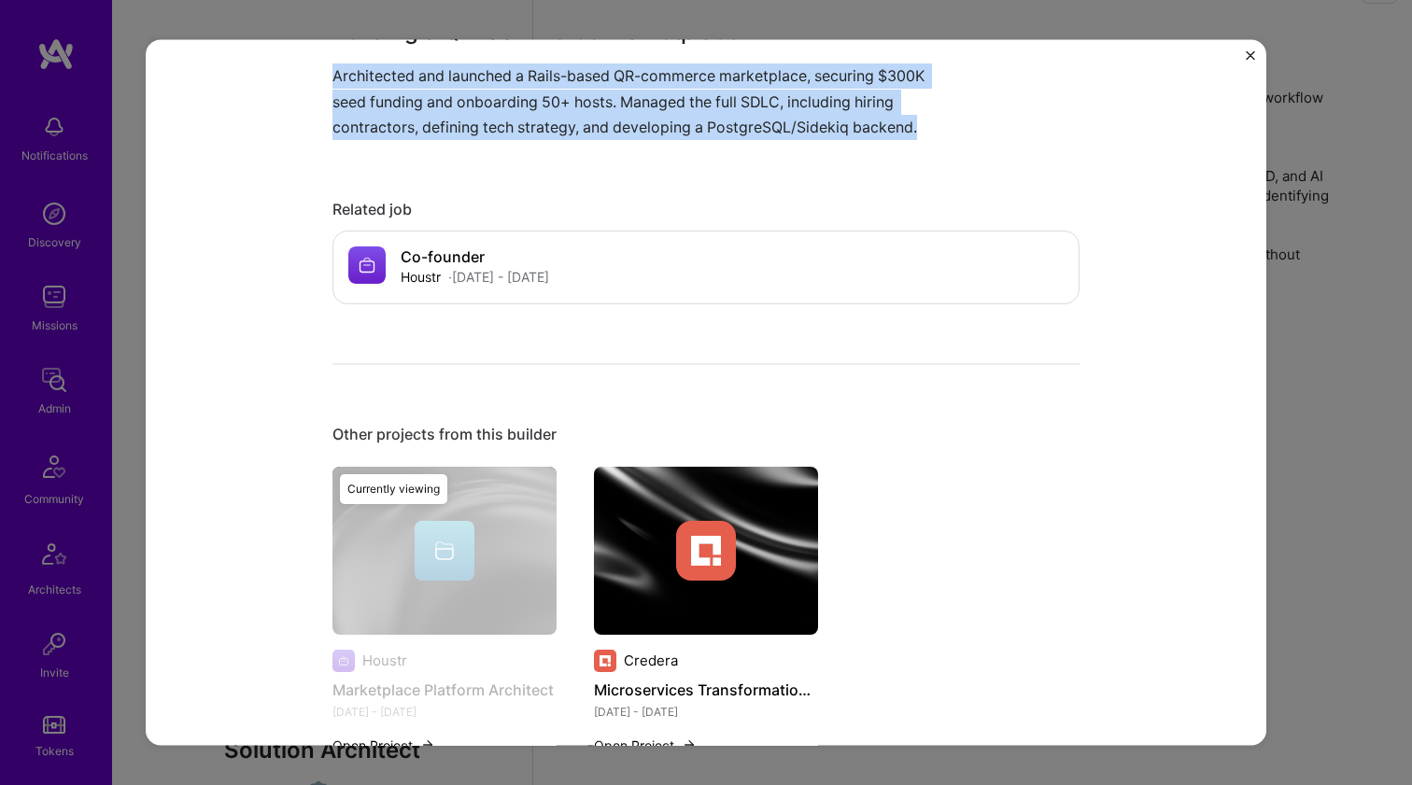
click at [777, 541] on div at bounding box center [706, 550] width 224 height 60
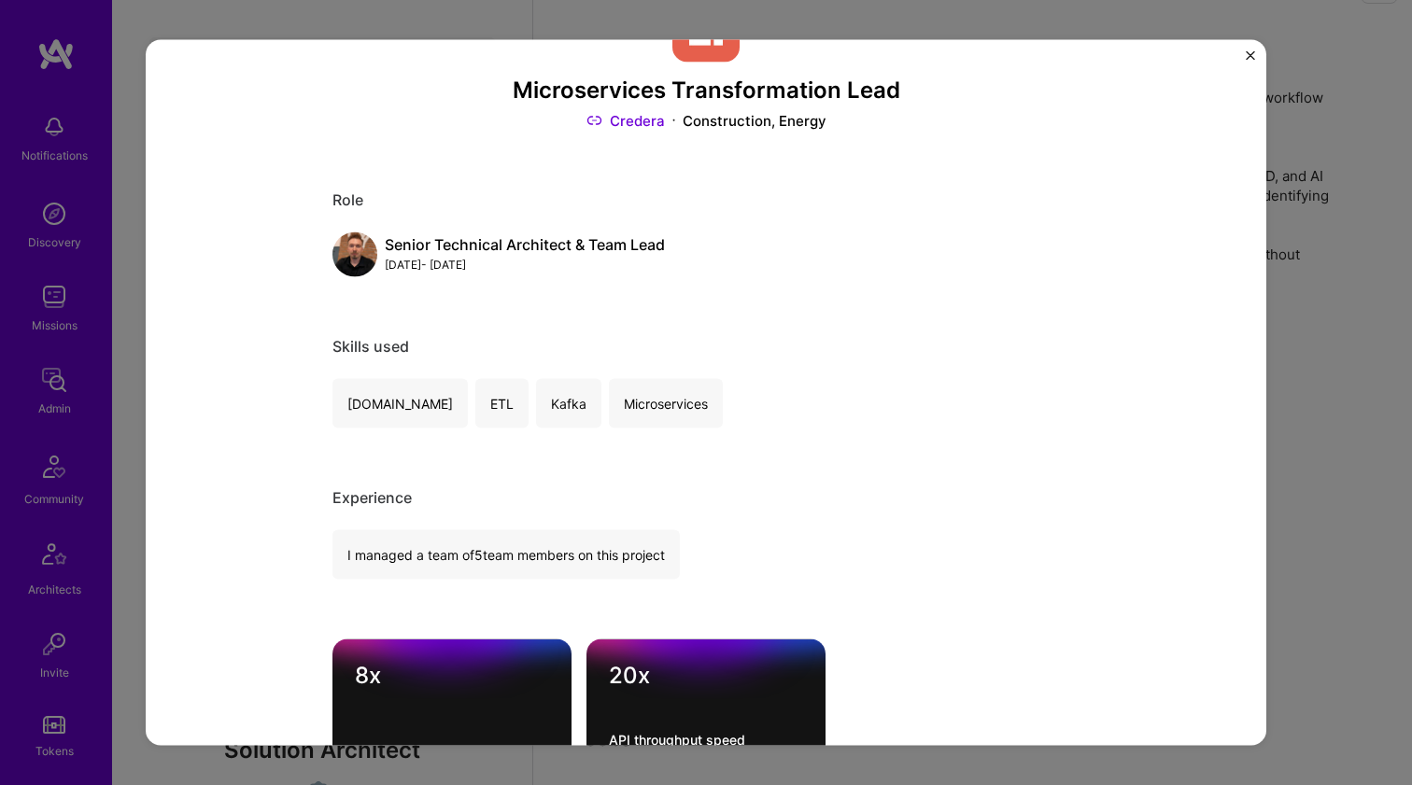
scroll to position [142, 0]
